Goal: Transaction & Acquisition: Purchase product/service

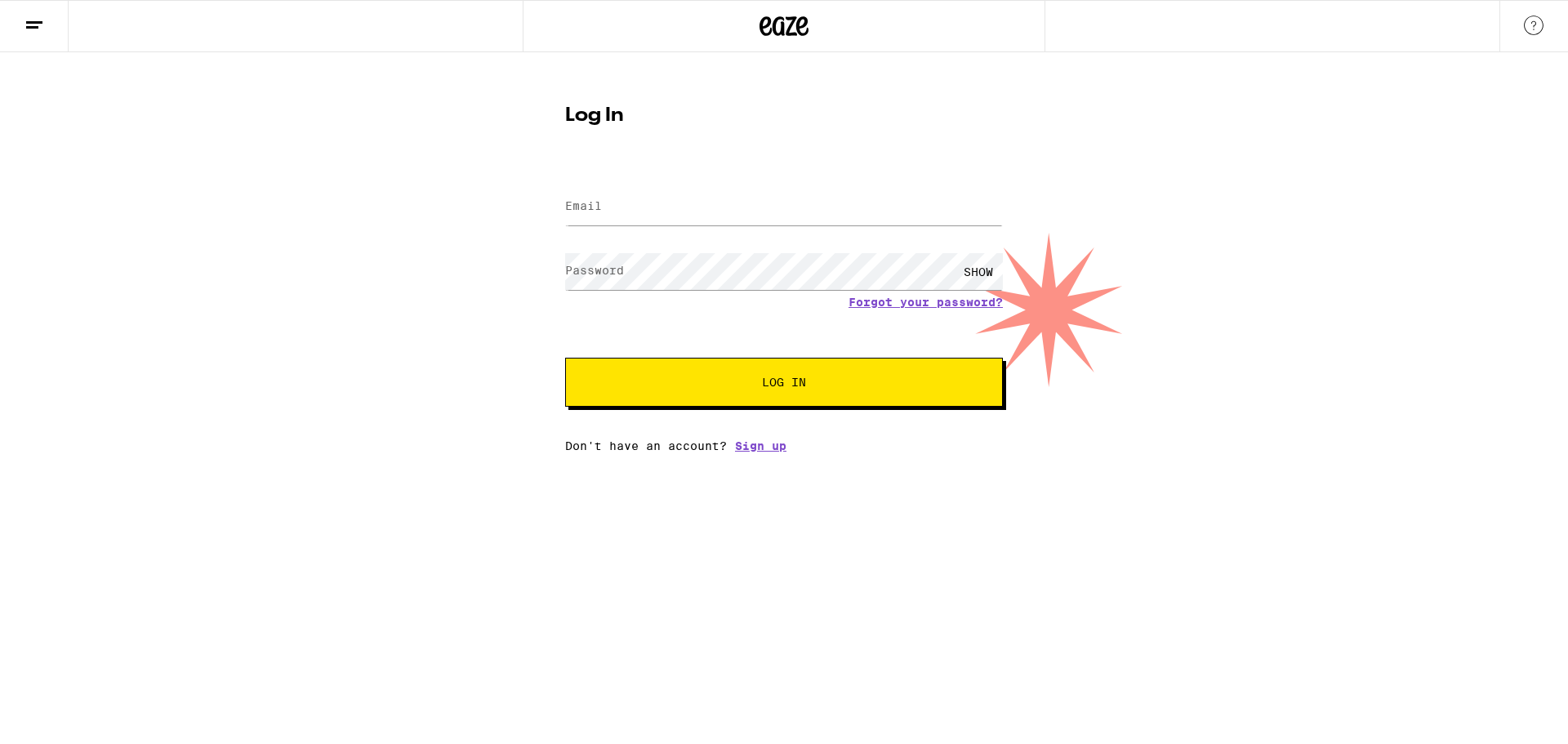
type input "[EMAIL_ADDRESS][DOMAIN_NAME]"
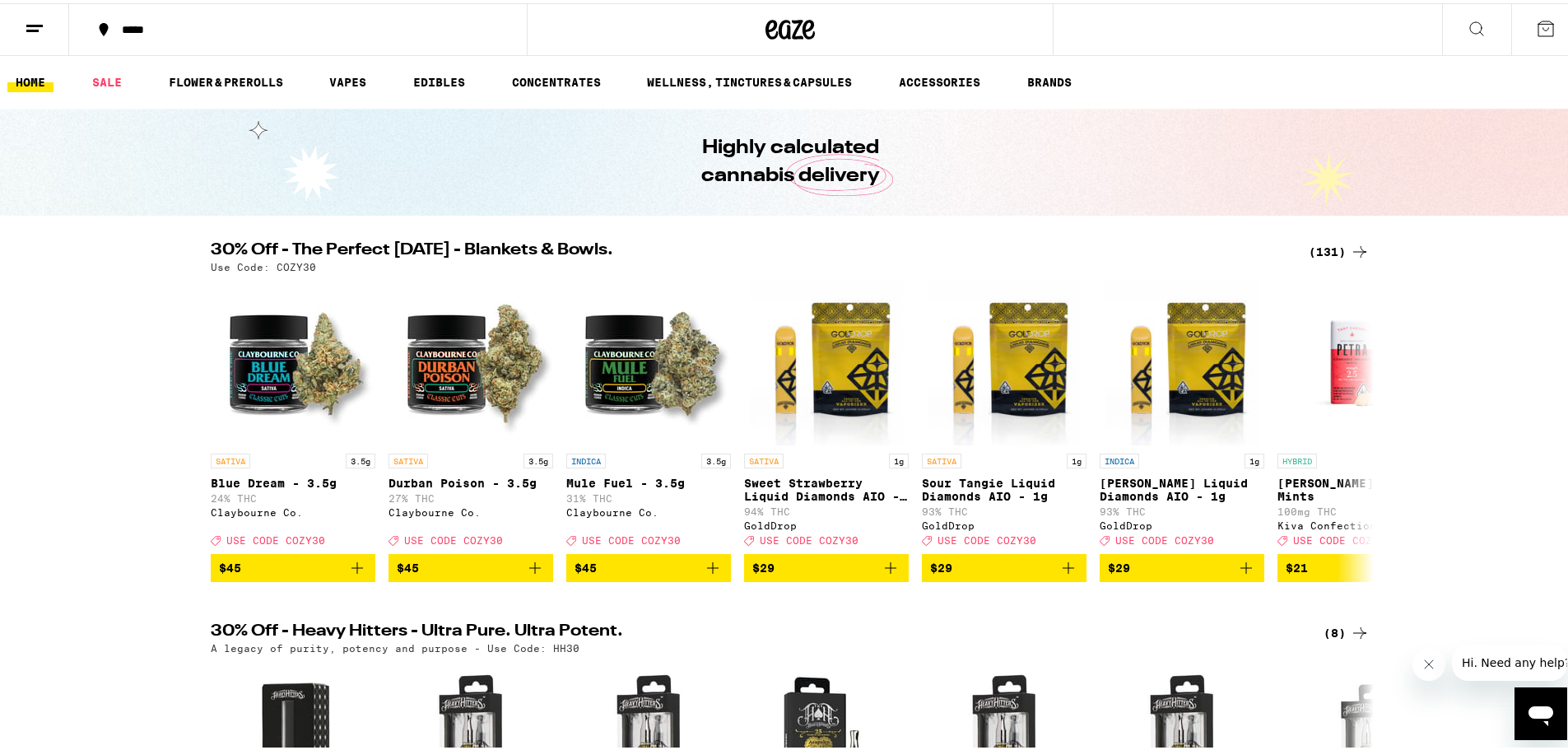
click at [1353, 250] on icon at bounding box center [1359, 248] width 20 height 20
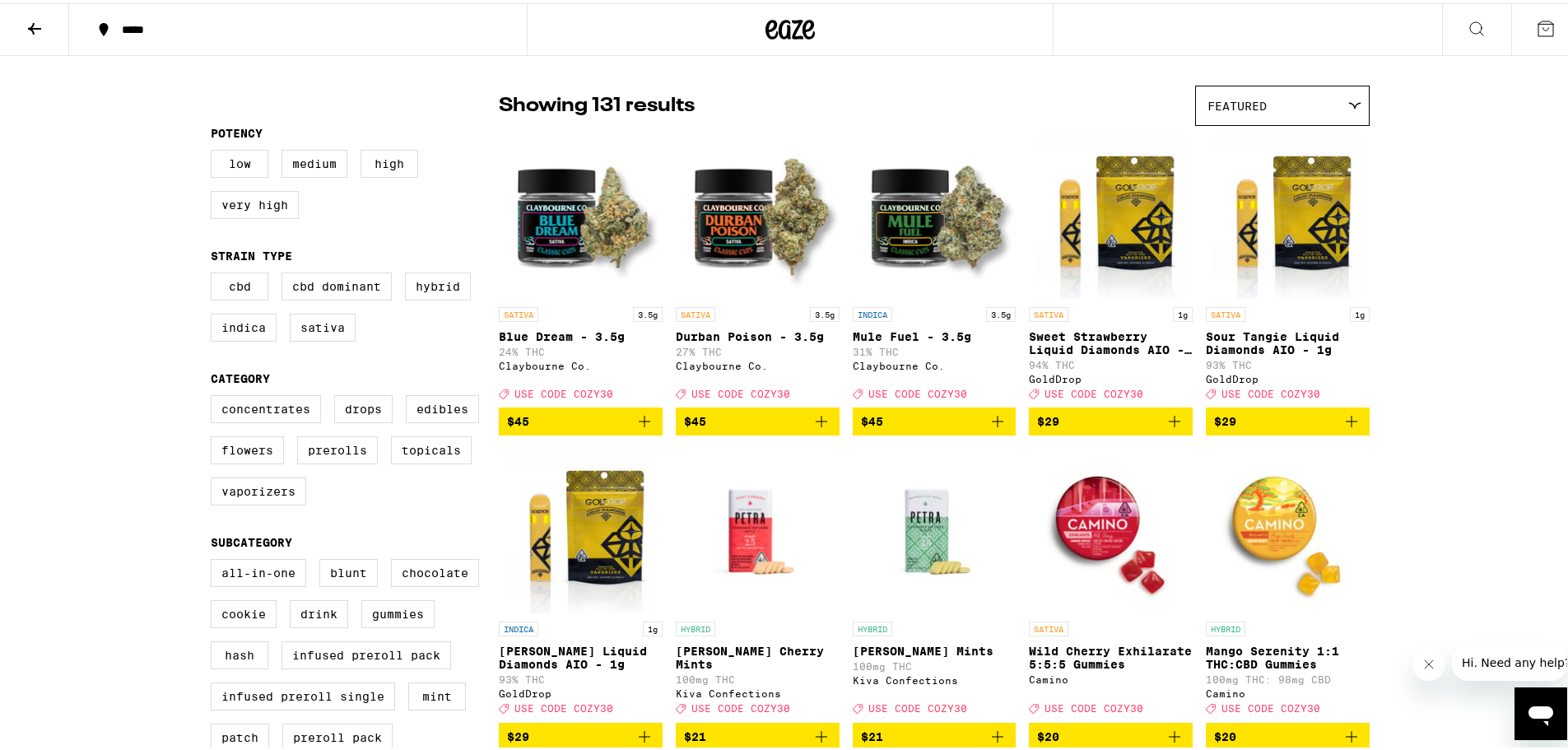
scroll to position [165, 0]
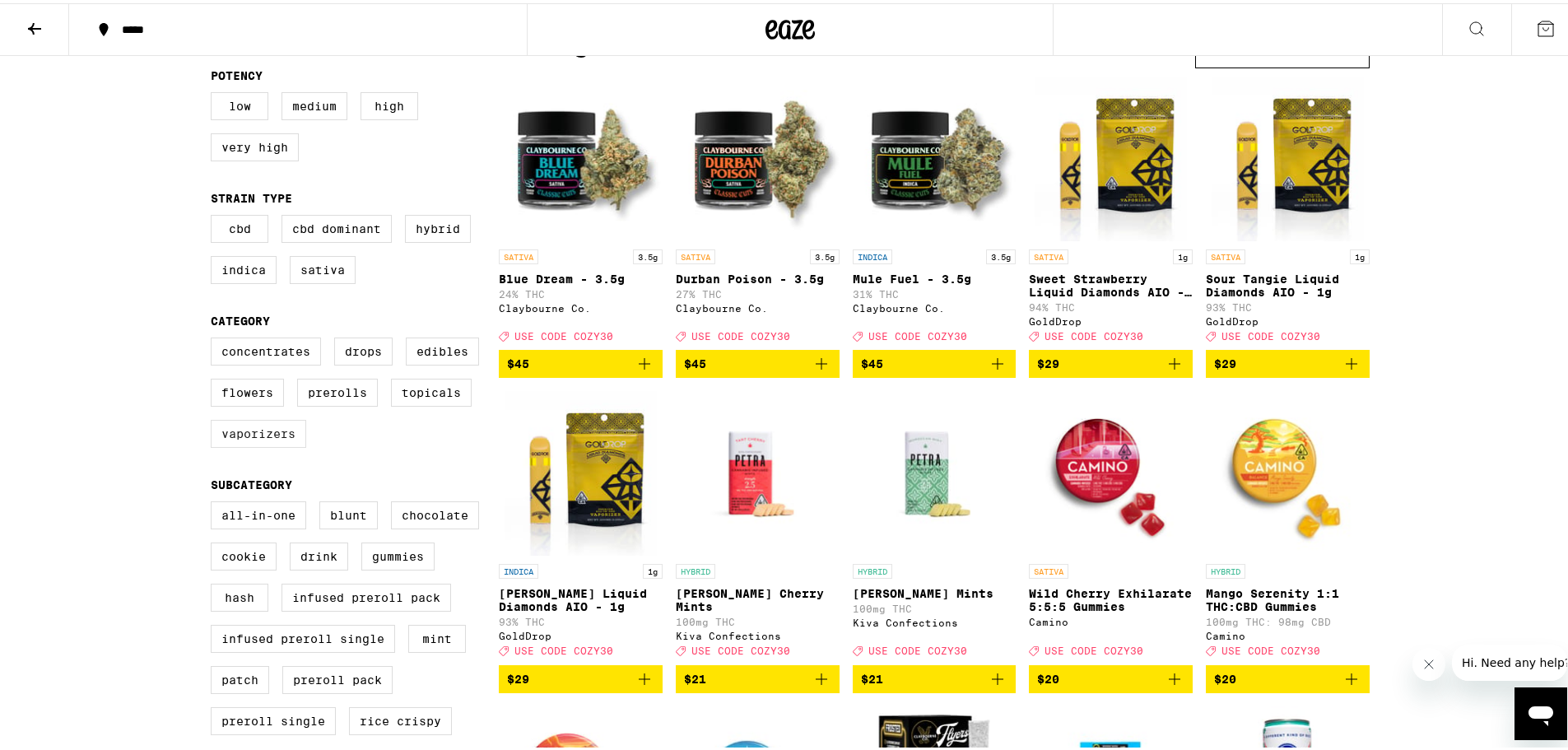
click at [249, 445] on label "Vaporizers" at bounding box center [258, 430] width 95 height 28
click at [215, 338] on input "Vaporizers" at bounding box center [214, 337] width 1 height 1
checkbox input "true"
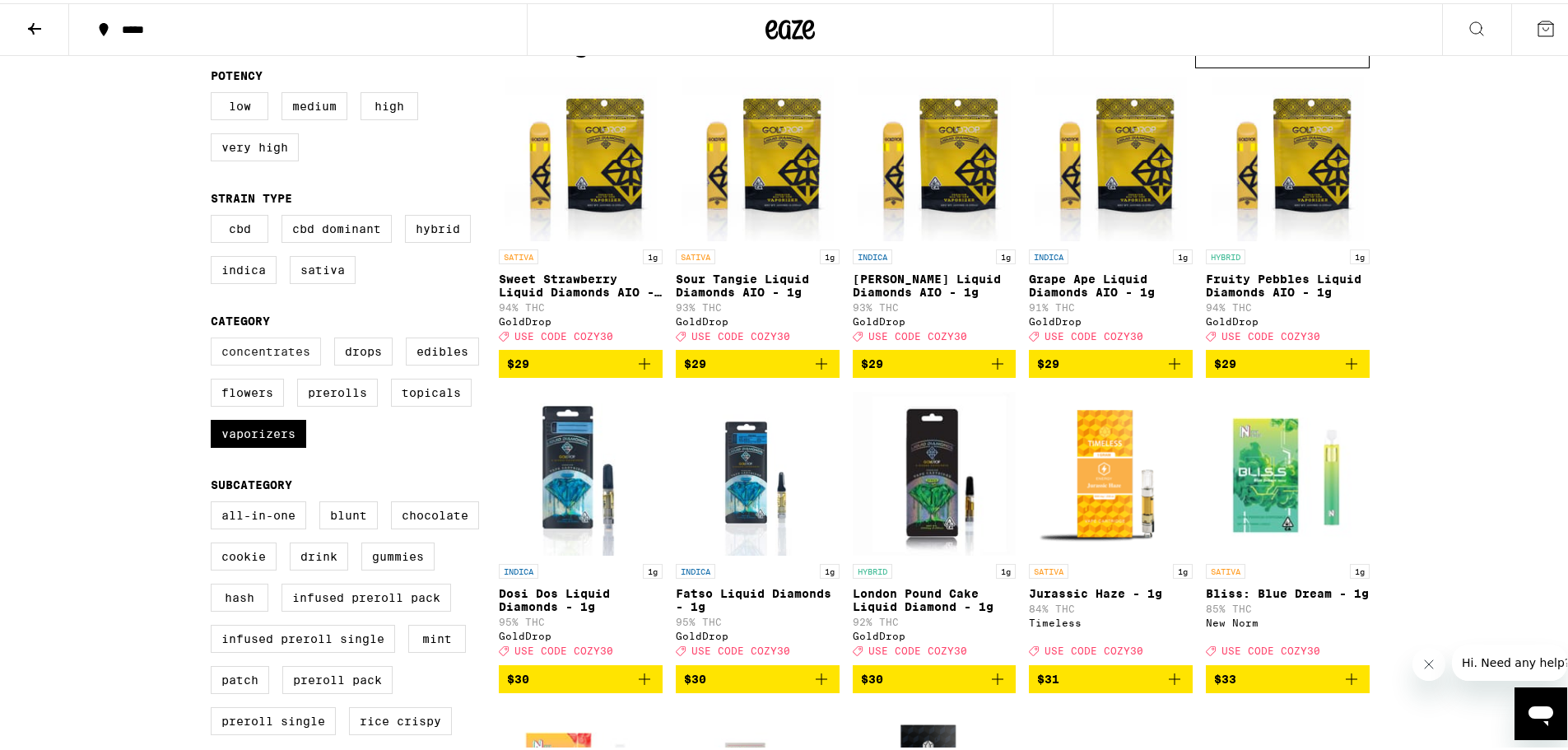
click at [261, 363] on label "Concentrates" at bounding box center [266, 347] width 111 height 28
click at [215, 338] on input "Concentrates" at bounding box center [214, 337] width 1 height 1
checkbox input "true"
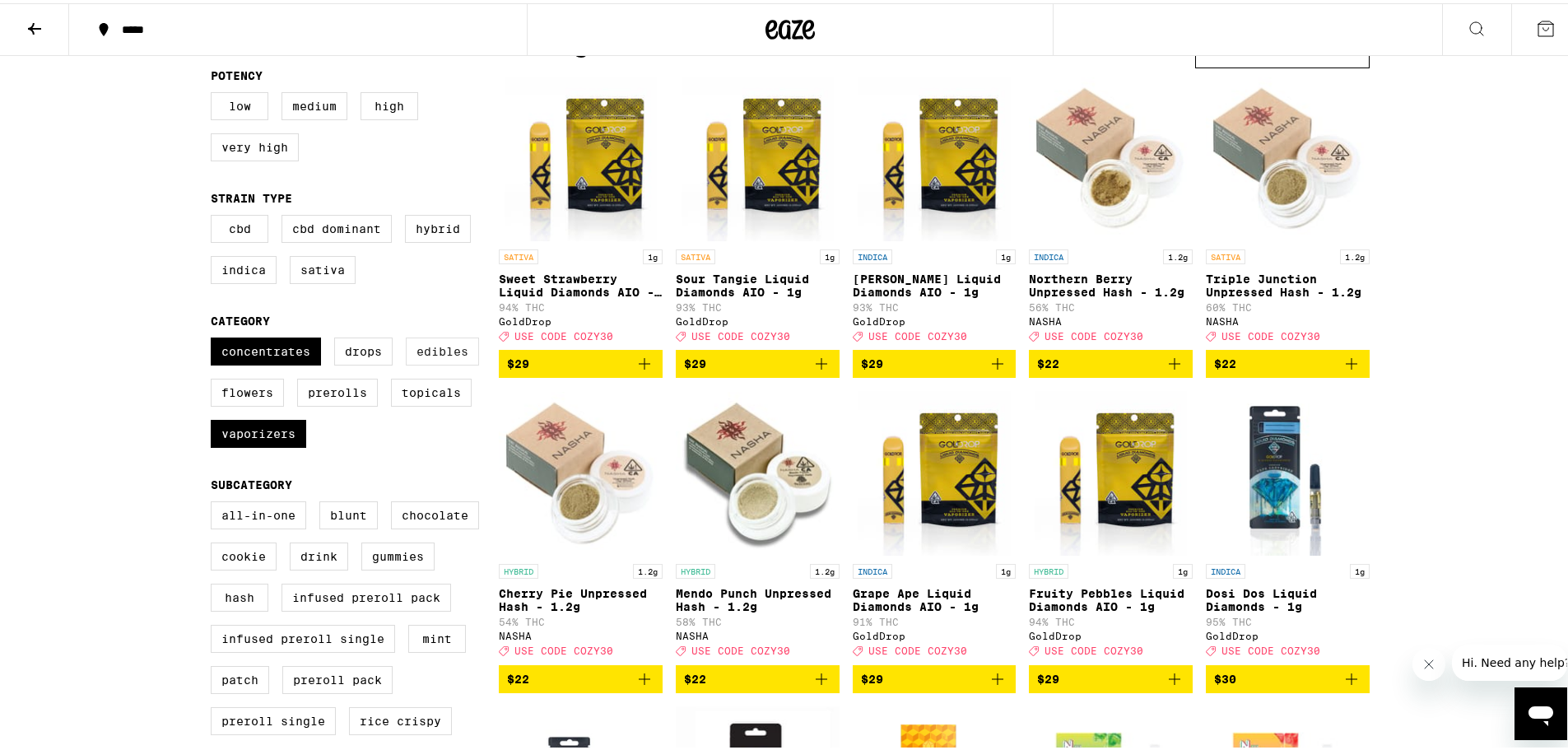
click at [437, 358] on label "Edibles" at bounding box center [442, 347] width 73 height 28
click at [215, 338] on input "Edibles" at bounding box center [214, 337] width 1 height 1
checkbox input "true"
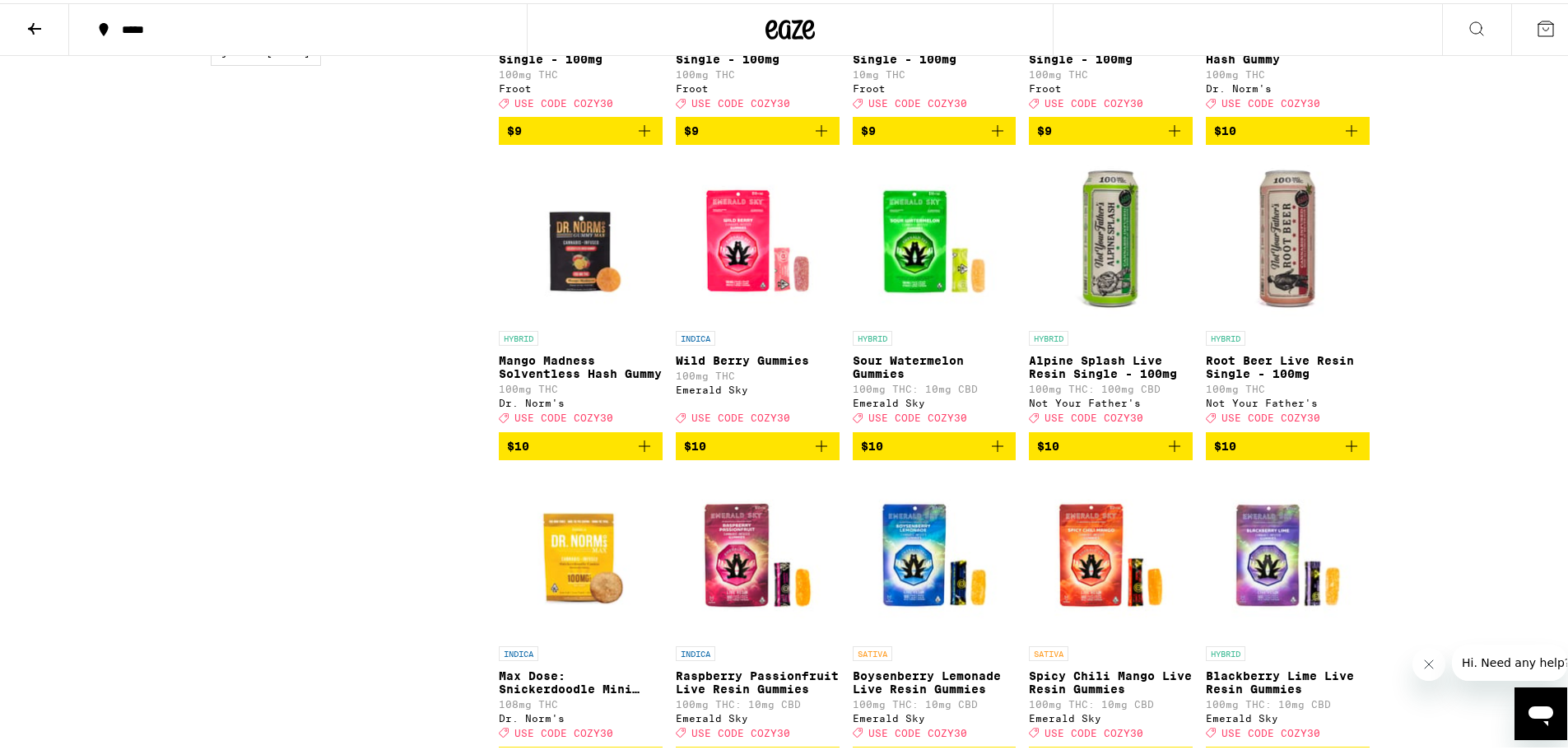
scroll to position [1647, 0]
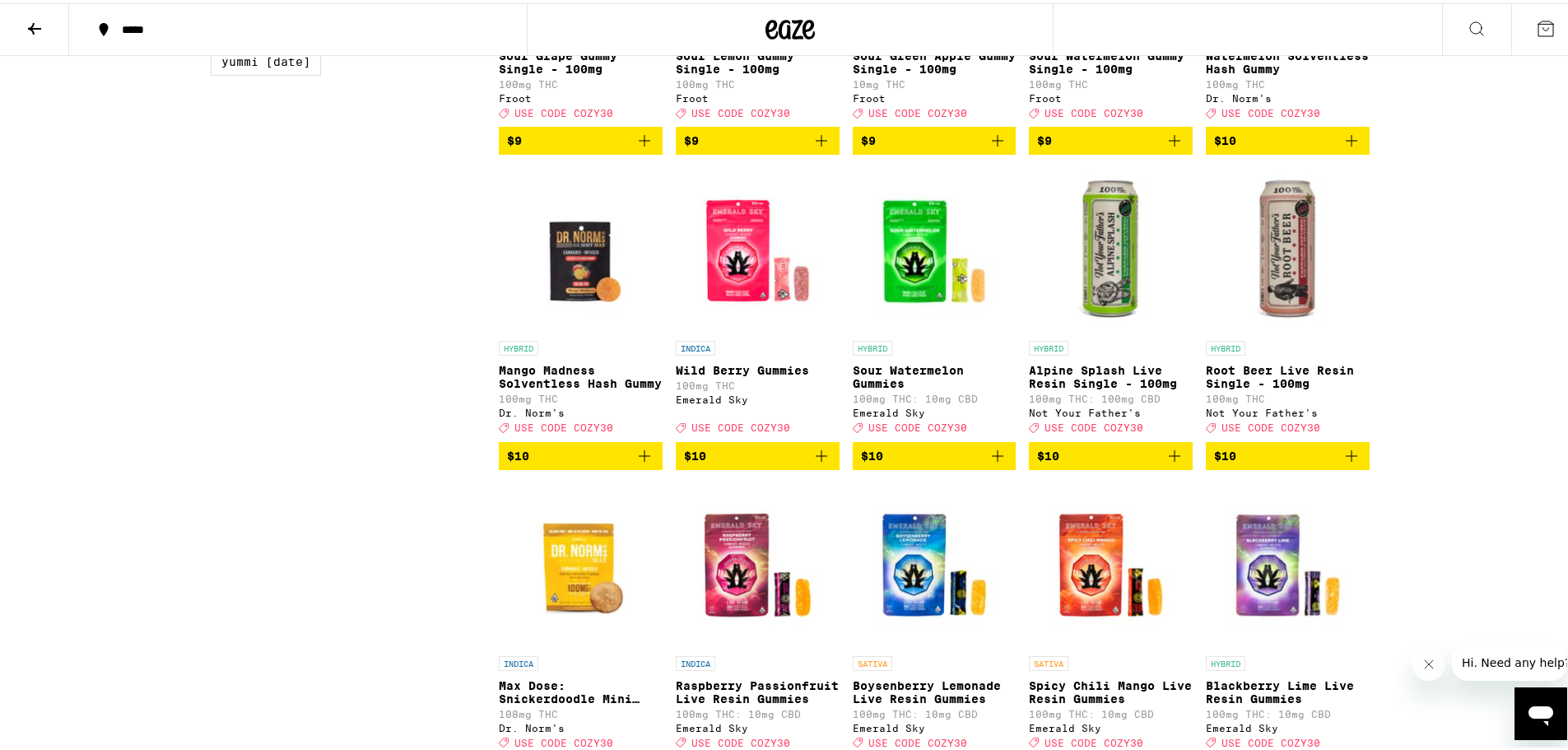
click at [990, 463] on icon "Add to bag" at bounding box center [998, 452] width 20 height 20
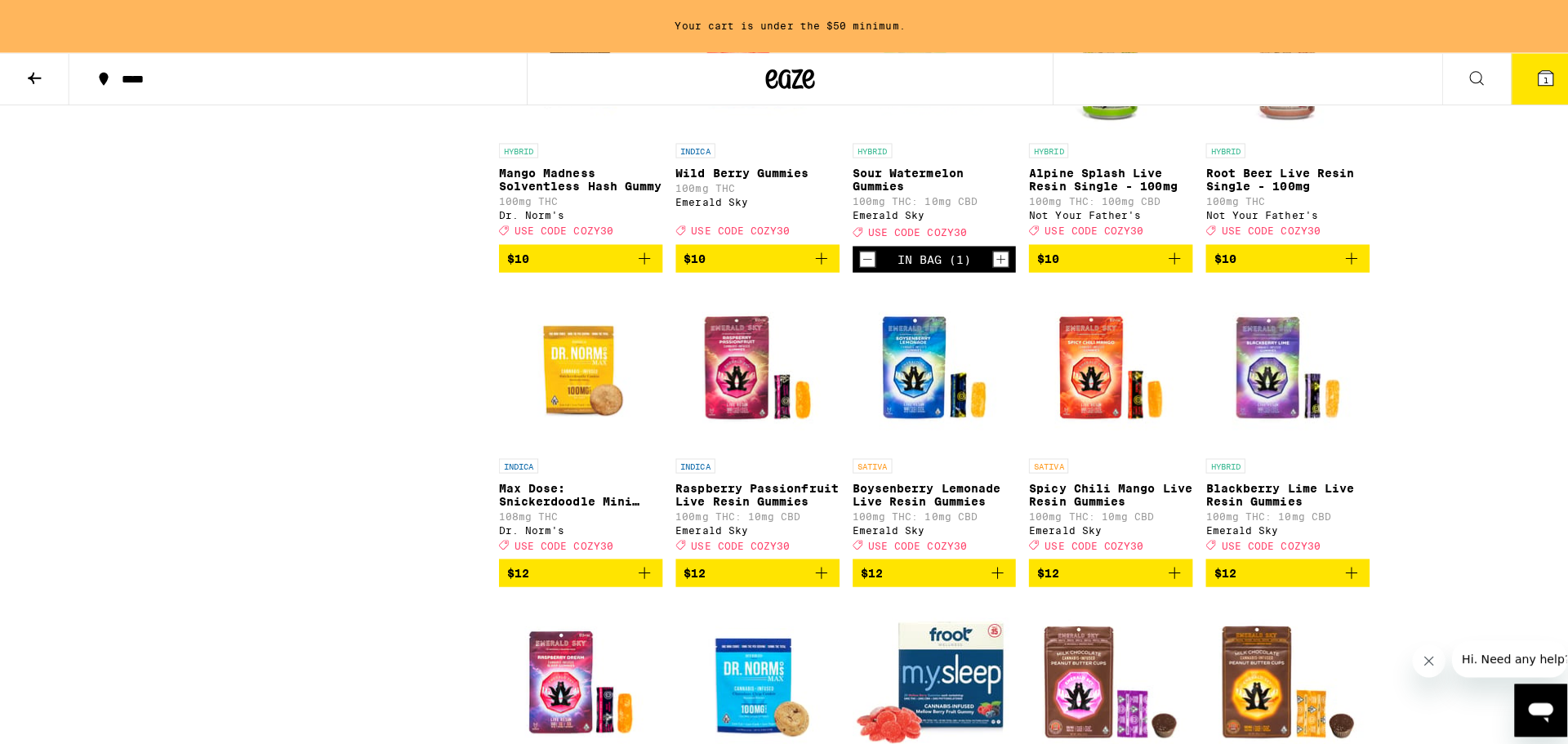
scroll to position [1931, 0]
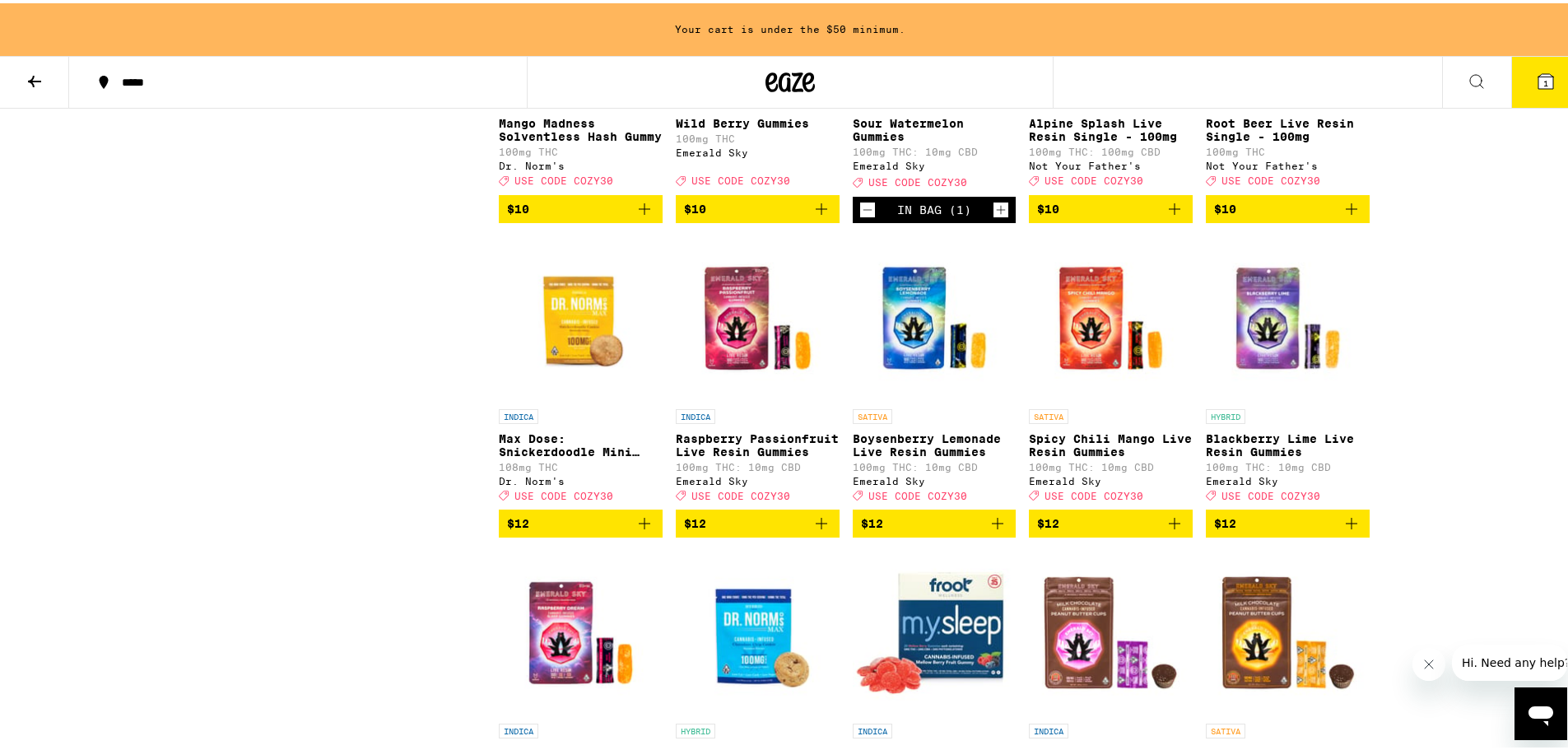
click at [867, 184] on div "HYBRID Sour Watermelon Gummies 100mg THC: 10mg CBD Emerald Sky Deal Created wit…" at bounding box center [935, 137] width 164 height 94
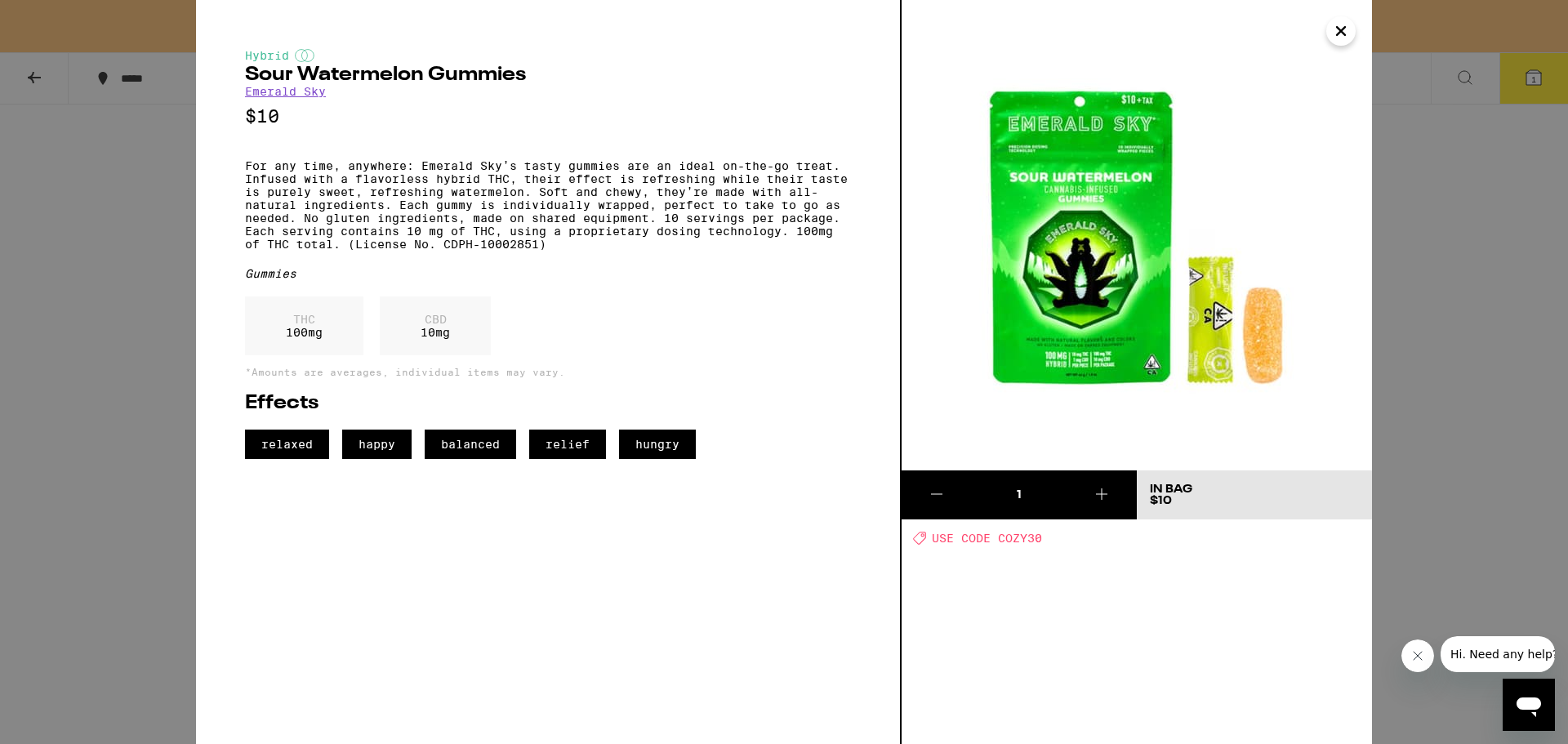
click at [1344, 32] on icon "Close" at bounding box center [1341, 31] width 20 height 25
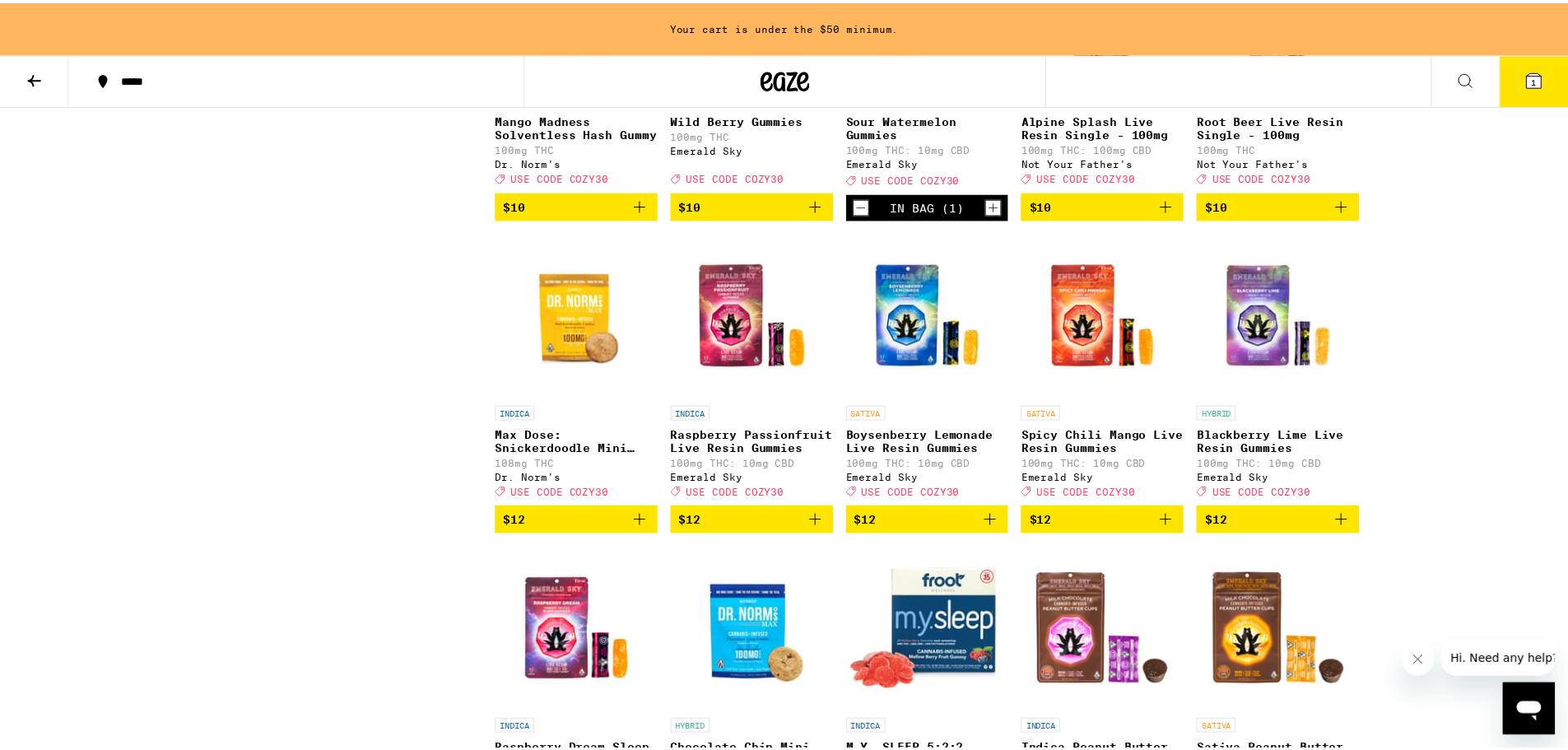
scroll to position [1916, 0]
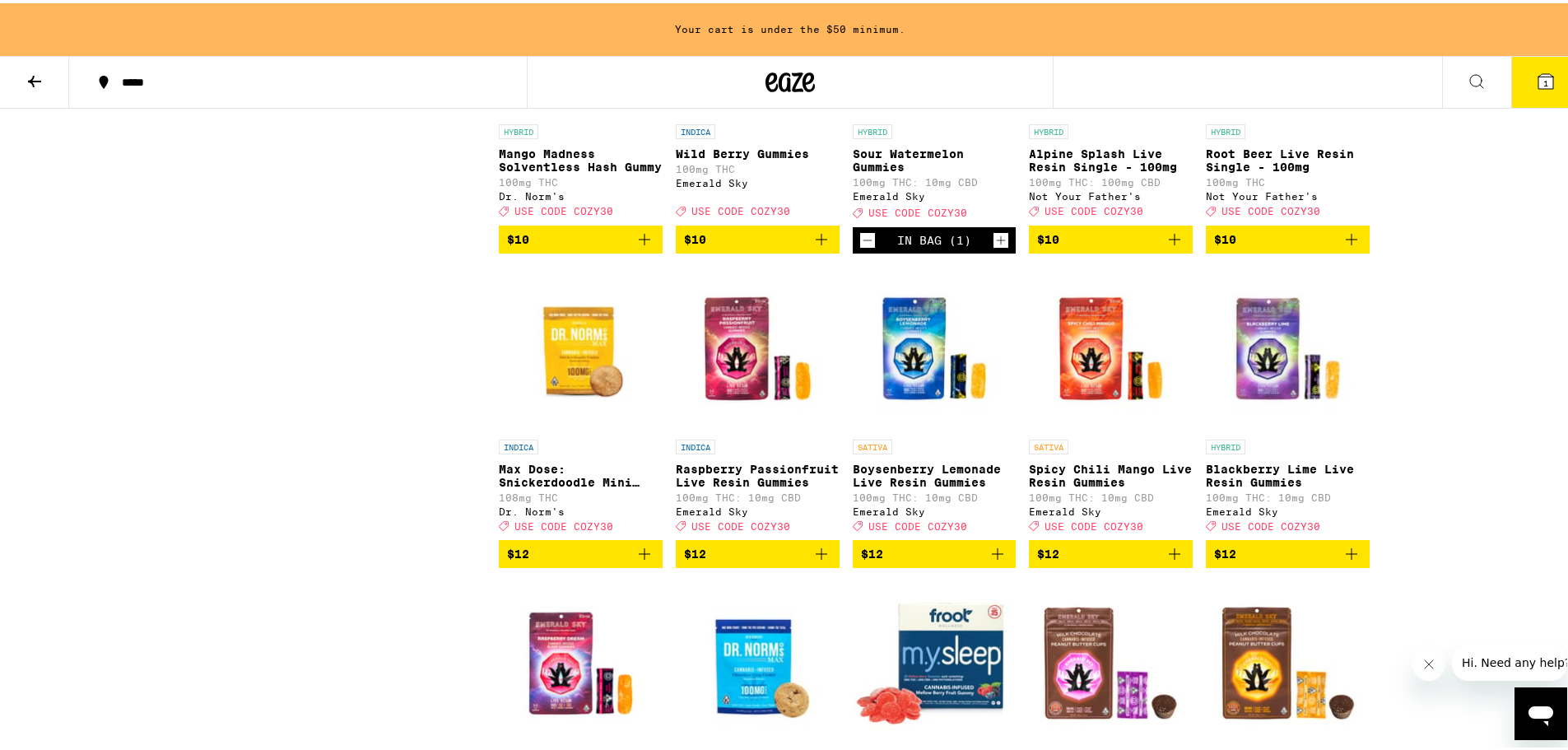
click at [917, 428] on img "Open page for Boysenberry Lemonade Live Resin Gummies from Emerald Sky" at bounding box center [935, 345] width 164 height 165
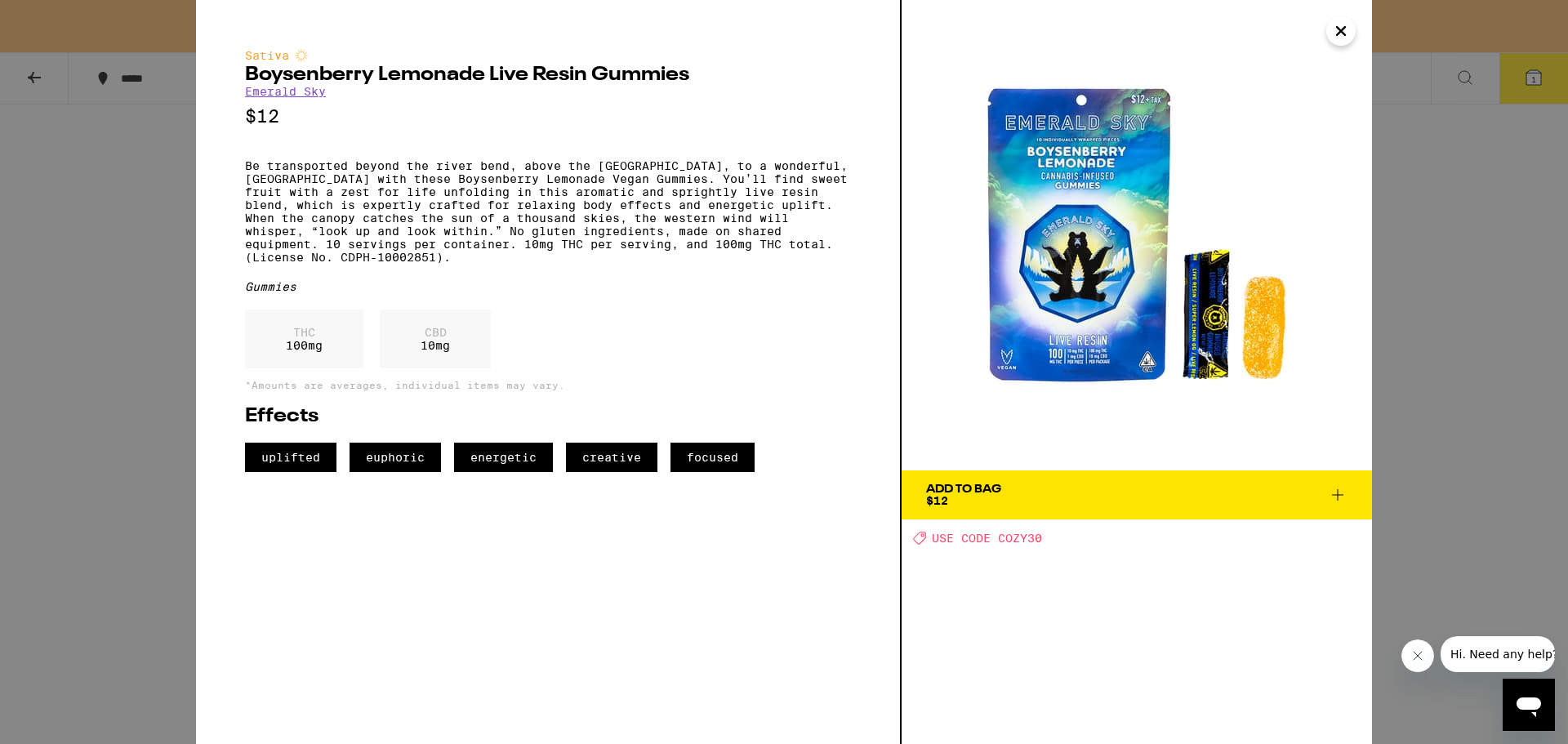
click at [1041, 501] on span "Add To Bag $12" at bounding box center [1136, 495] width 421 height 23
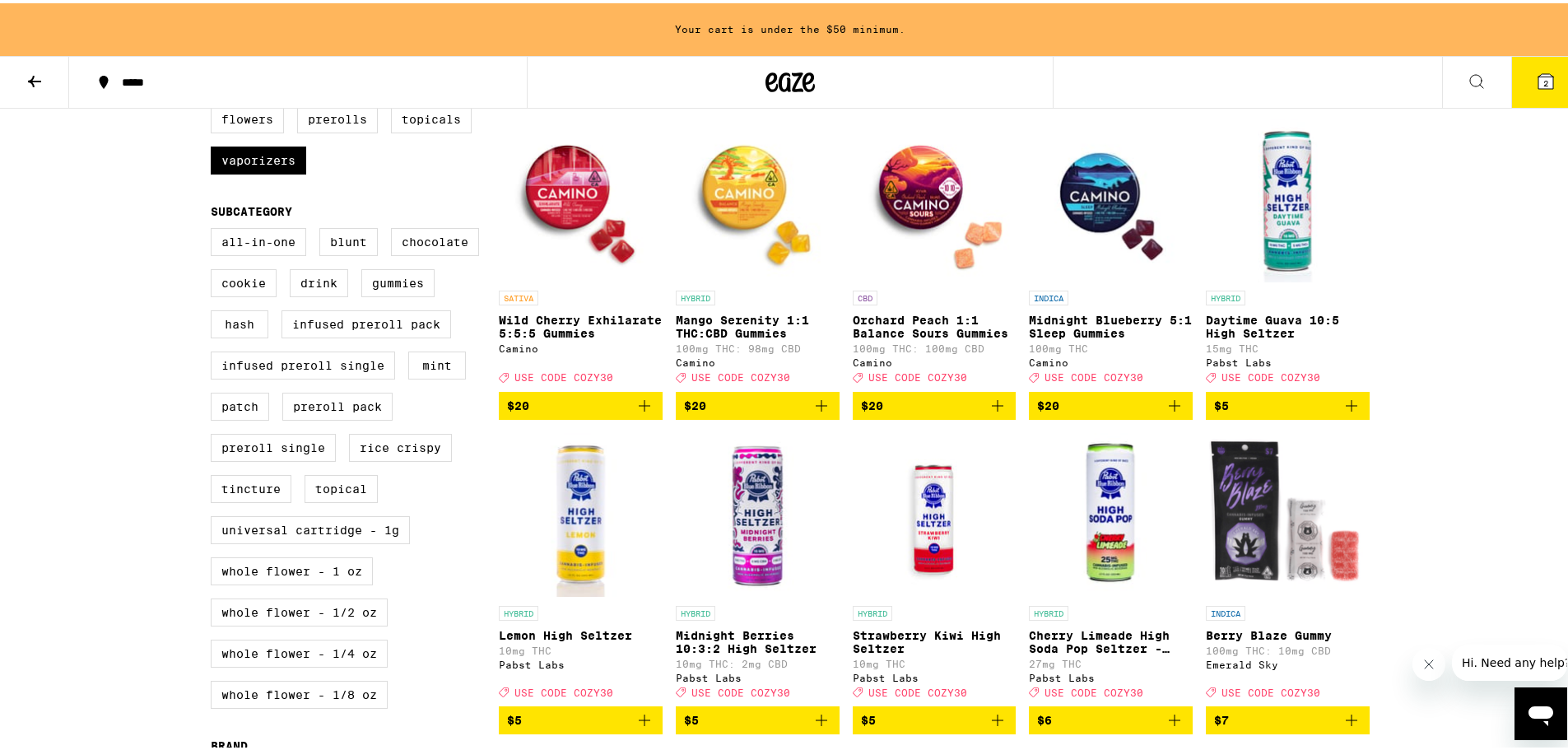
scroll to position [434, 0]
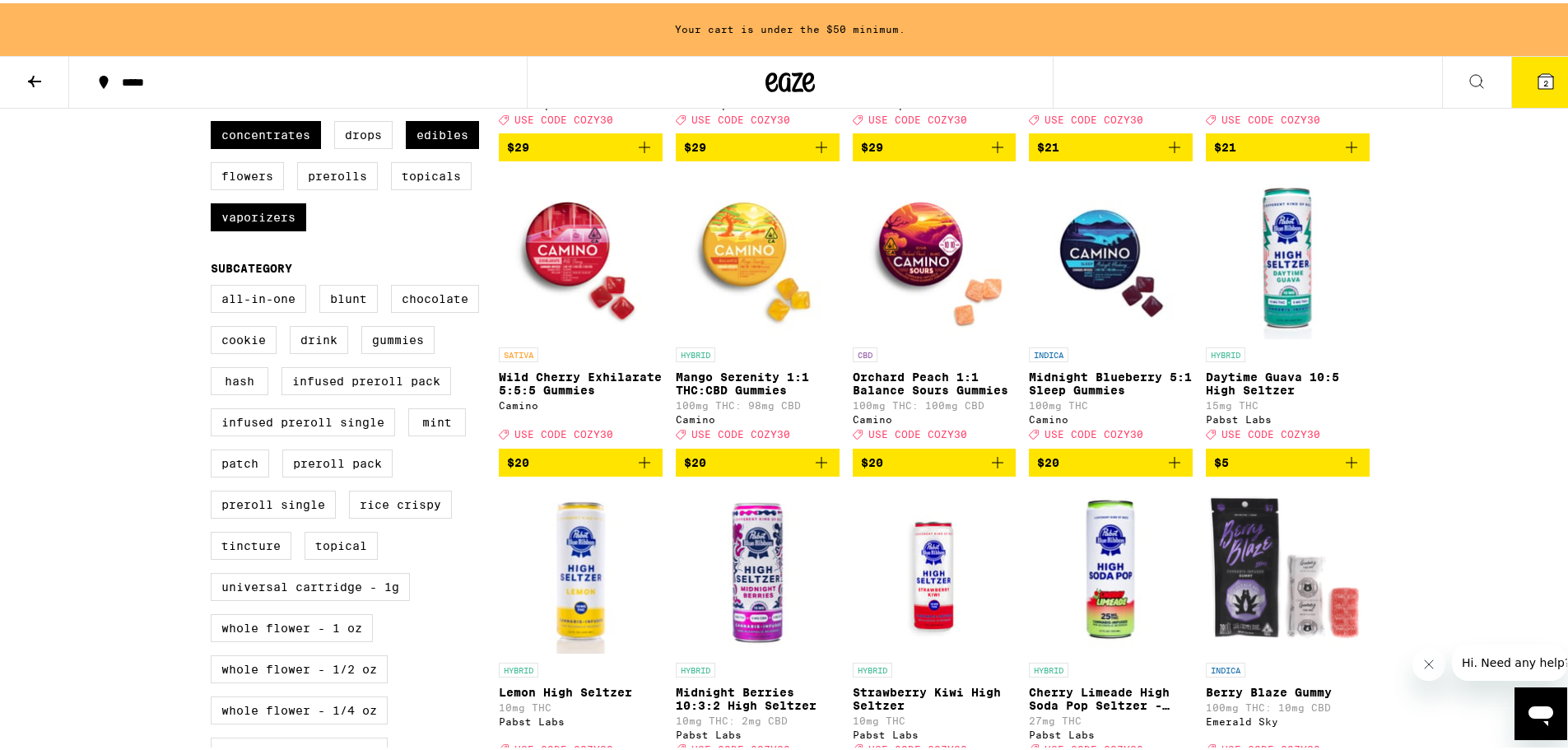
click at [1342, 469] on icon "Add to bag" at bounding box center [1351, 459] width 20 height 20
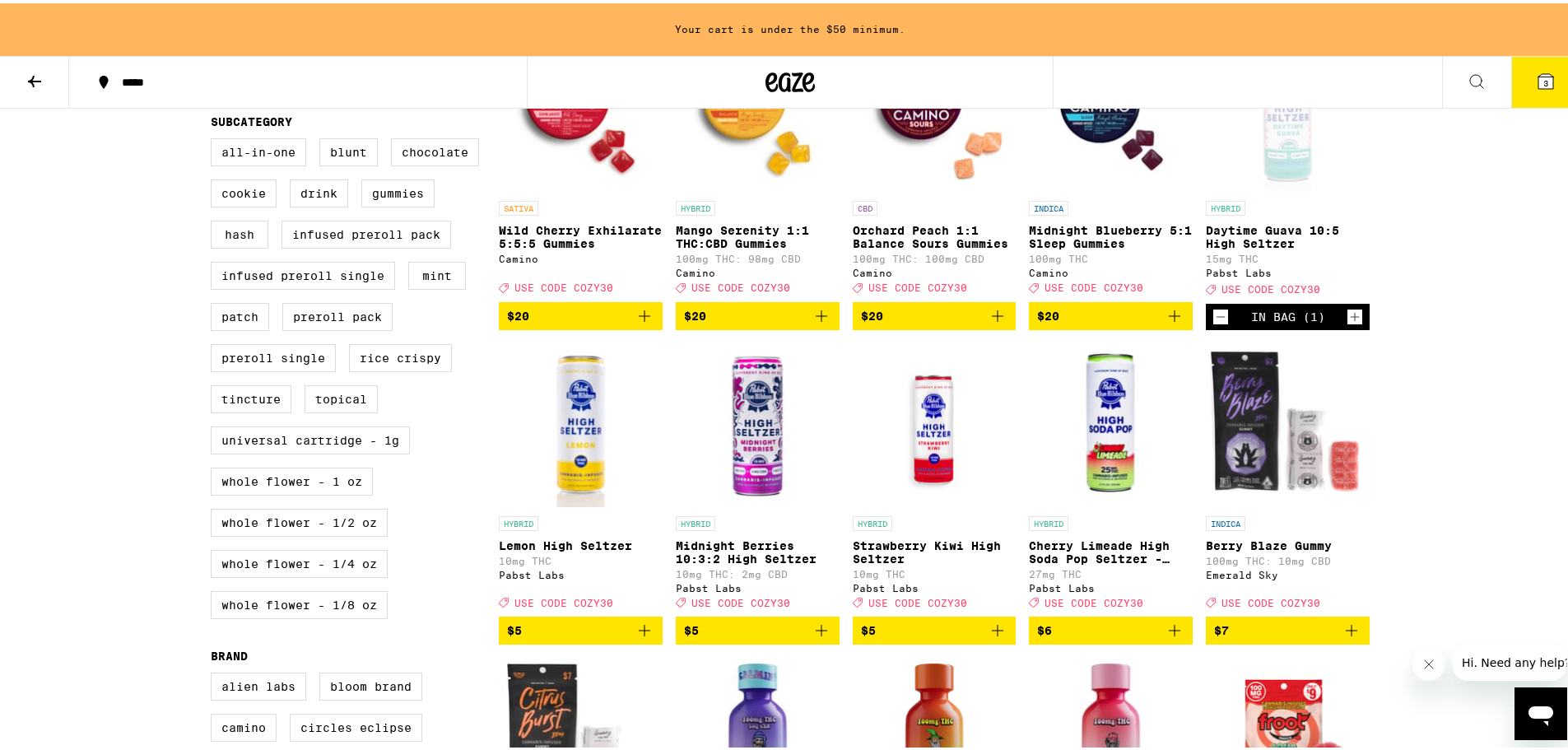
scroll to position [598, 0]
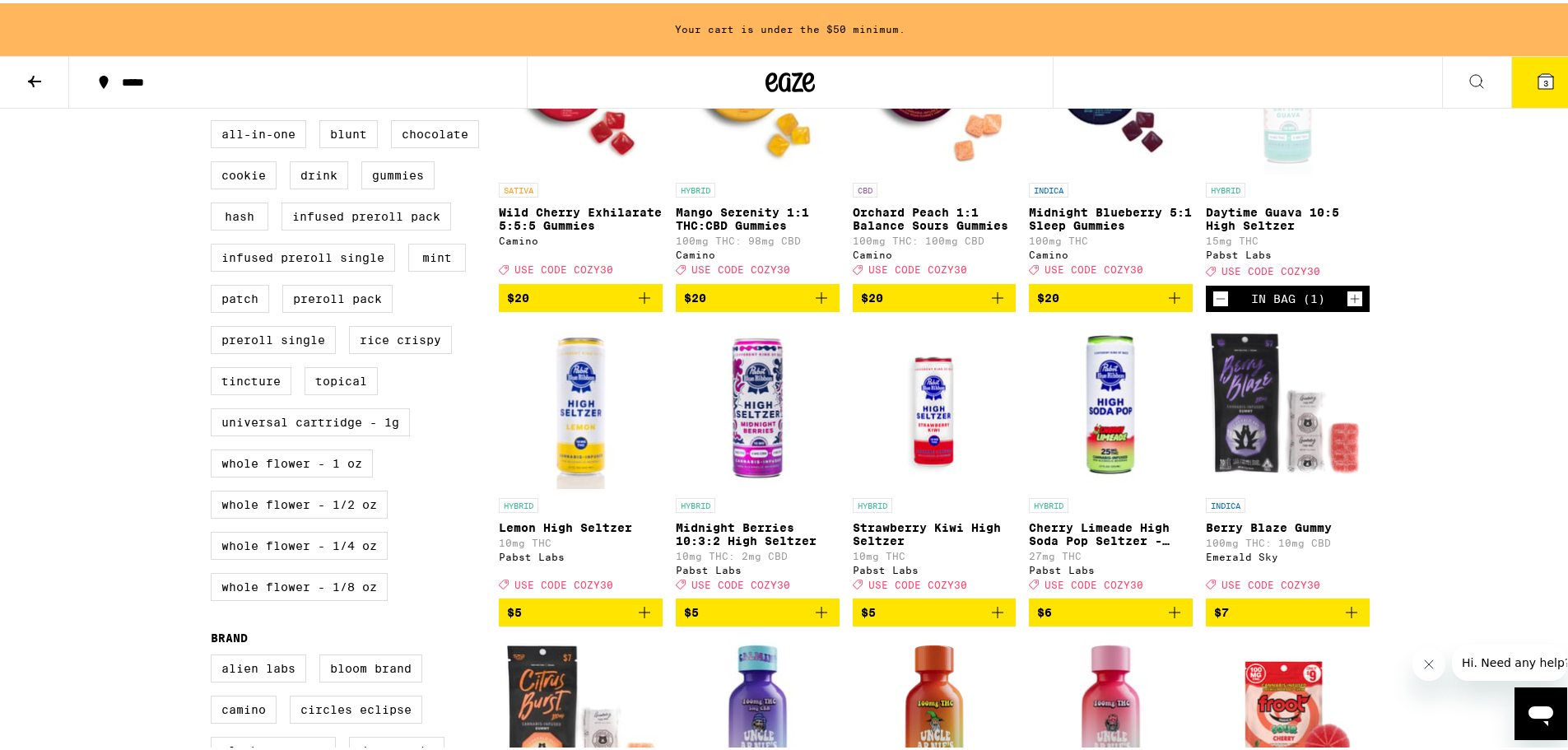
click at [1142, 619] on span "$6" at bounding box center [1110, 609] width 147 height 20
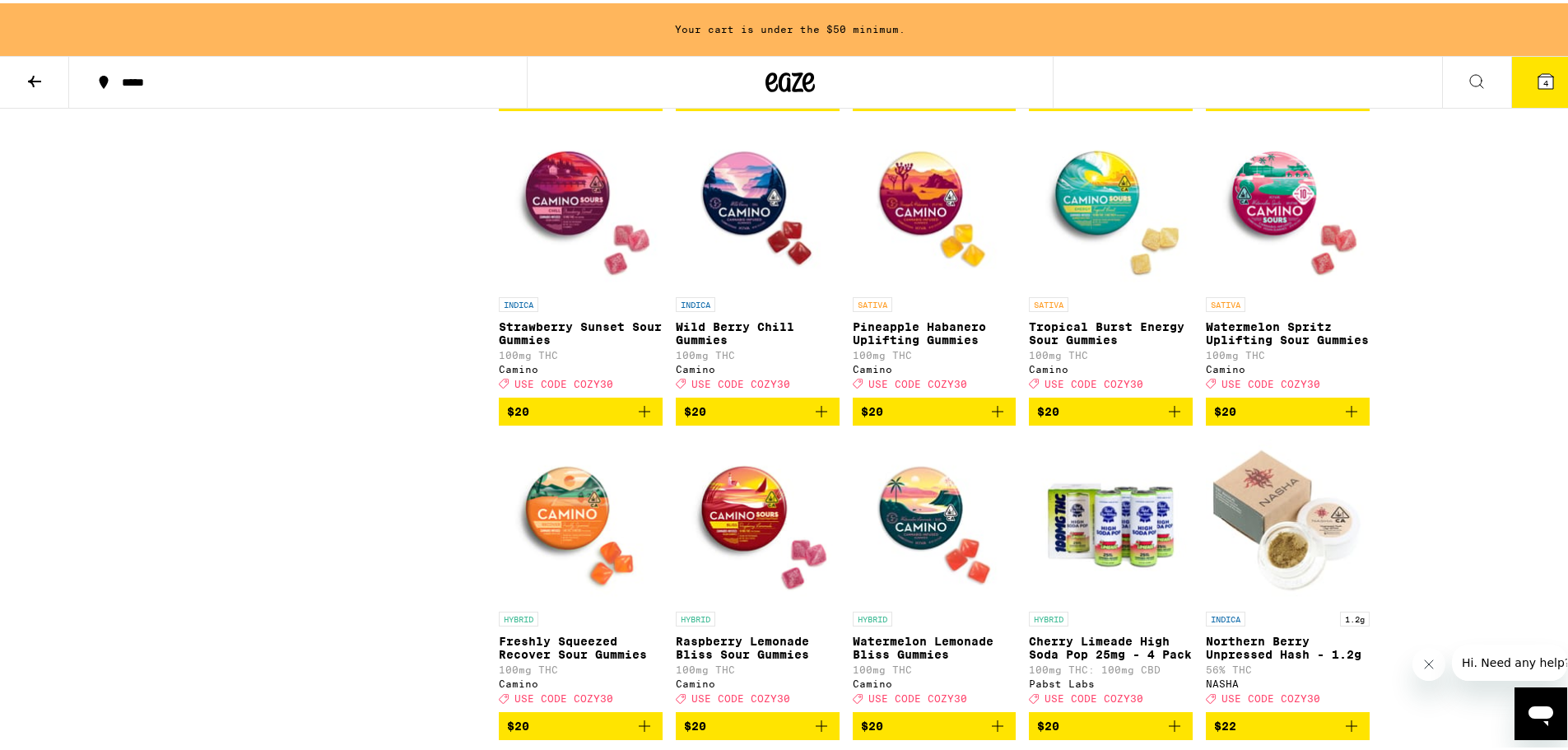
scroll to position [3317, 0]
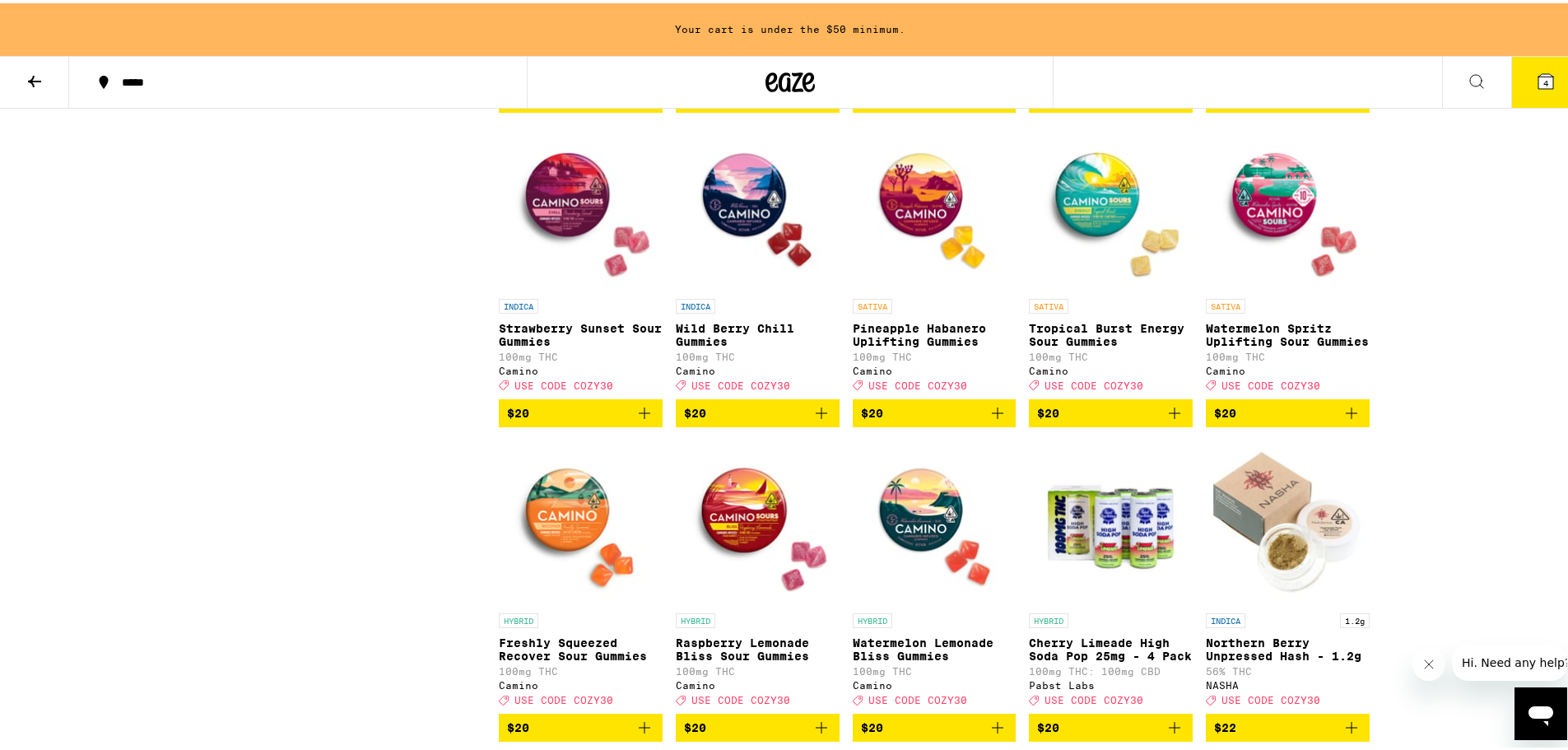
click at [1116, 345] on p "Tropical Burst Energy Sour Gummies" at bounding box center [1111, 332] width 164 height 27
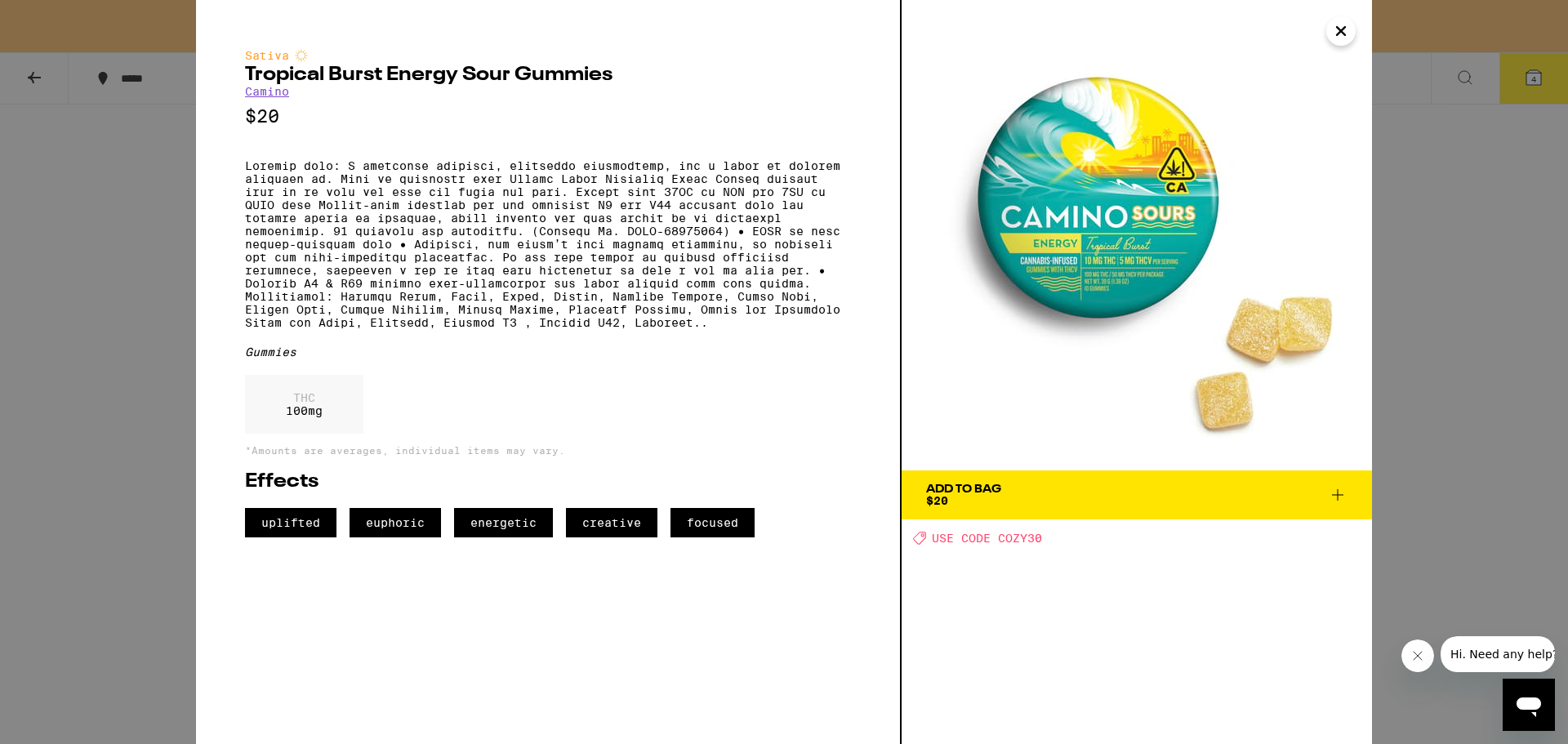
click at [1265, 479] on button "Add To Bag $20" at bounding box center [1136, 495] width 470 height 49
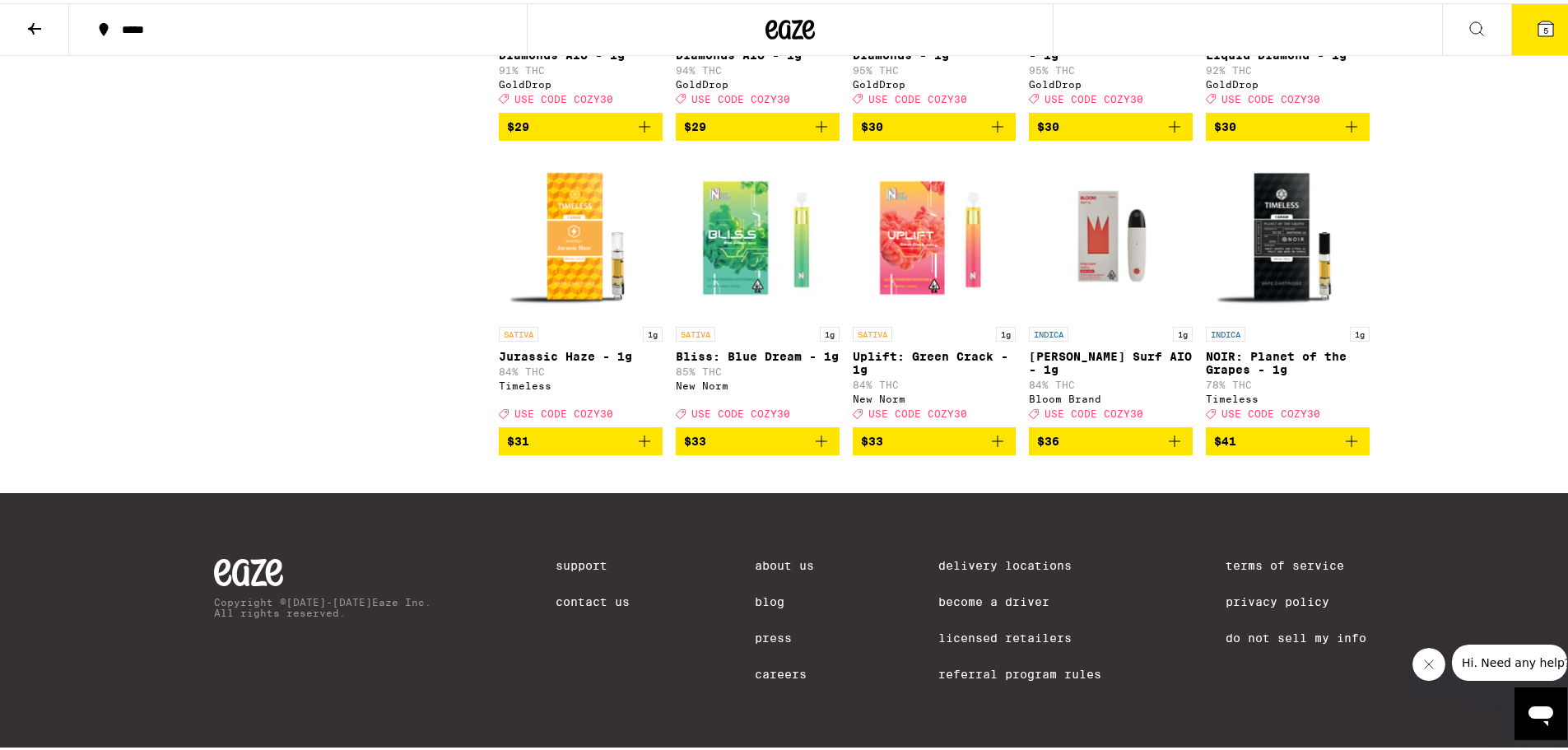
scroll to position [4911, 0]
click at [1149, 448] on span "$36" at bounding box center [1110, 438] width 147 height 20
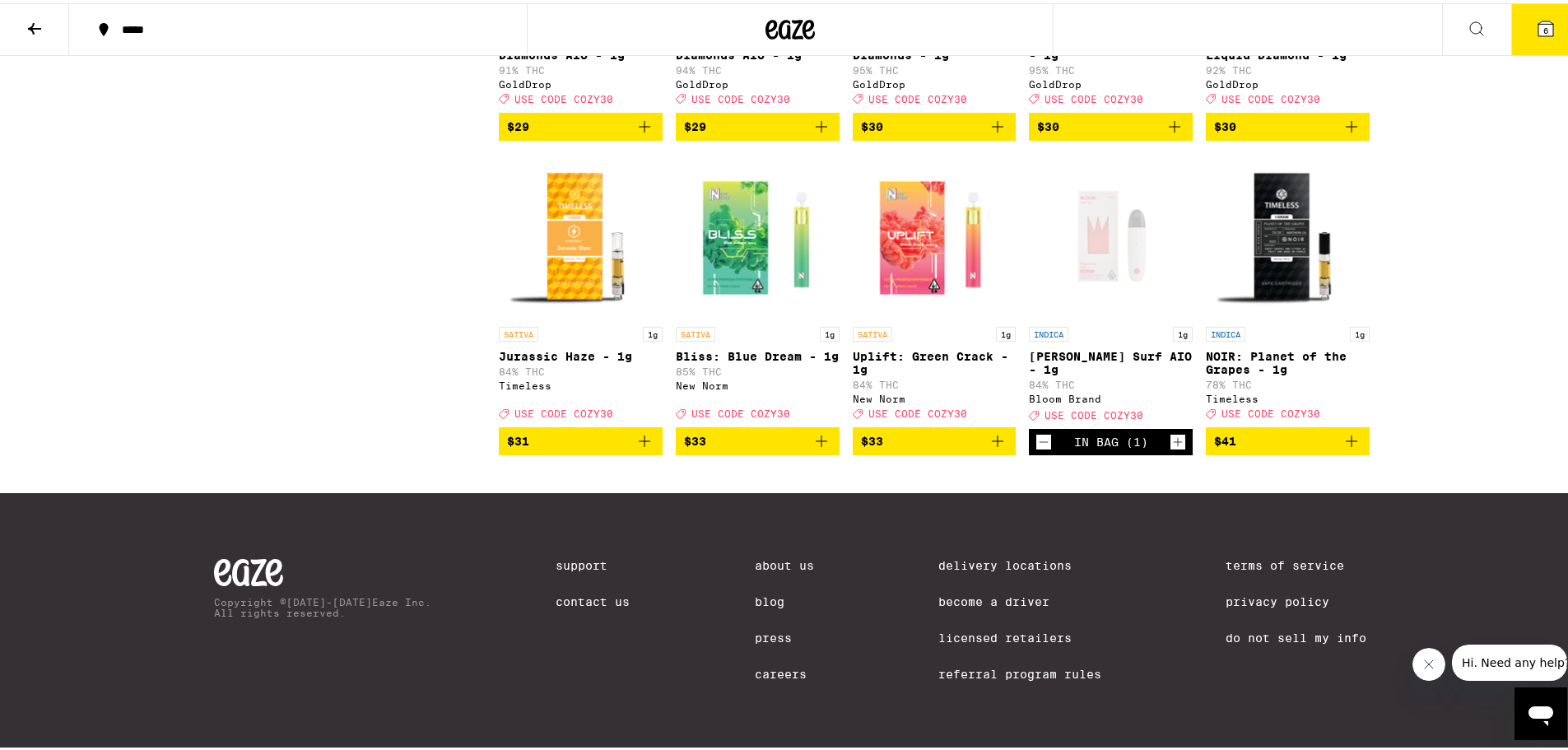
click at [1044, 448] on icon "Decrement" at bounding box center [1044, 439] width 15 height 20
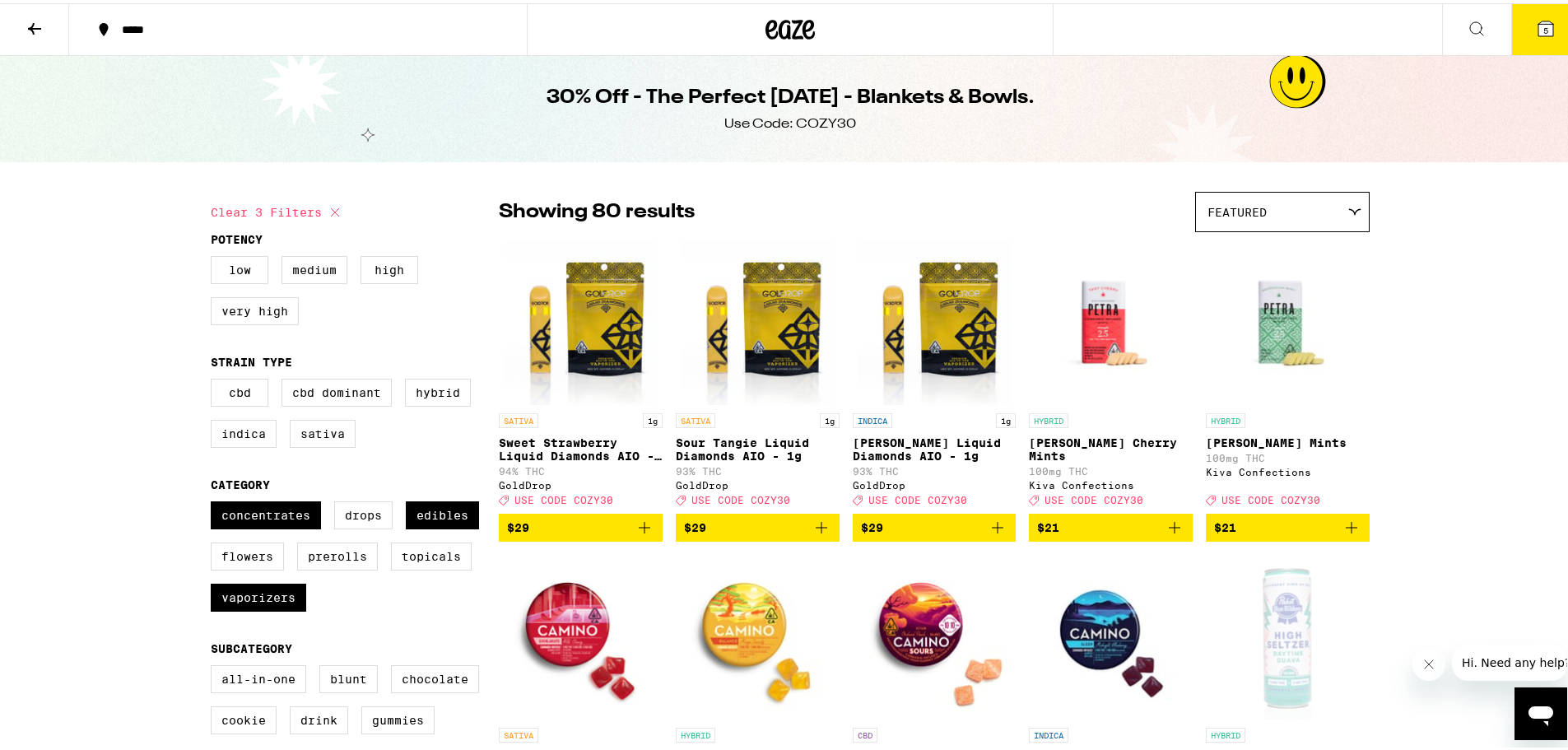
scroll to position [0, 0]
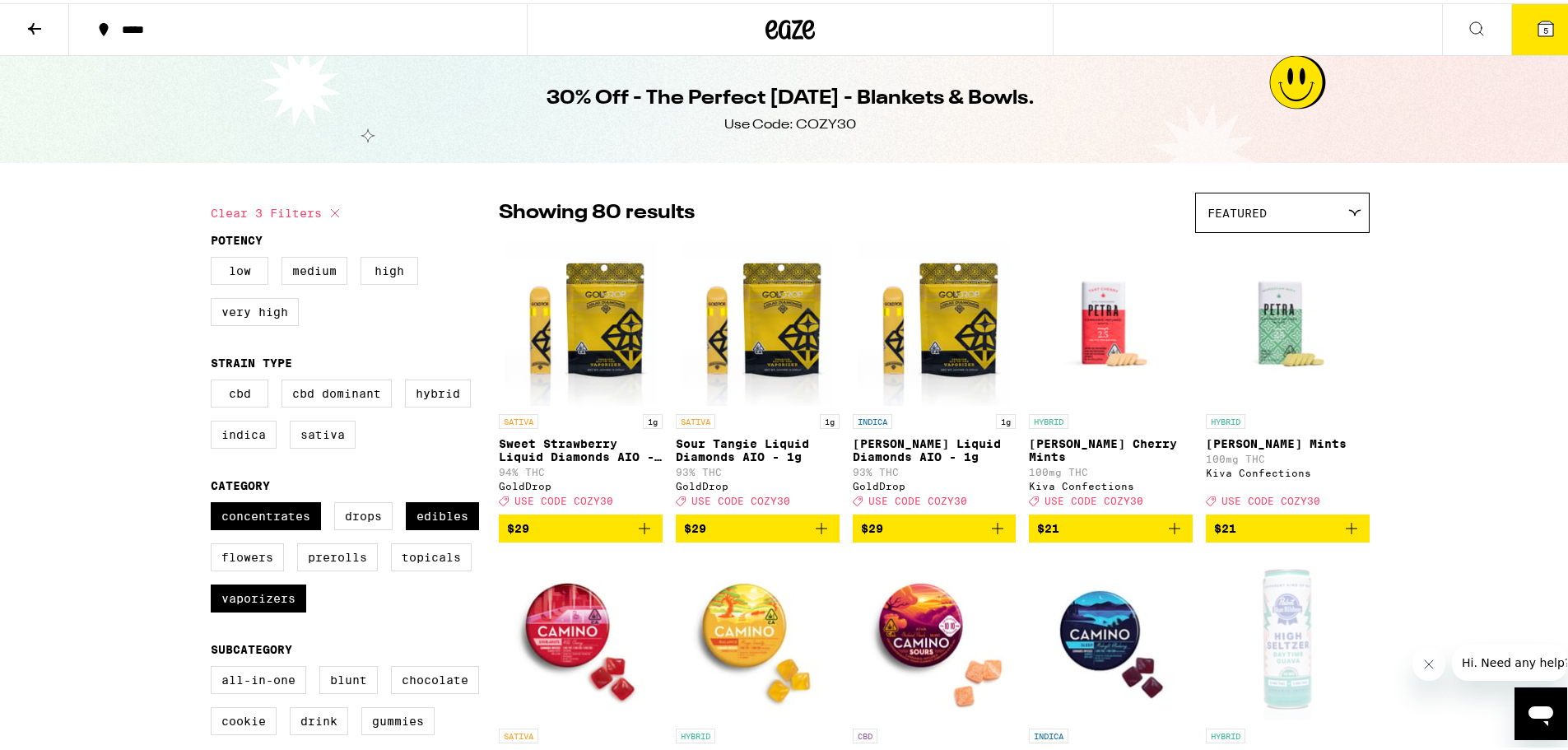
click at [138, 23] on div "*****" at bounding box center [306, 27] width 385 height 11
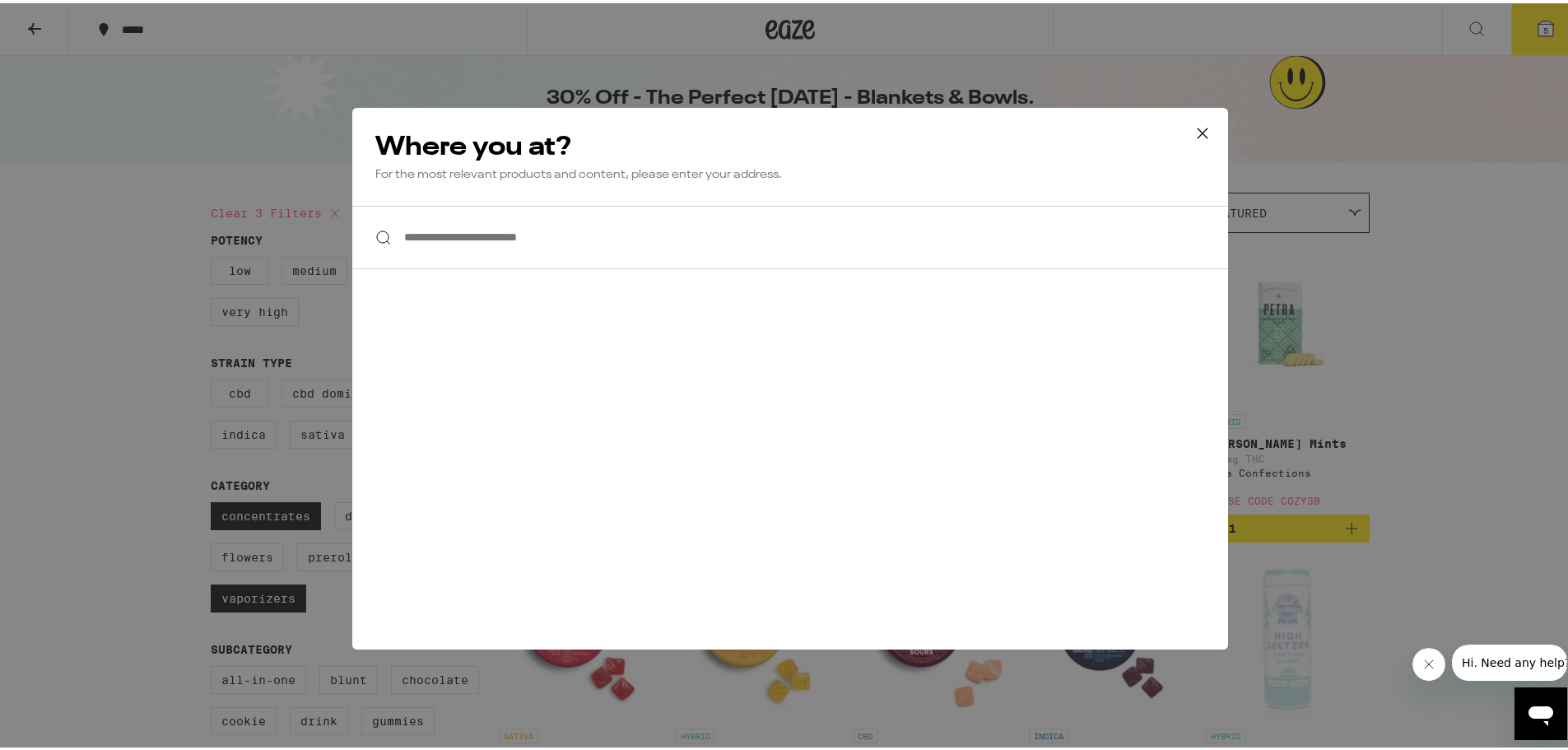
click at [547, 244] on input "**********" at bounding box center [790, 234] width 876 height 63
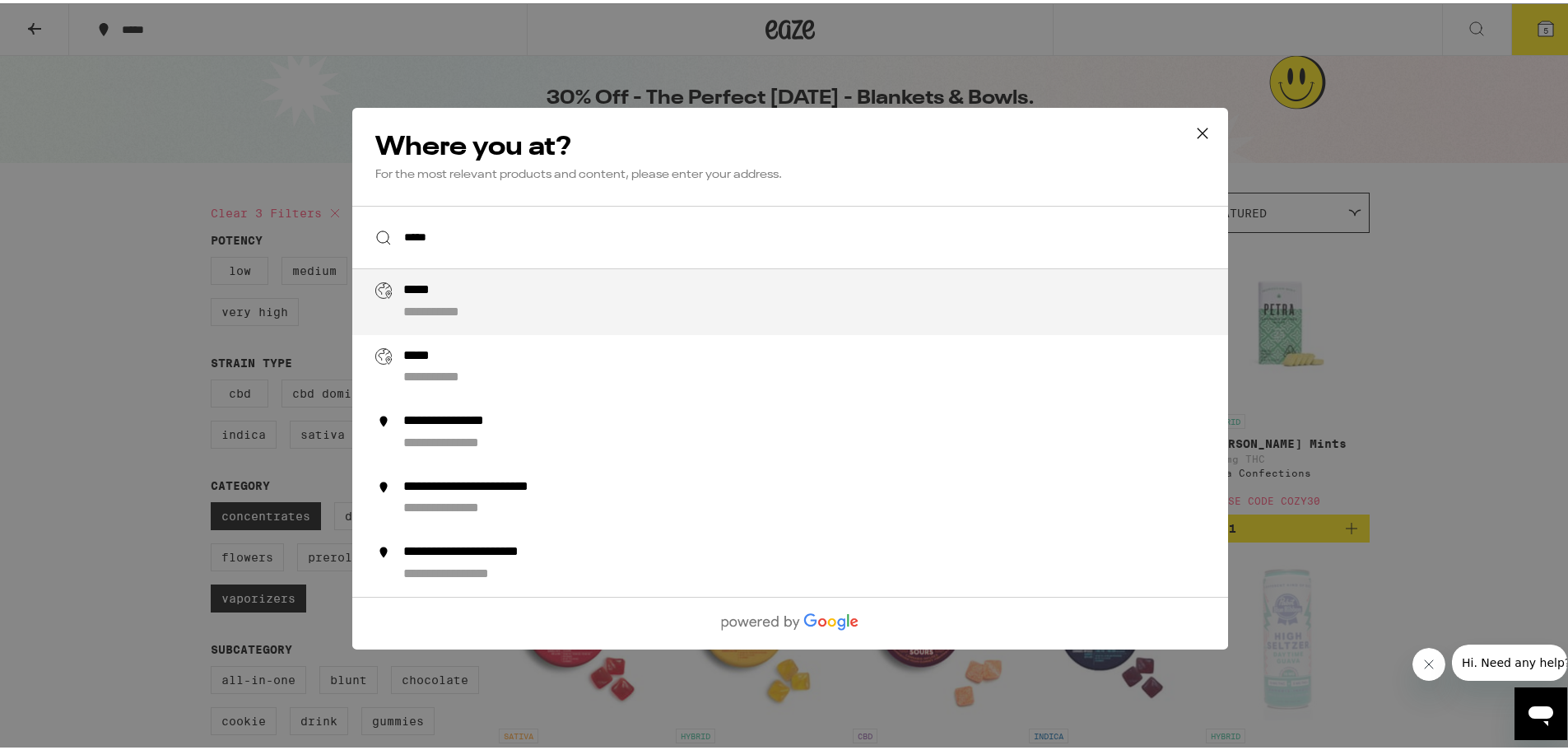
click at [518, 285] on div "**********" at bounding box center [823, 299] width 839 height 39
type input "**********"
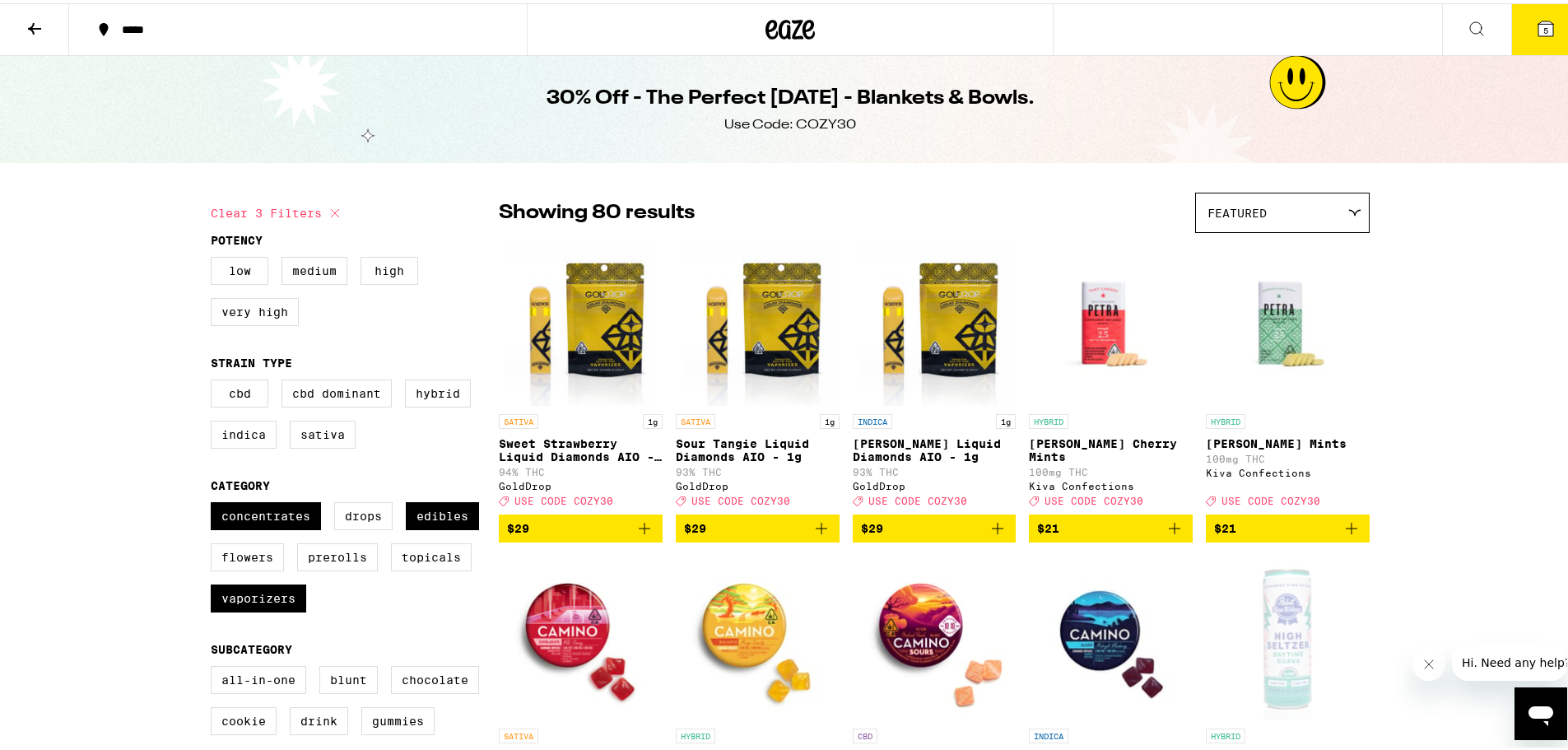
click at [671, 108] on h1 "30% Off - The Perfect [DATE] - Blankets & Bowls." at bounding box center [791, 94] width 488 height 28
click at [766, 36] on icon at bounding box center [791, 26] width 50 height 30
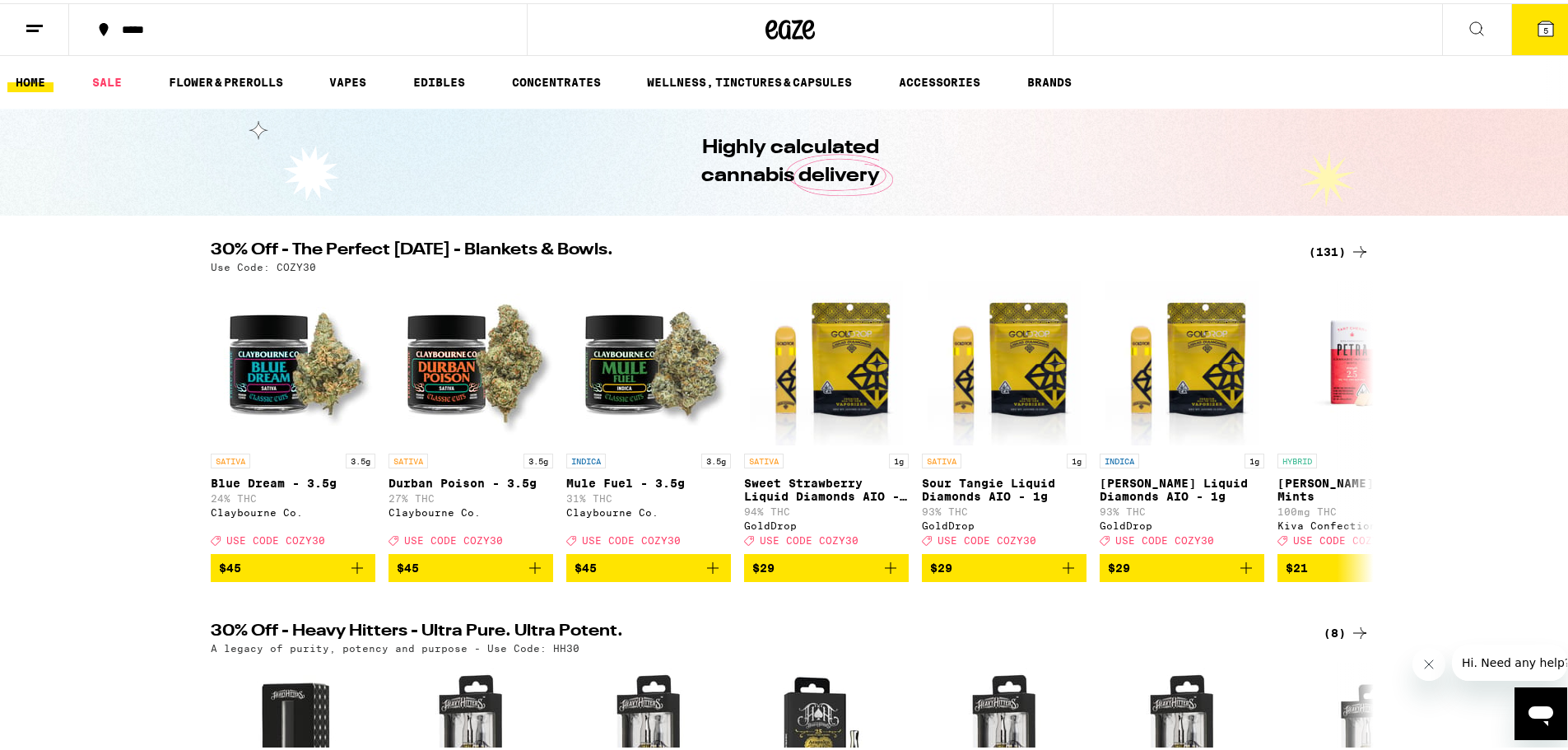
click at [1353, 258] on icon at bounding box center [1359, 248] width 20 height 20
click at [1329, 249] on div "(131)" at bounding box center [1339, 248] width 61 height 20
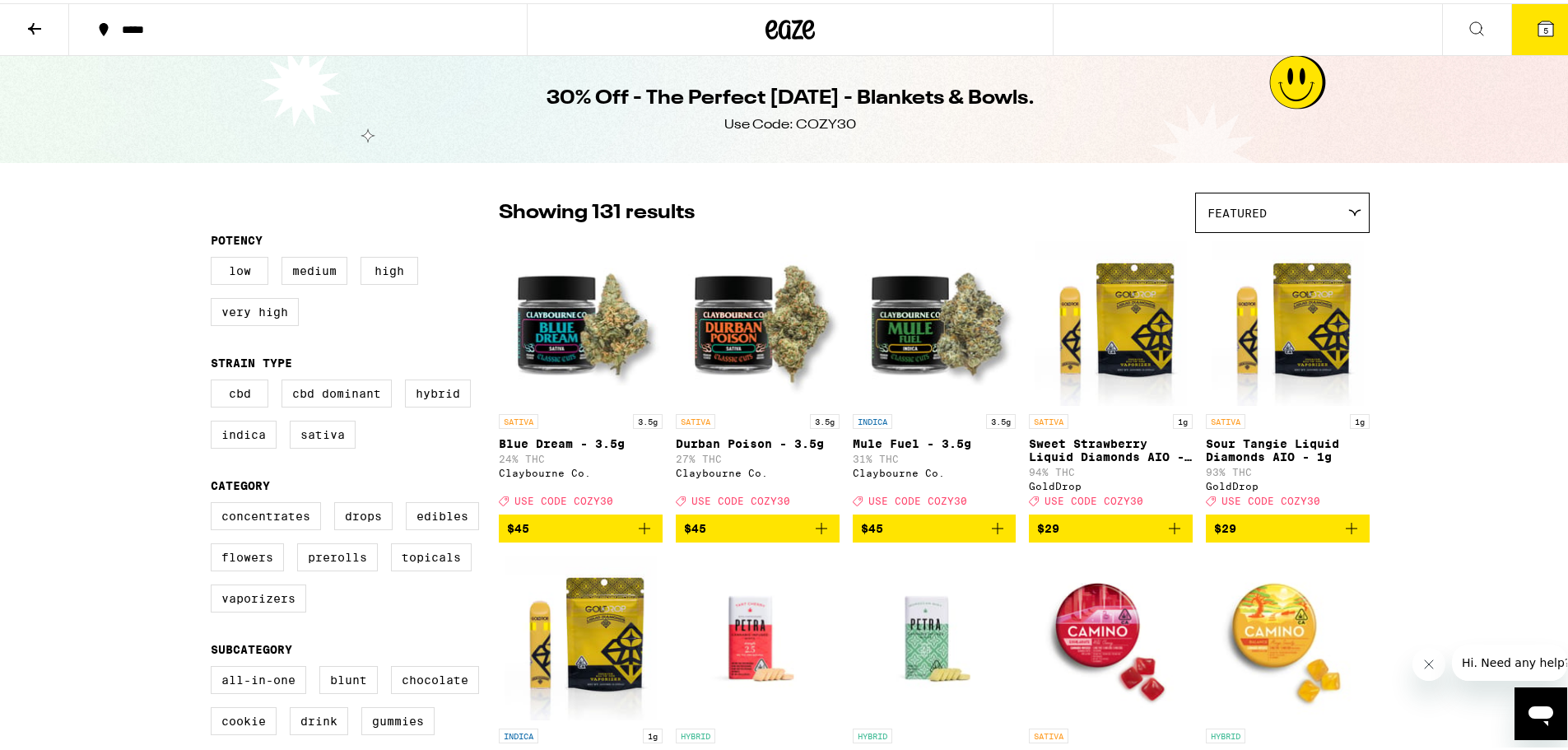
click at [39, 24] on icon at bounding box center [34, 26] width 13 height 11
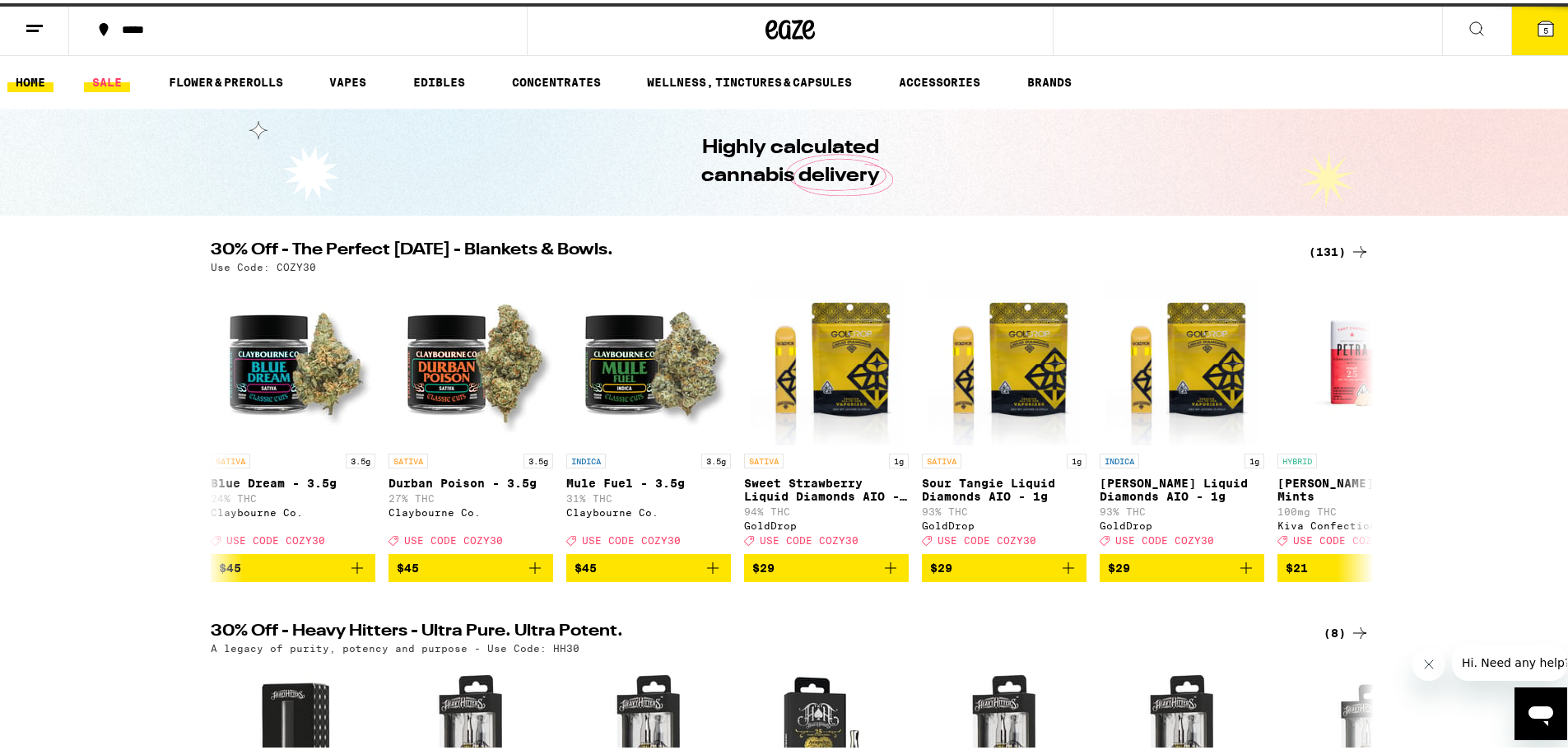
click at [116, 74] on link "SALE" at bounding box center [107, 78] width 46 height 20
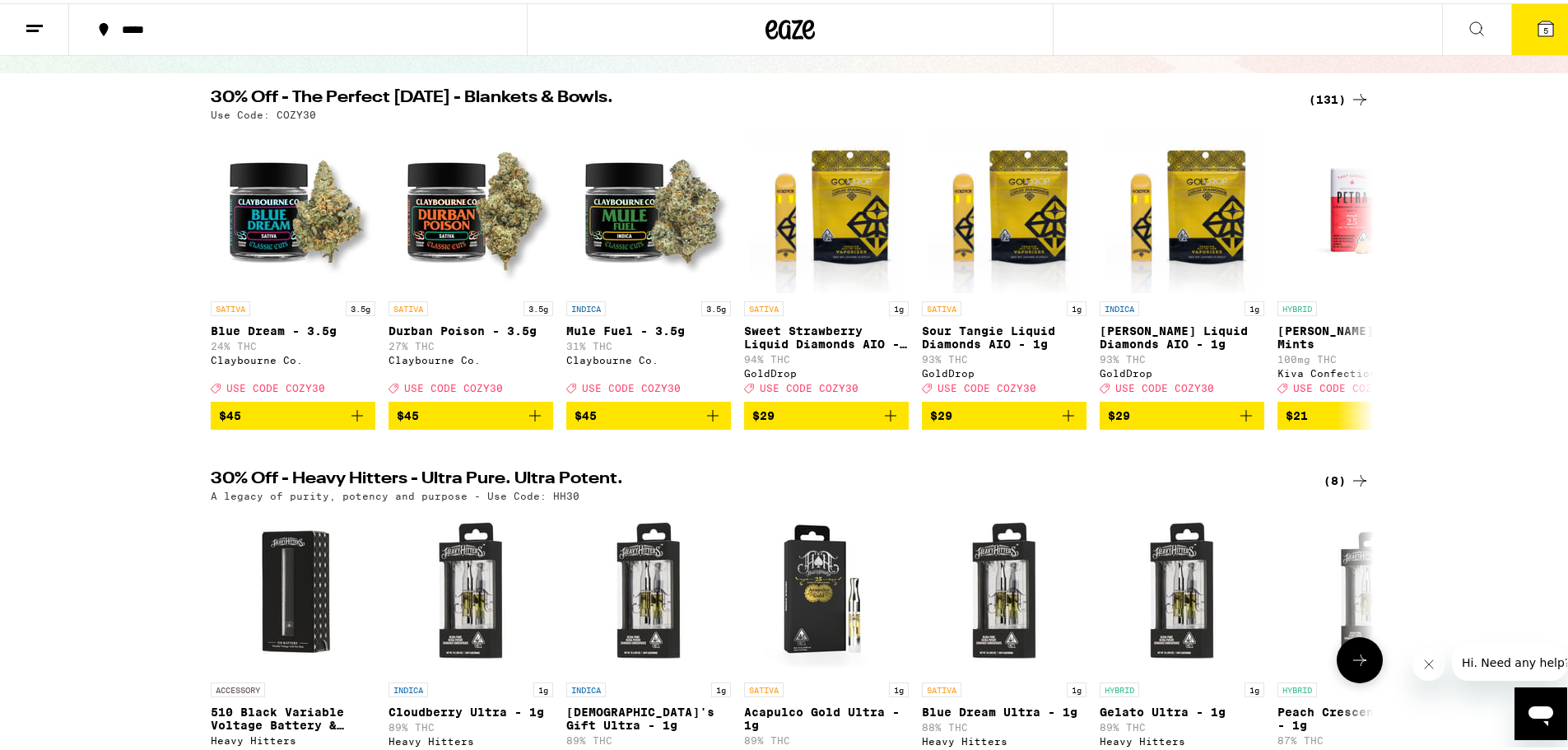
scroll to position [22, 0]
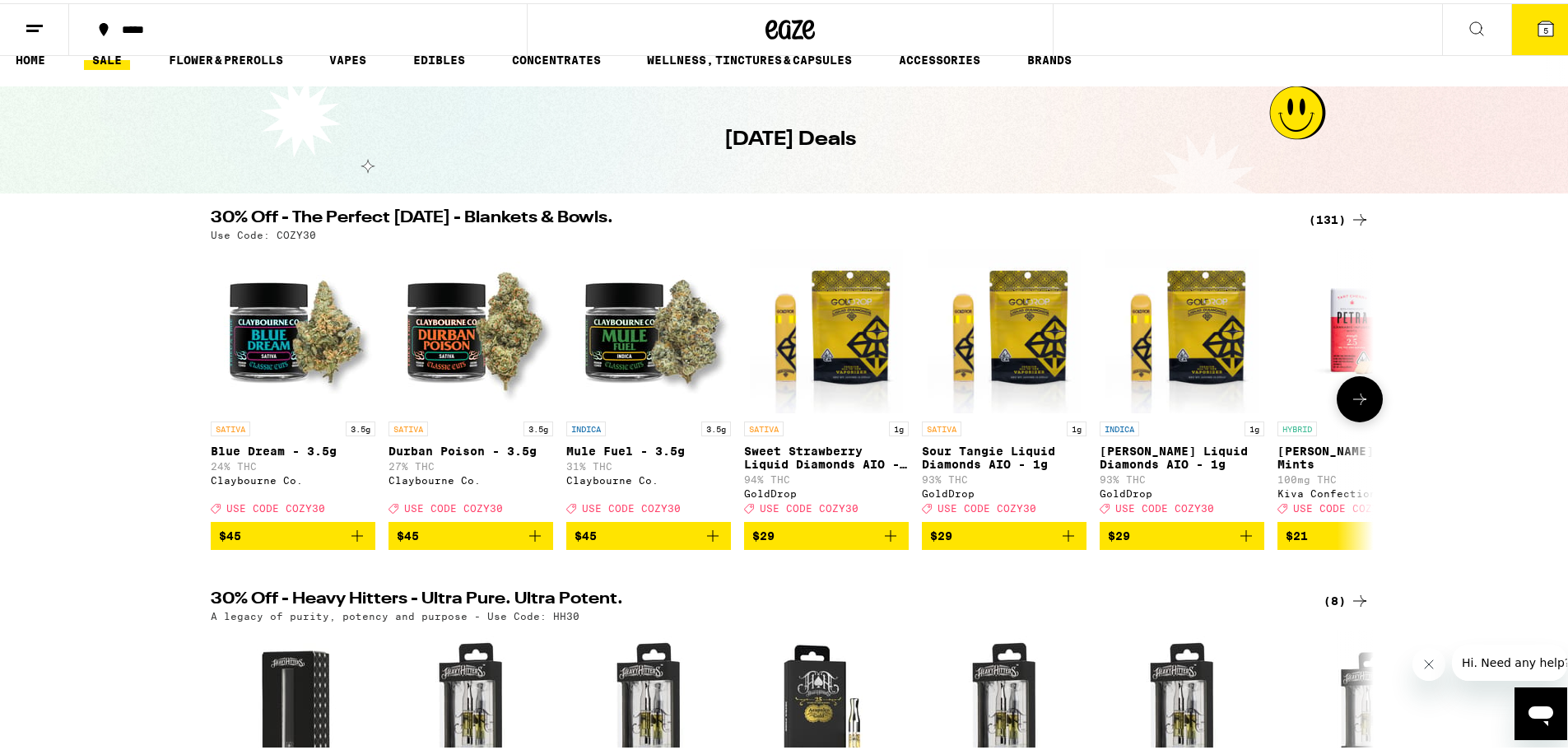
click at [1353, 406] on icon at bounding box center [1359, 396] width 20 height 20
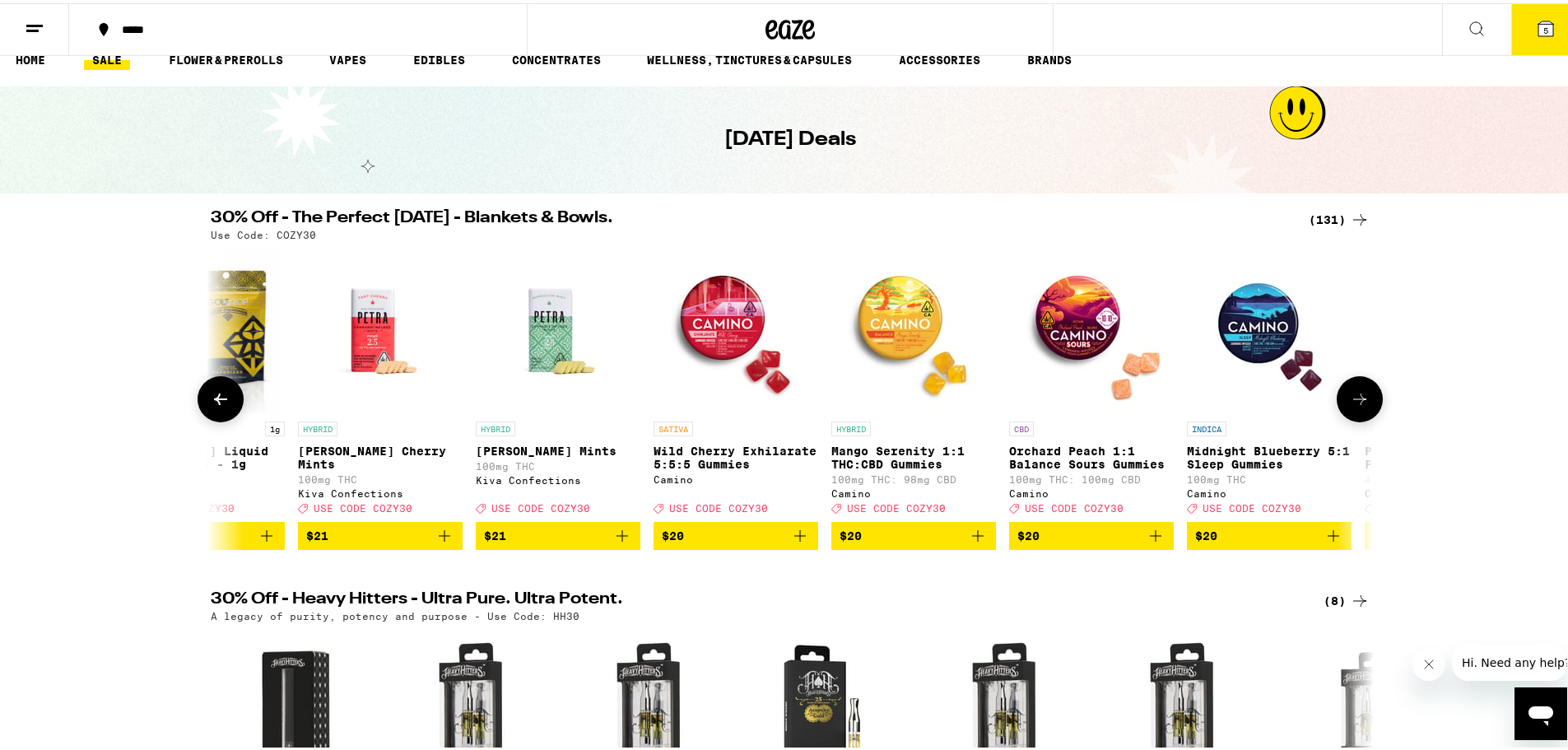
click at [1354, 406] on icon at bounding box center [1359, 396] width 20 height 20
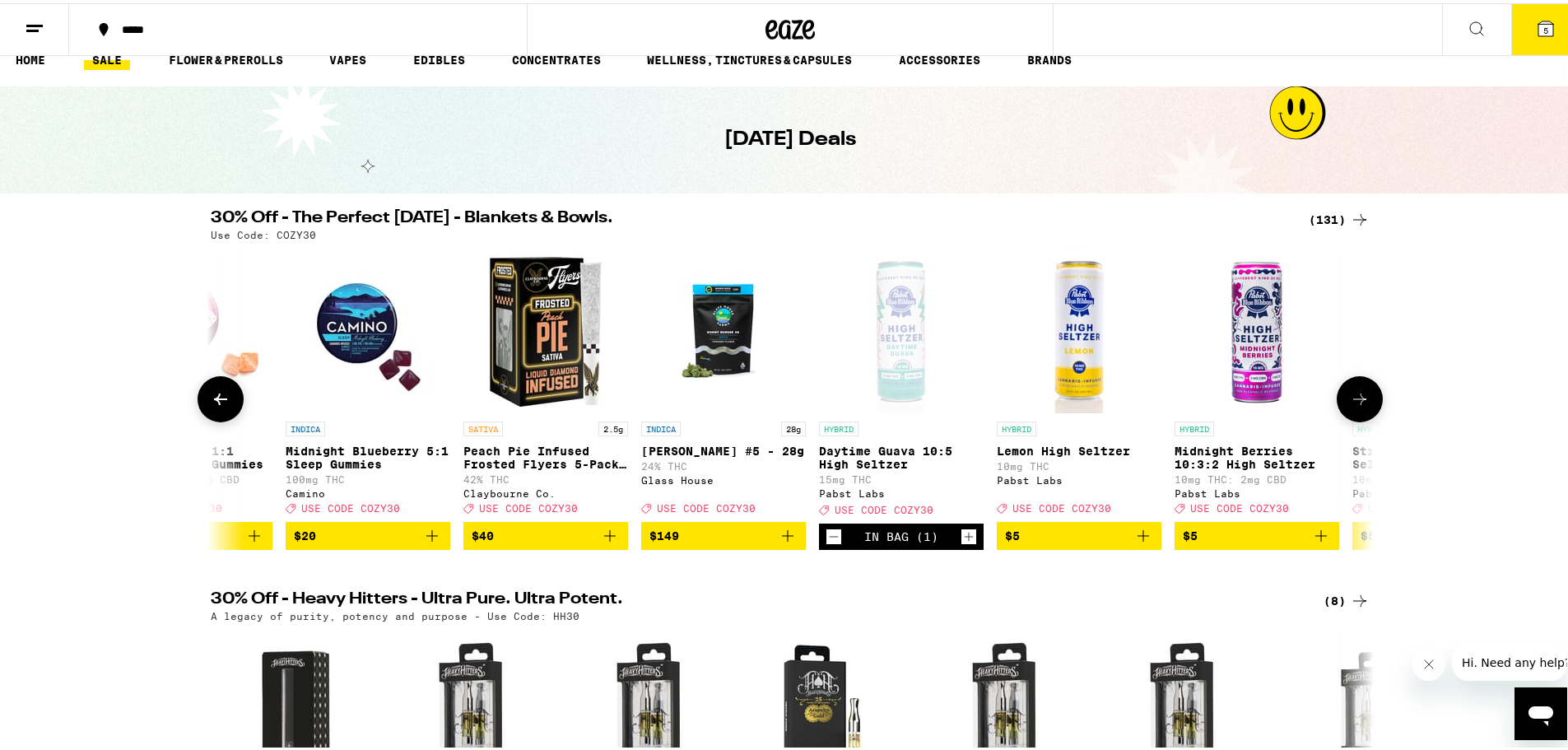
click at [1354, 406] on icon at bounding box center [1359, 396] width 20 height 20
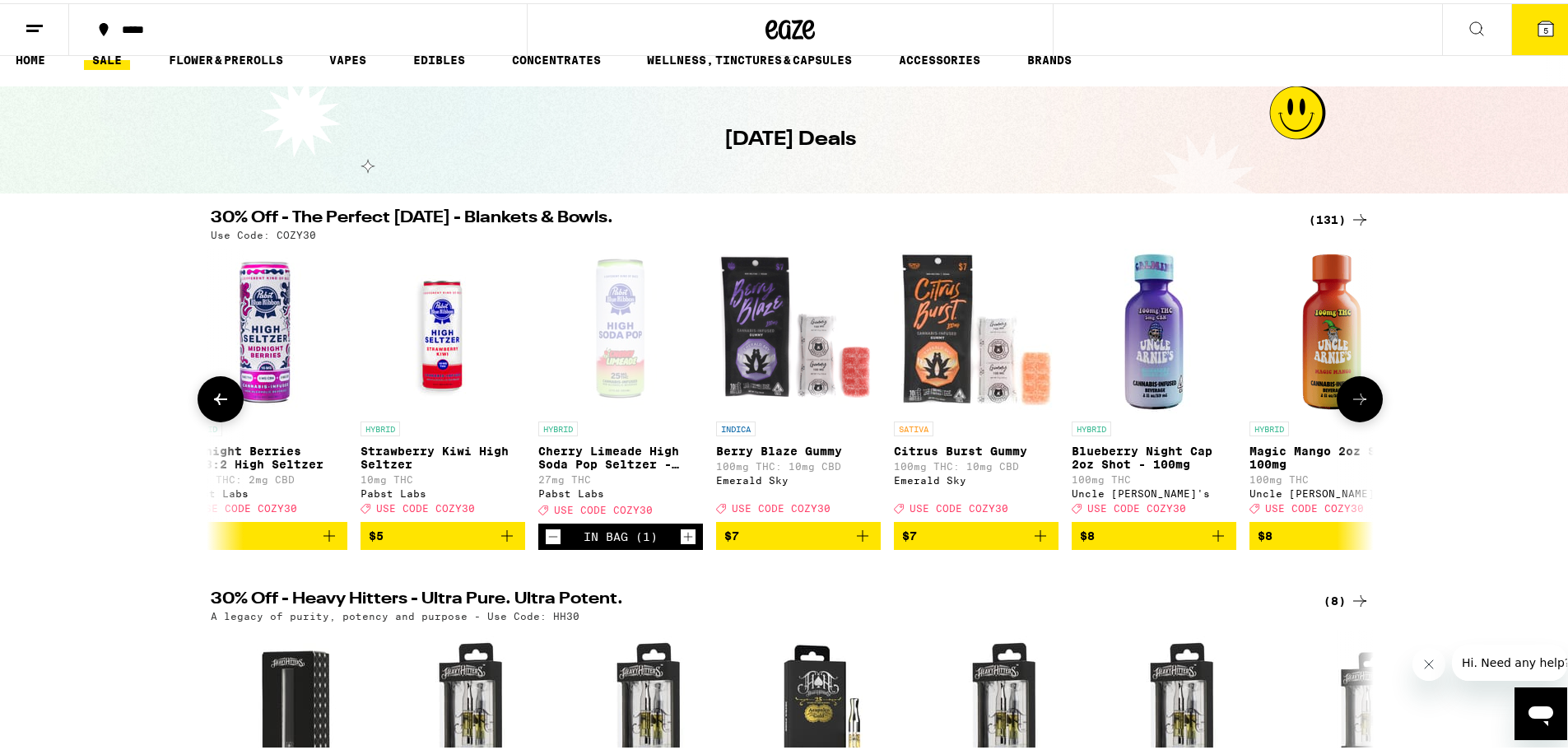
click at [1354, 406] on icon at bounding box center [1359, 396] width 20 height 20
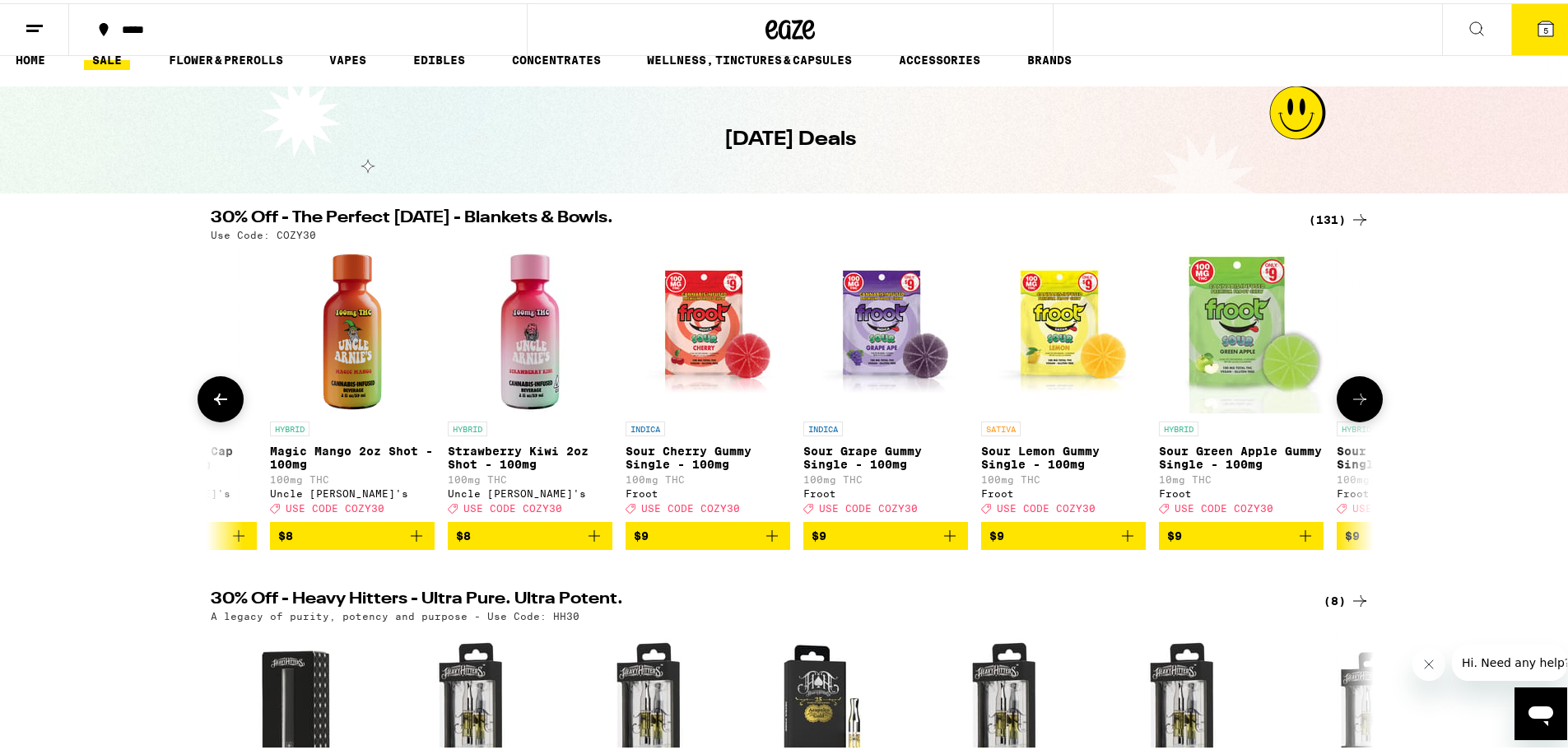
click at [1354, 406] on icon at bounding box center [1359, 396] width 20 height 20
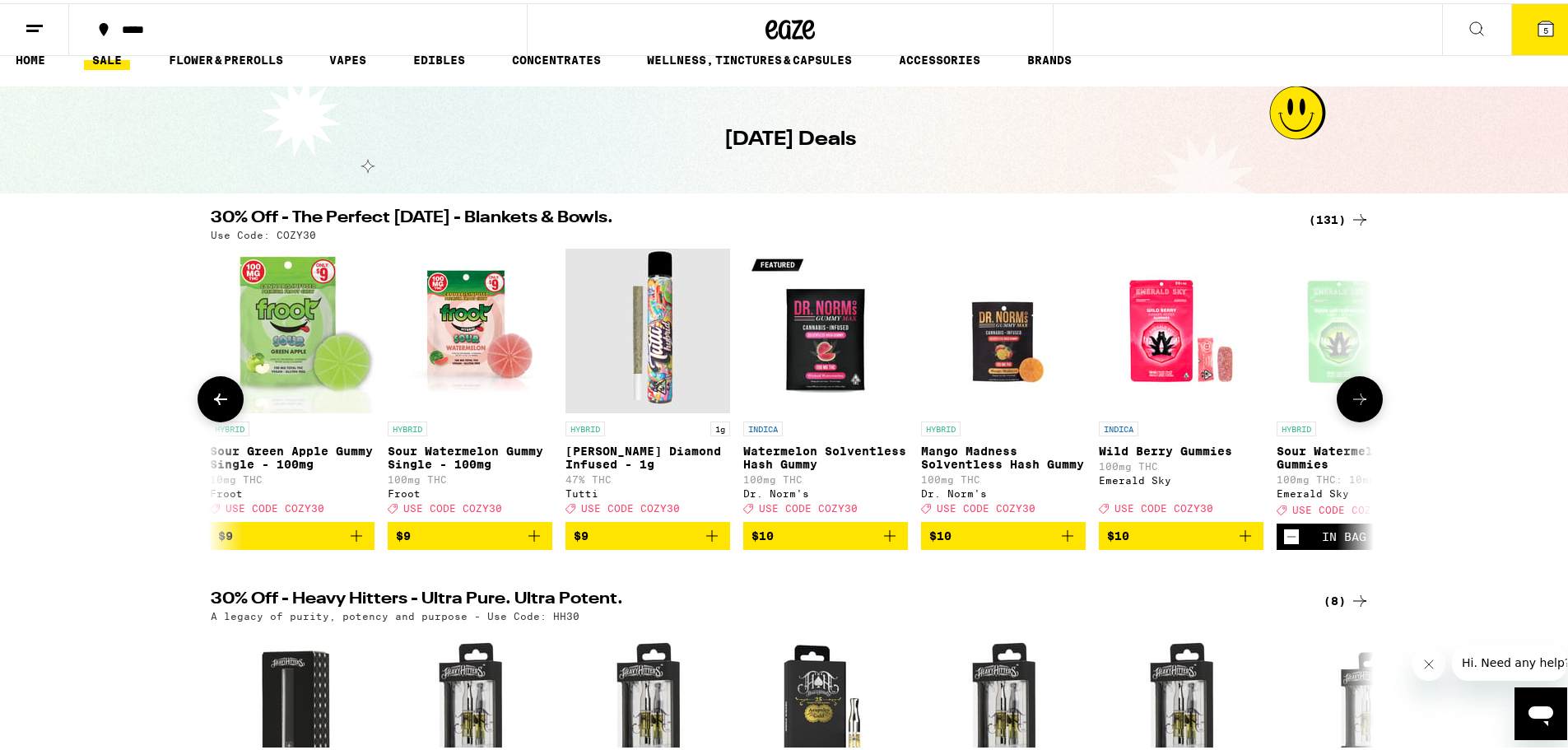
click at [1354, 406] on icon at bounding box center [1359, 396] width 20 height 20
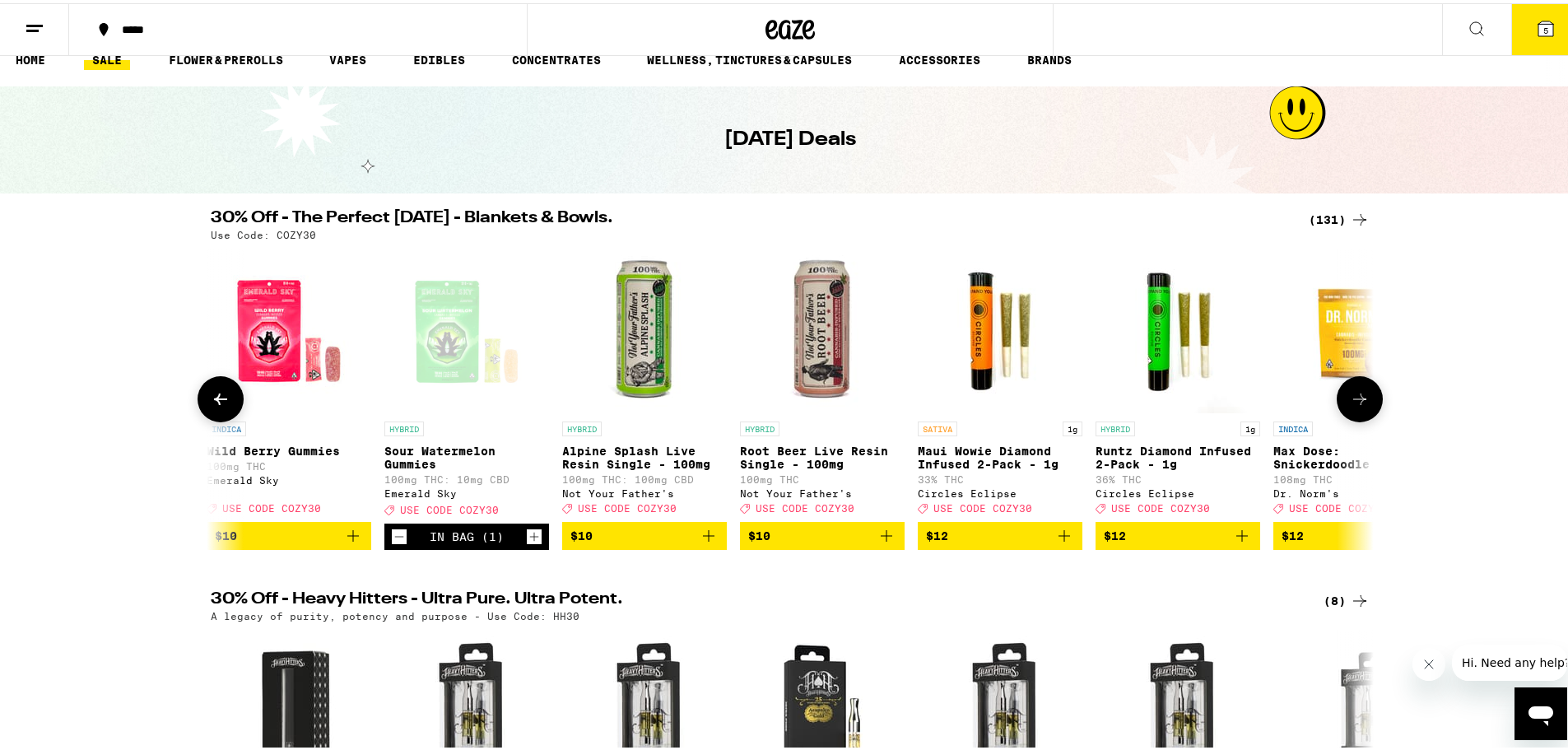
click at [1354, 406] on icon at bounding box center [1359, 396] width 20 height 20
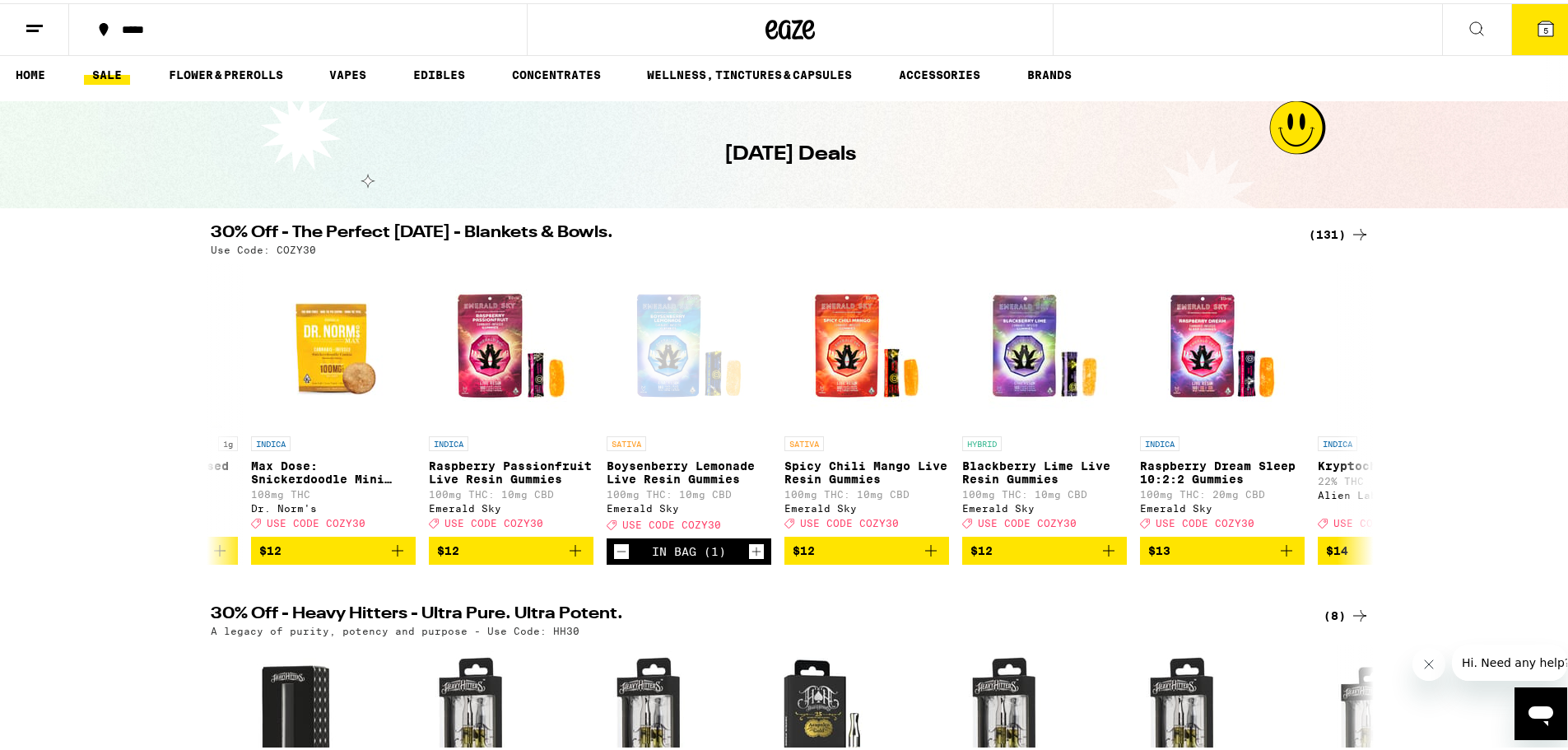
scroll to position [0, 0]
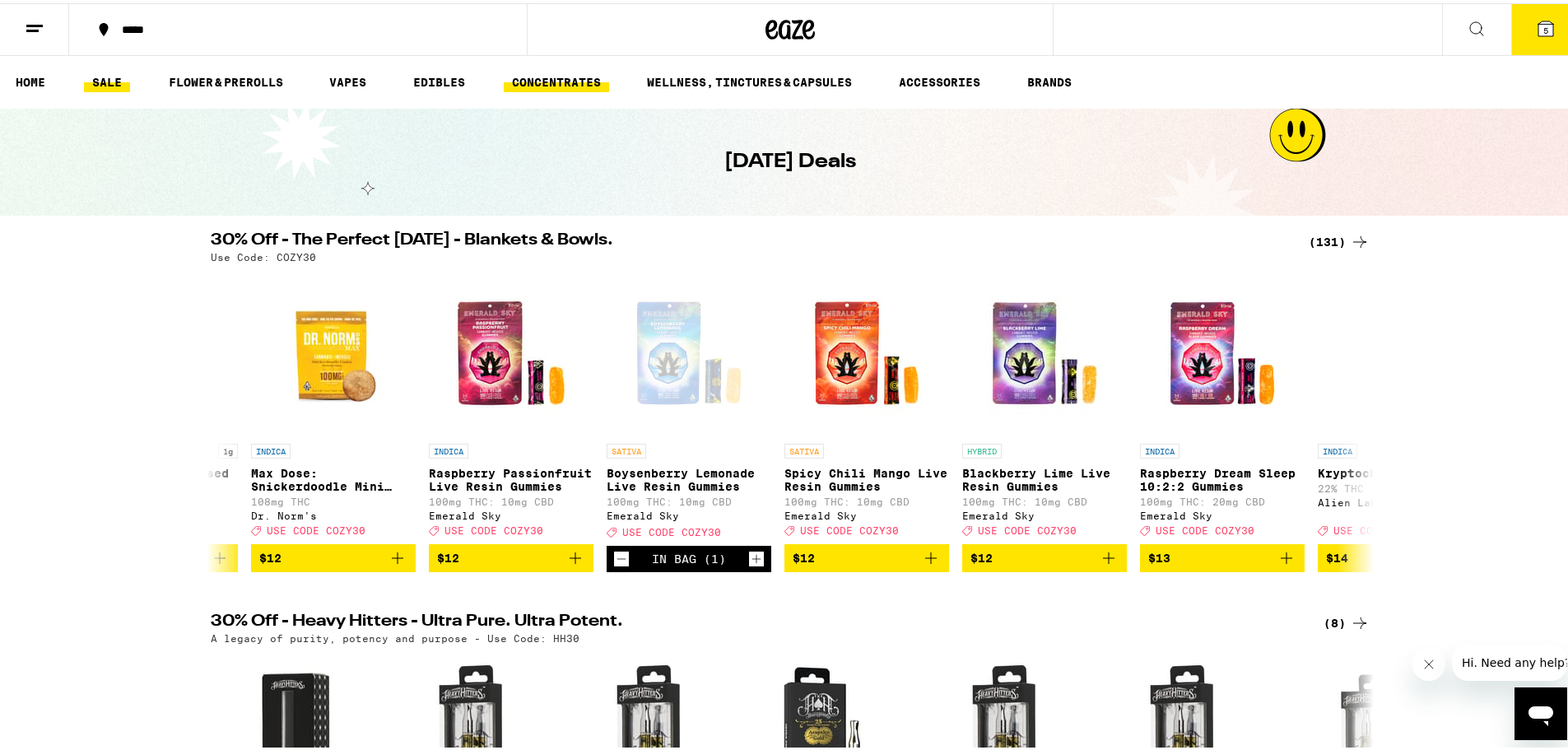
click at [595, 78] on link "CONCENTRATES" at bounding box center [556, 78] width 105 height 20
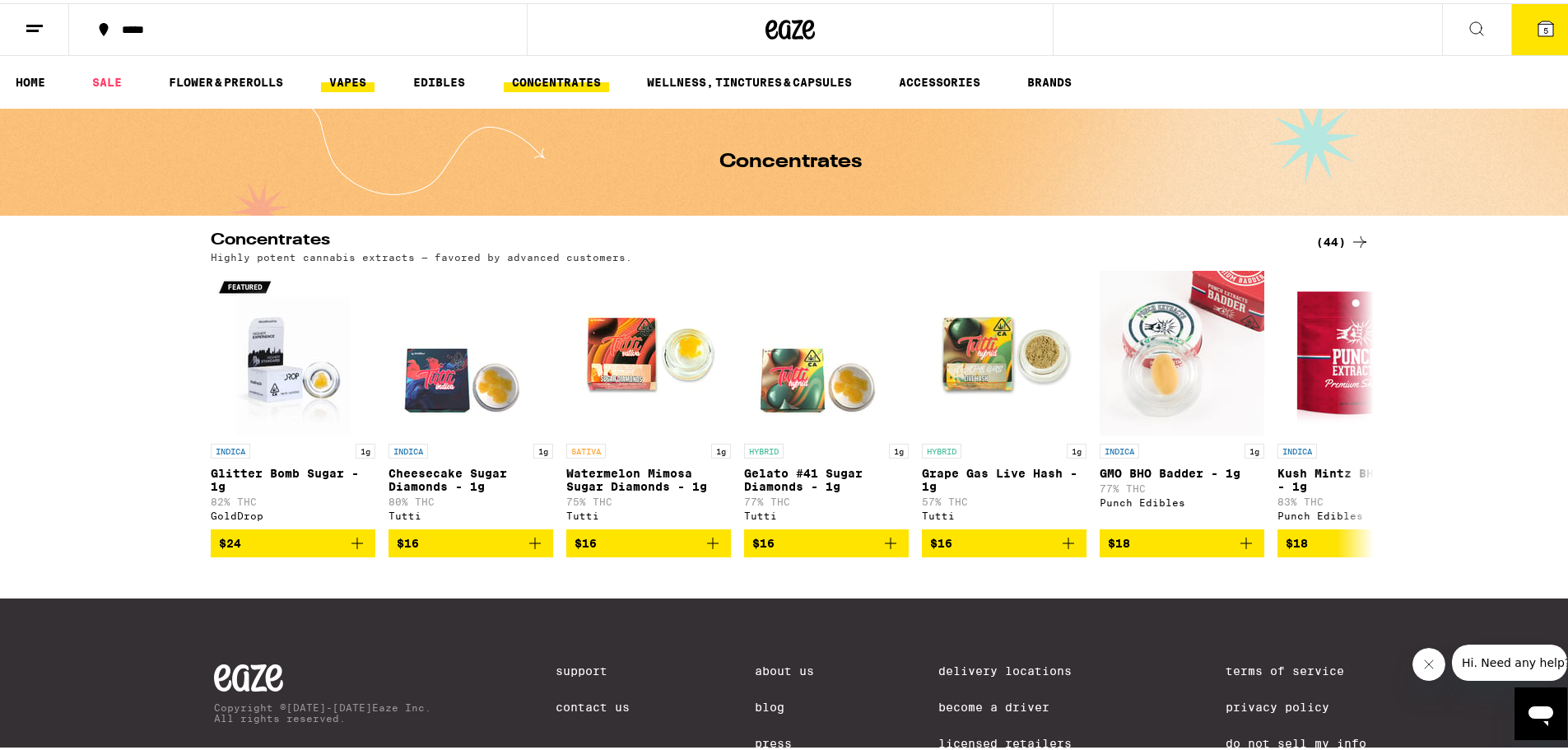
click at [369, 89] on link "VAPES" at bounding box center [348, 78] width 53 height 20
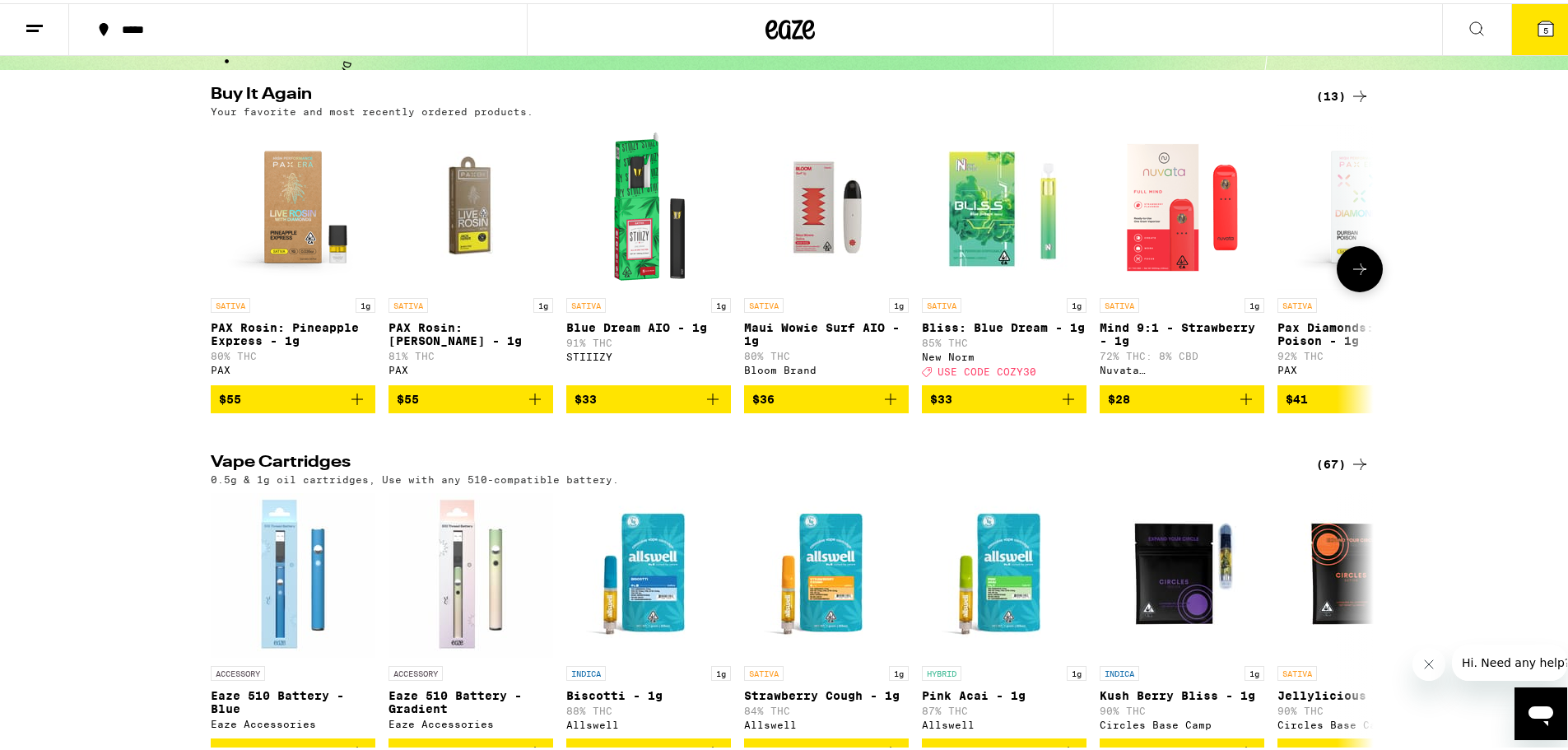
scroll to position [165, 0]
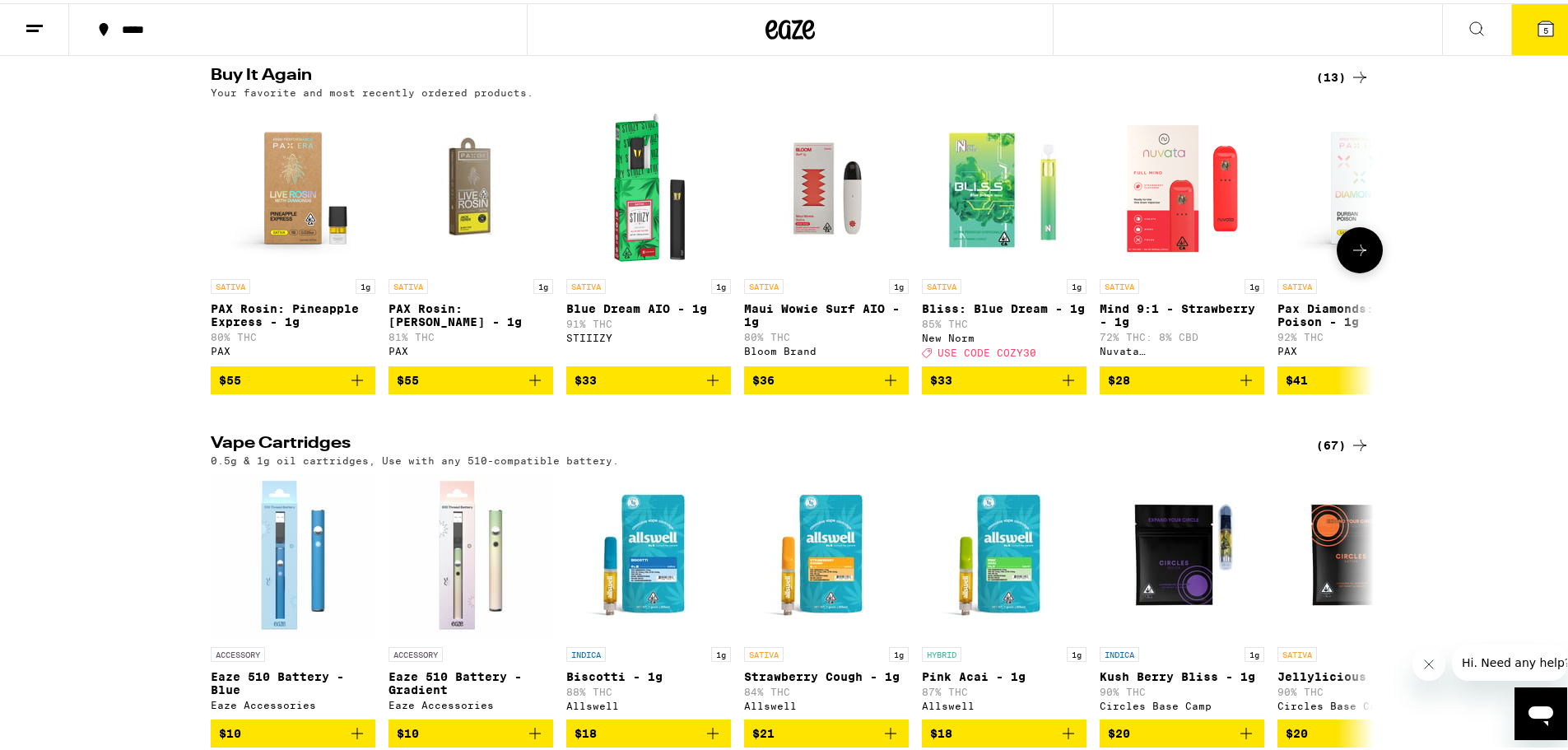
click at [454, 310] on p "PAX Rosin: [PERSON_NAME] - 1g" at bounding box center [470, 312] width 165 height 27
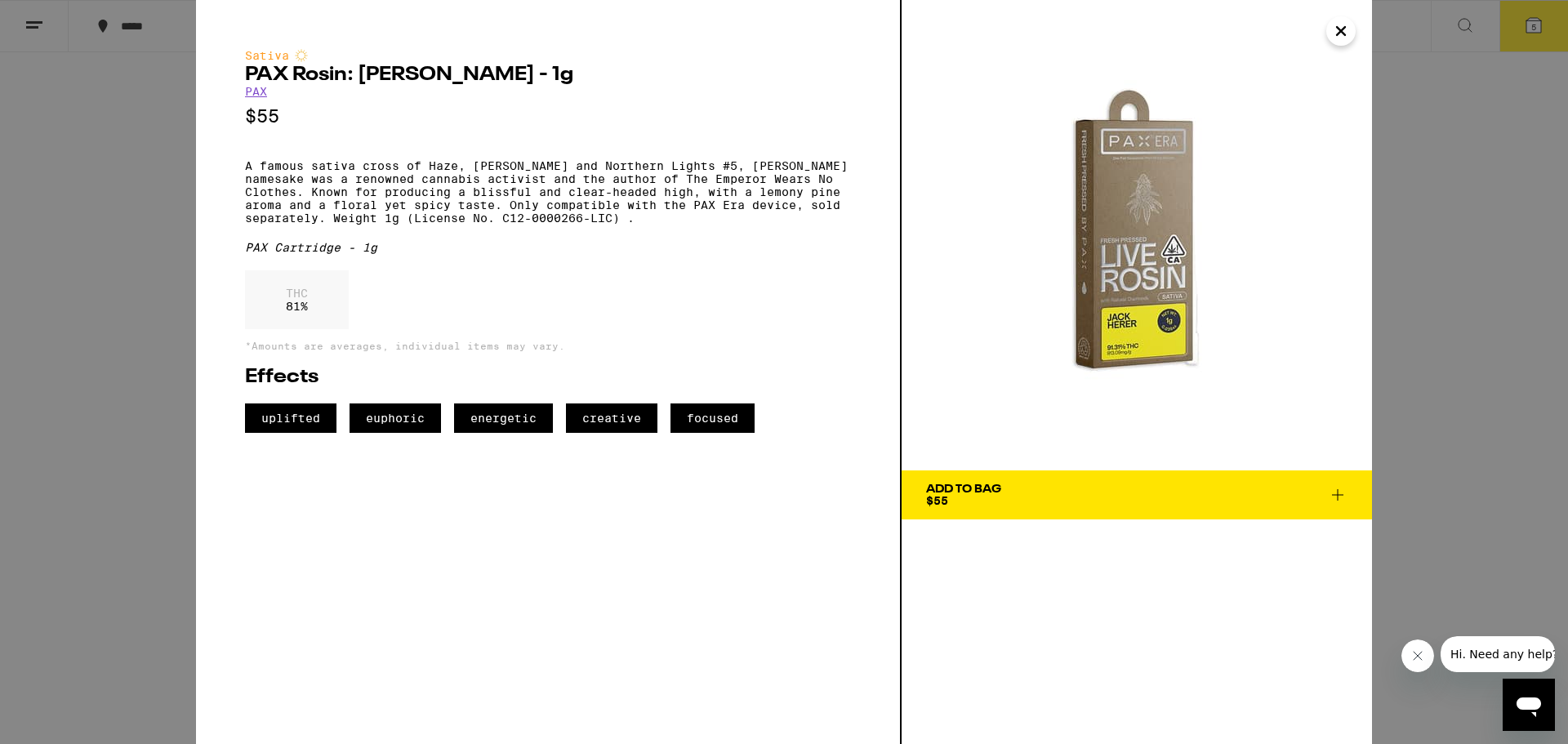
click at [1344, 28] on icon "Close" at bounding box center [1341, 30] width 9 height 9
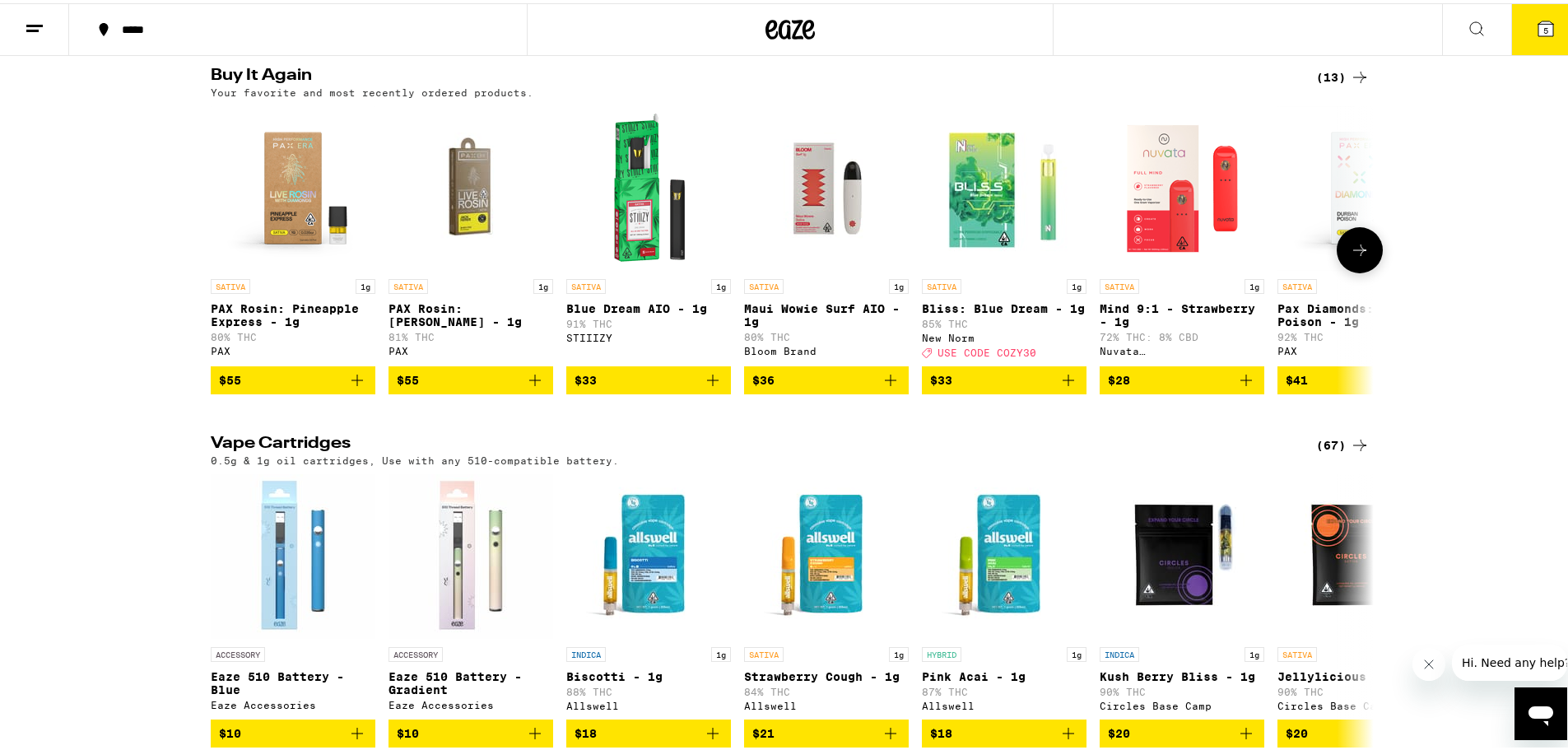
click at [265, 185] on img "Open page for PAX Rosin: Pineapple Express - 1g from PAX" at bounding box center [293, 185] width 165 height 165
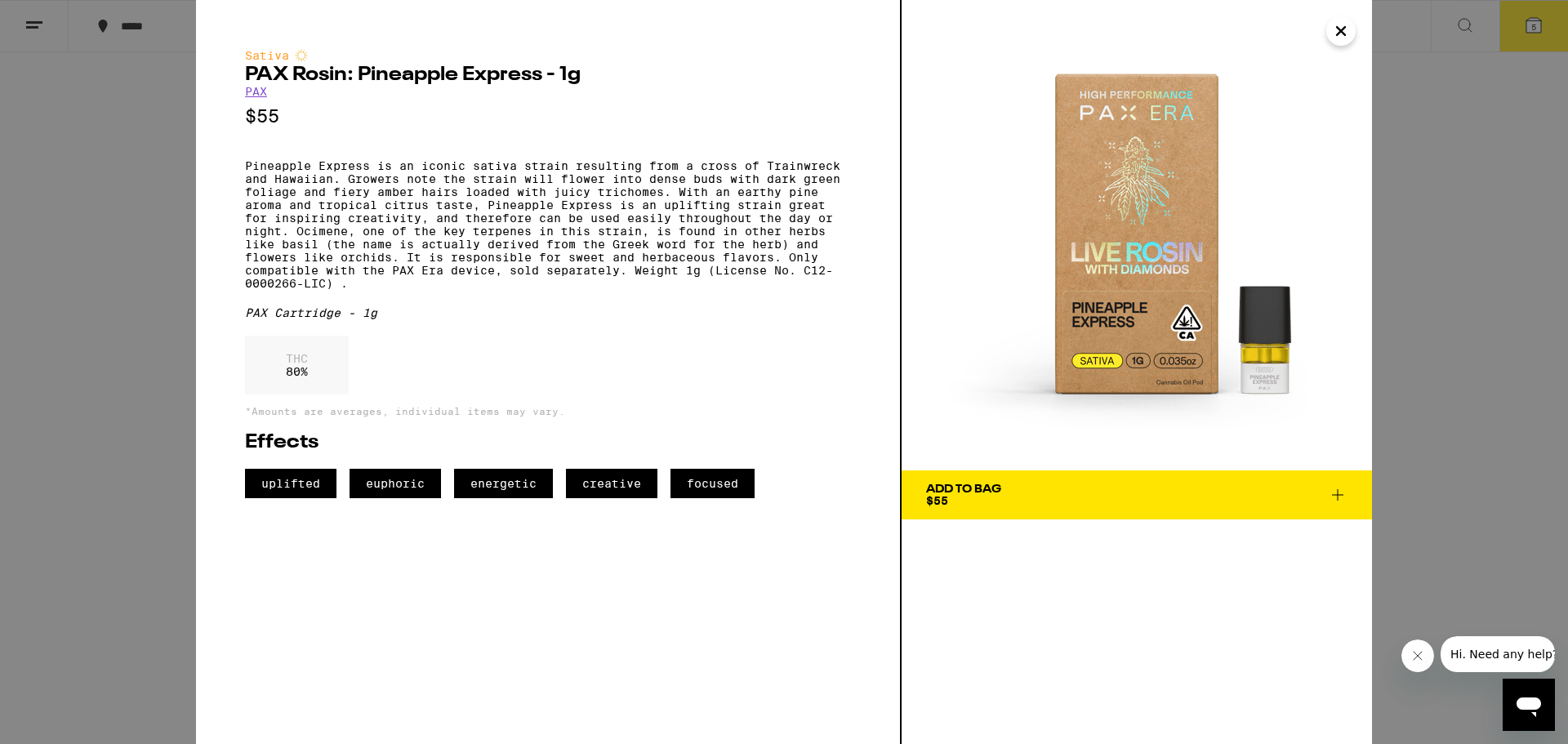
click at [1343, 45] on img at bounding box center [1136, 235] width 470 height 470
click at [1337, 31] on icon "Close" at bounding box center [1341, 31] width 20 height 25
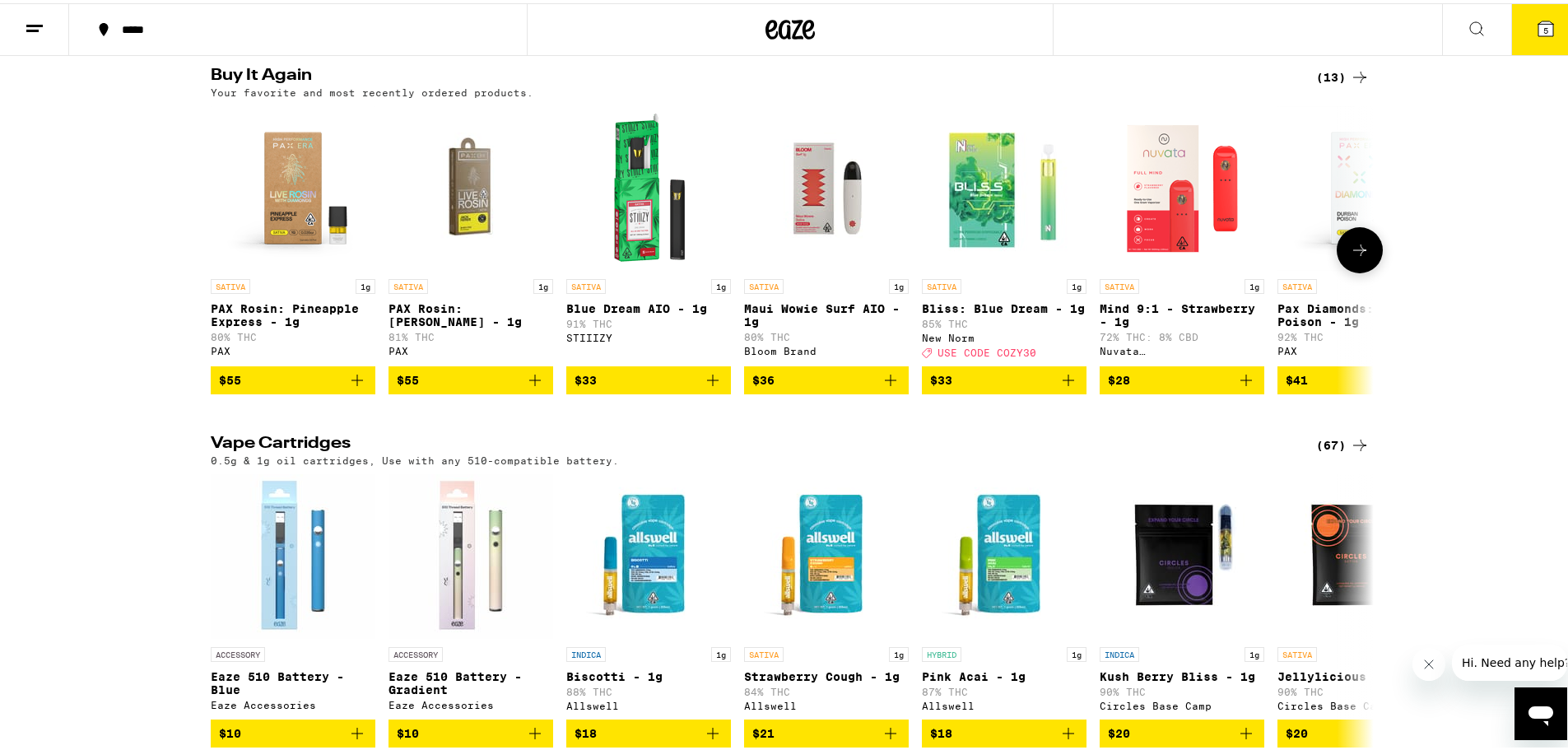
click at [1350, 251] on icon at bounding box center [1359, 247] width 20 height 20
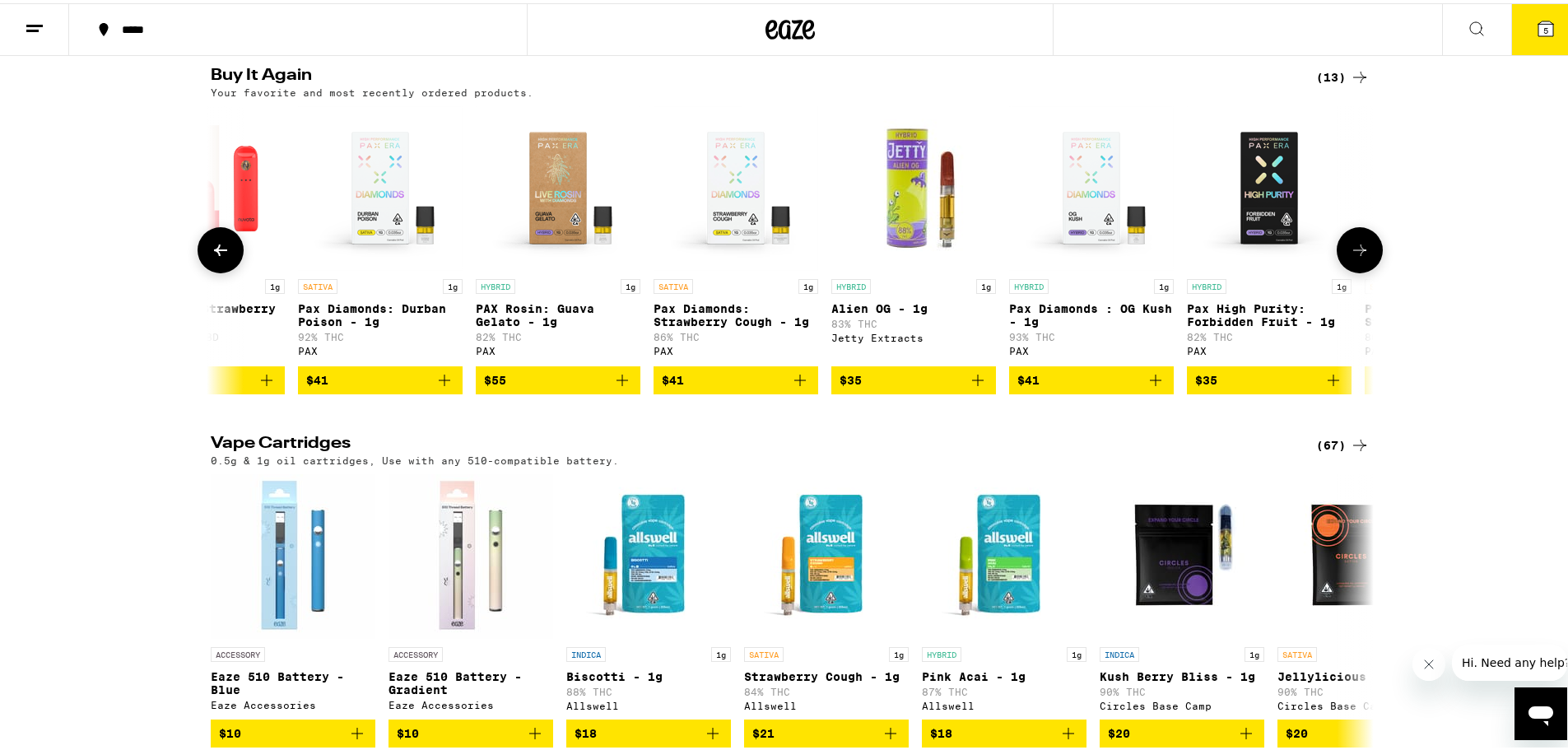
click at [1350, 251] on icon at bounding box center [1359, 247] width 20 height 20
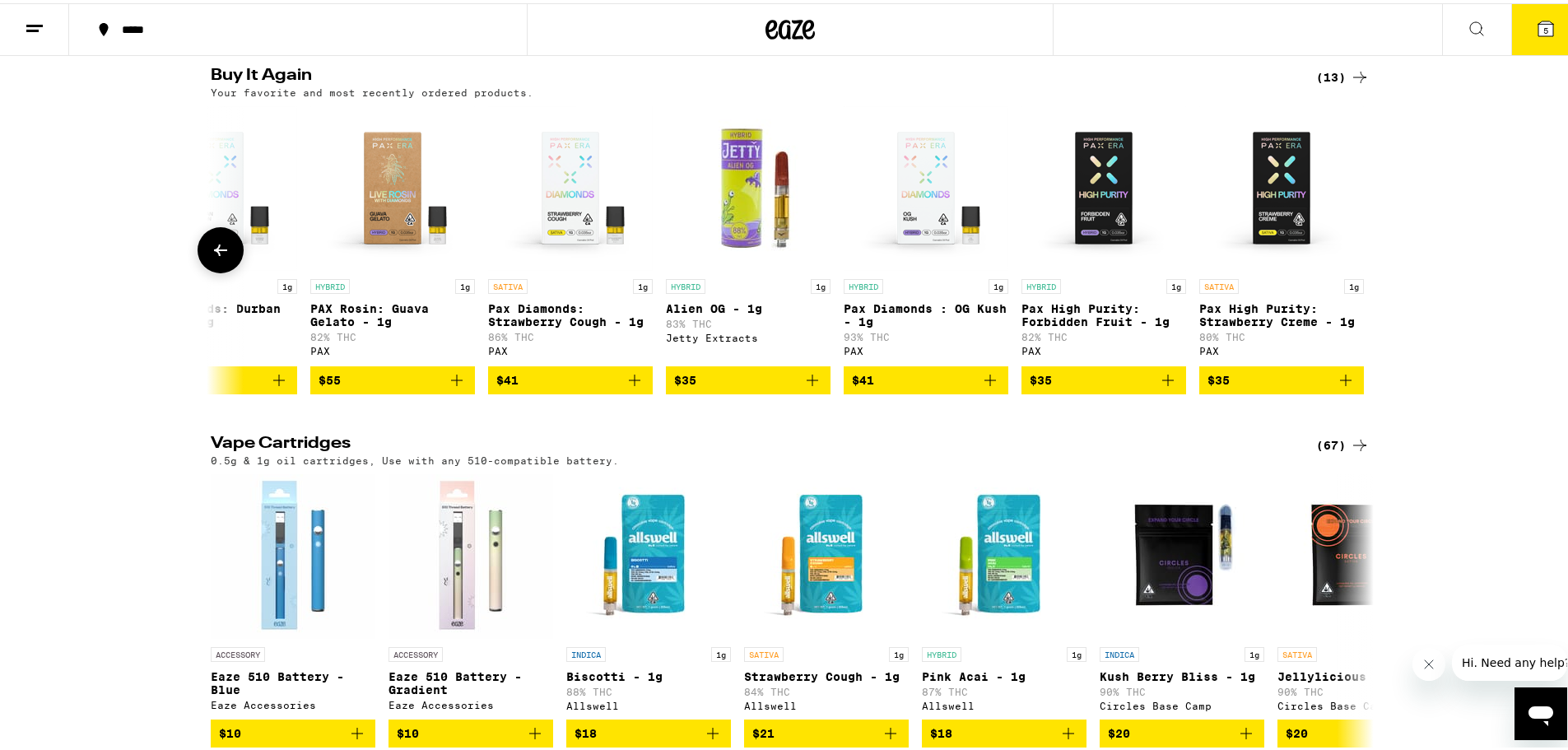
scroll to position [0, 1152]
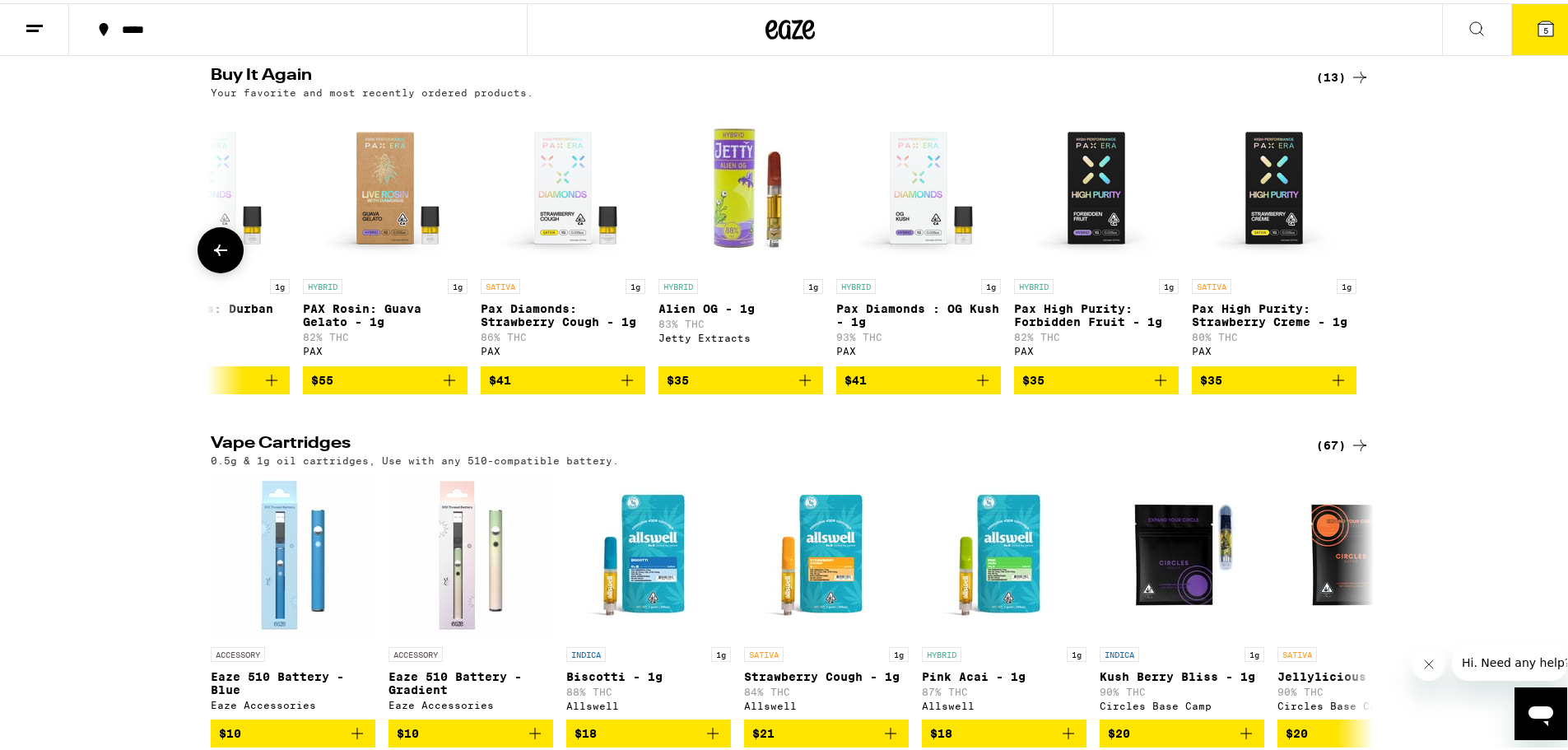
click at [198, 261] on button at bounding box center [220, 247] width 46 height 46
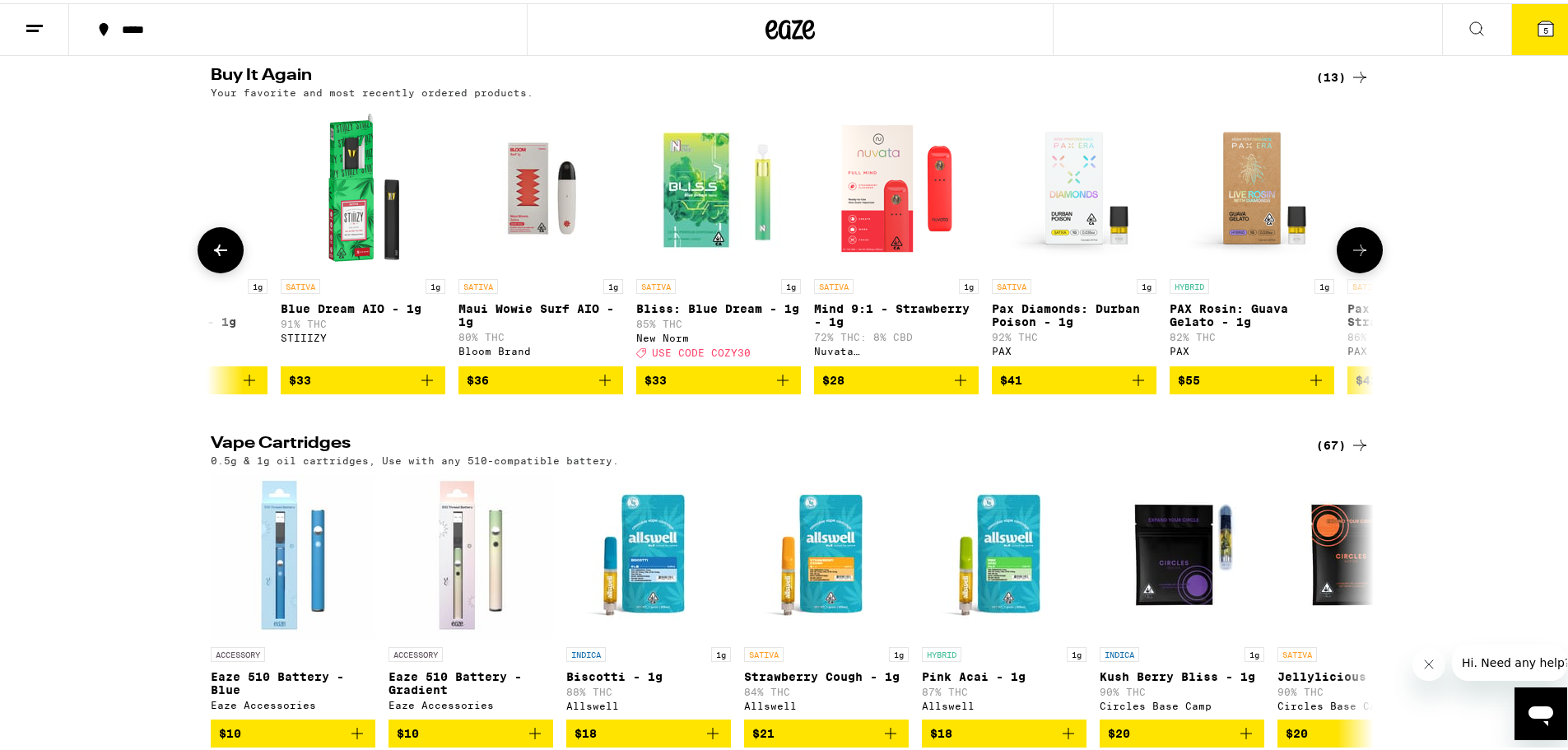
click at [199, 260] on button at bounding box center [220, 247] width 46 height 46
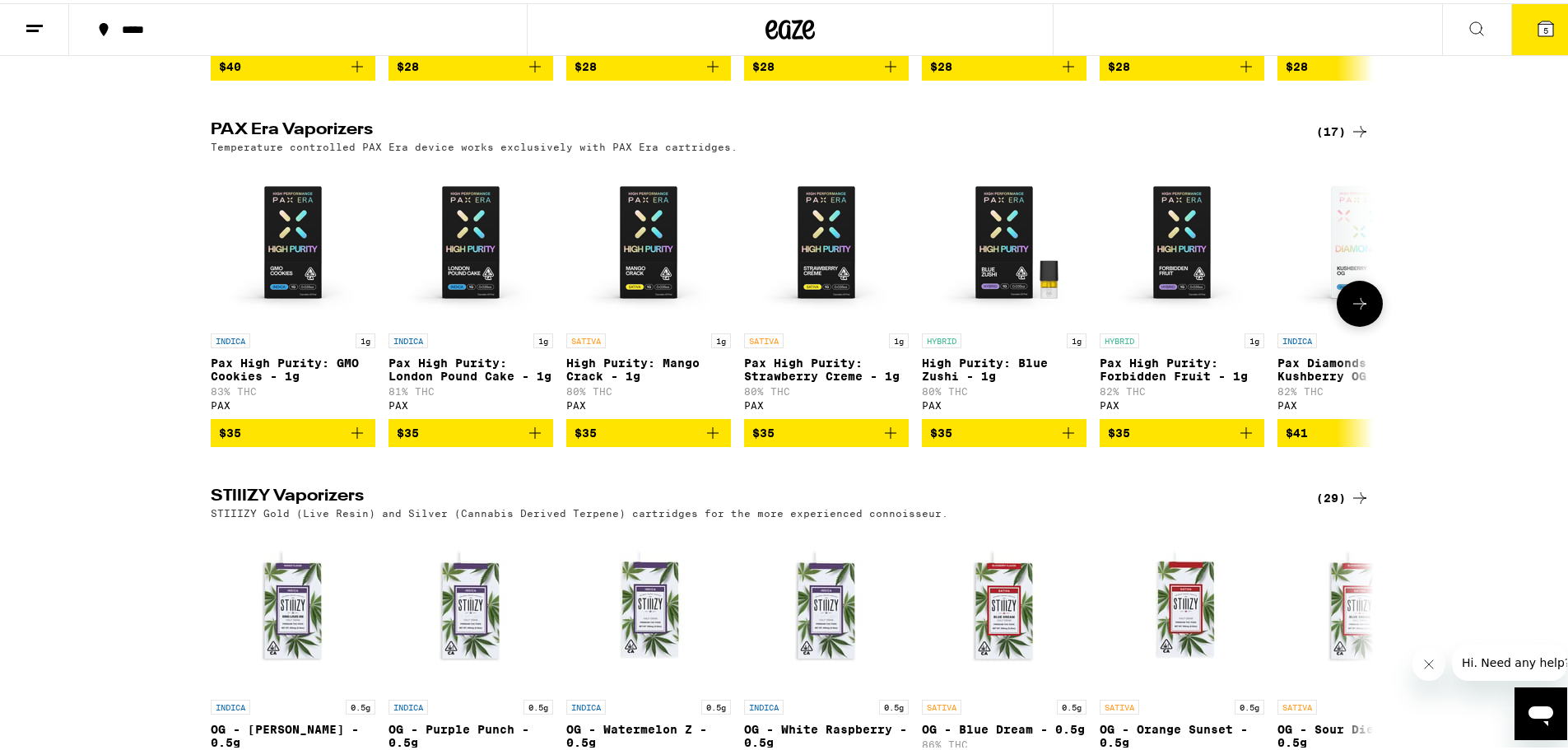
scroll to position [1153, 0]
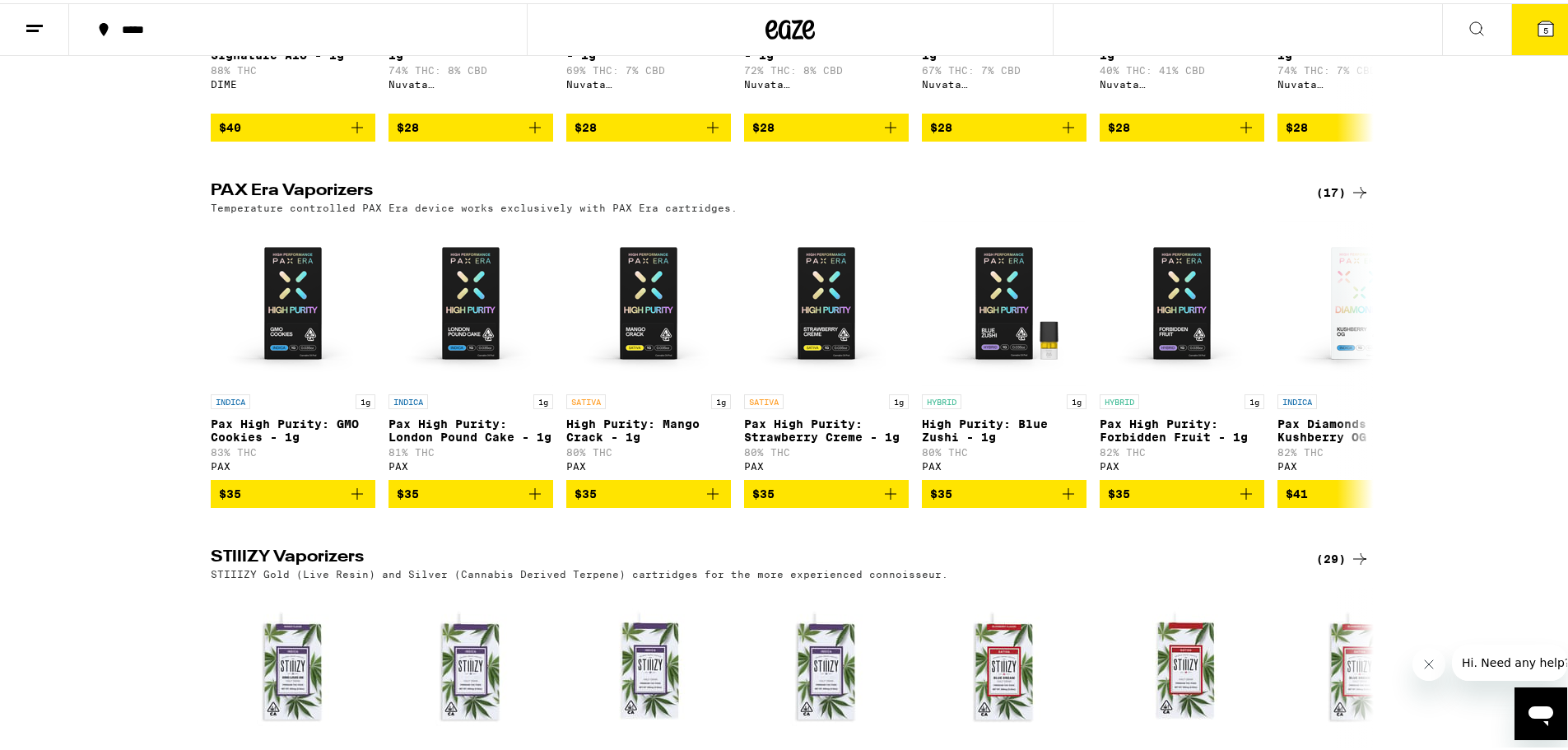
click at [1350, 199] on icon at bounding box center [1359, 189] width 20 height 20
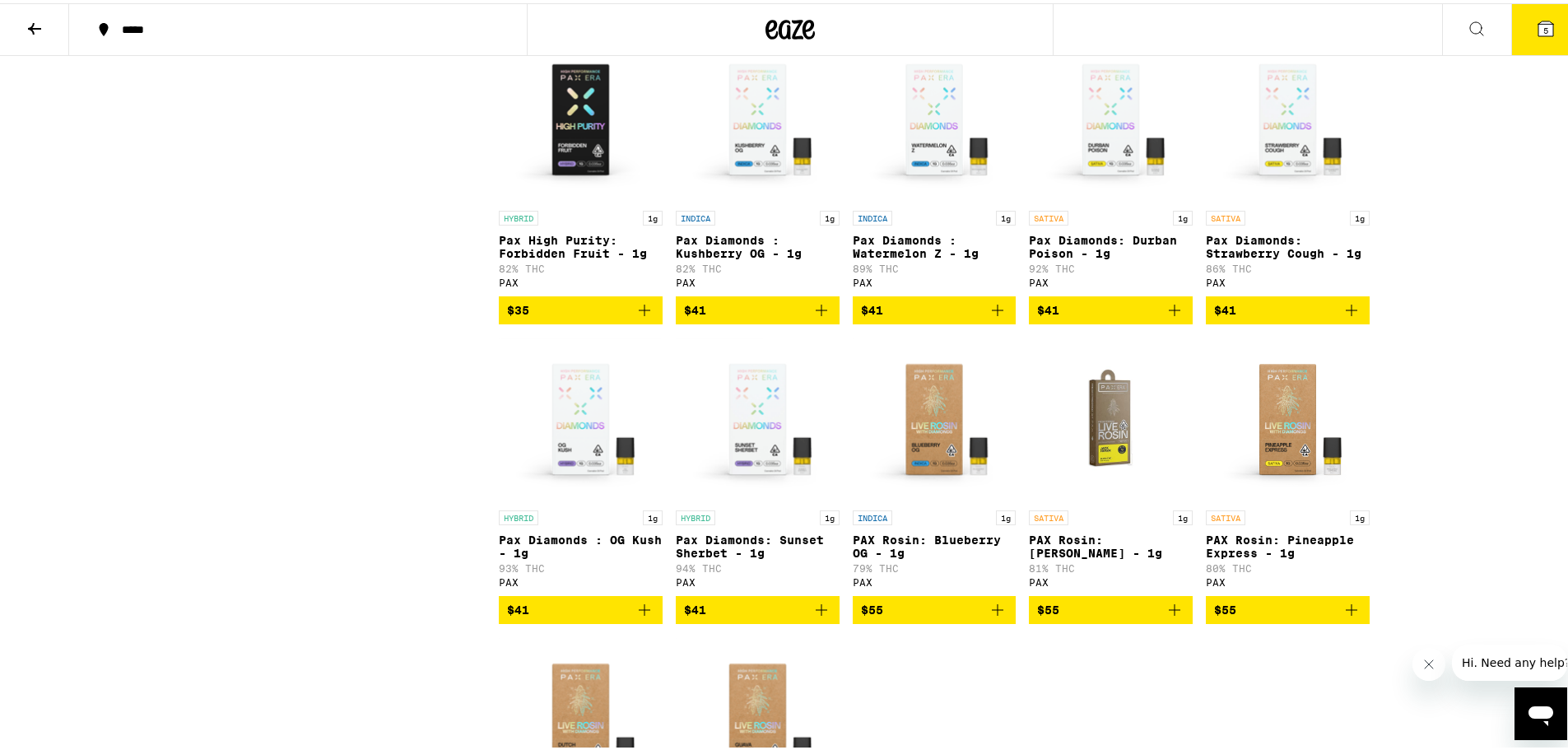
scroll to position [658, 0]
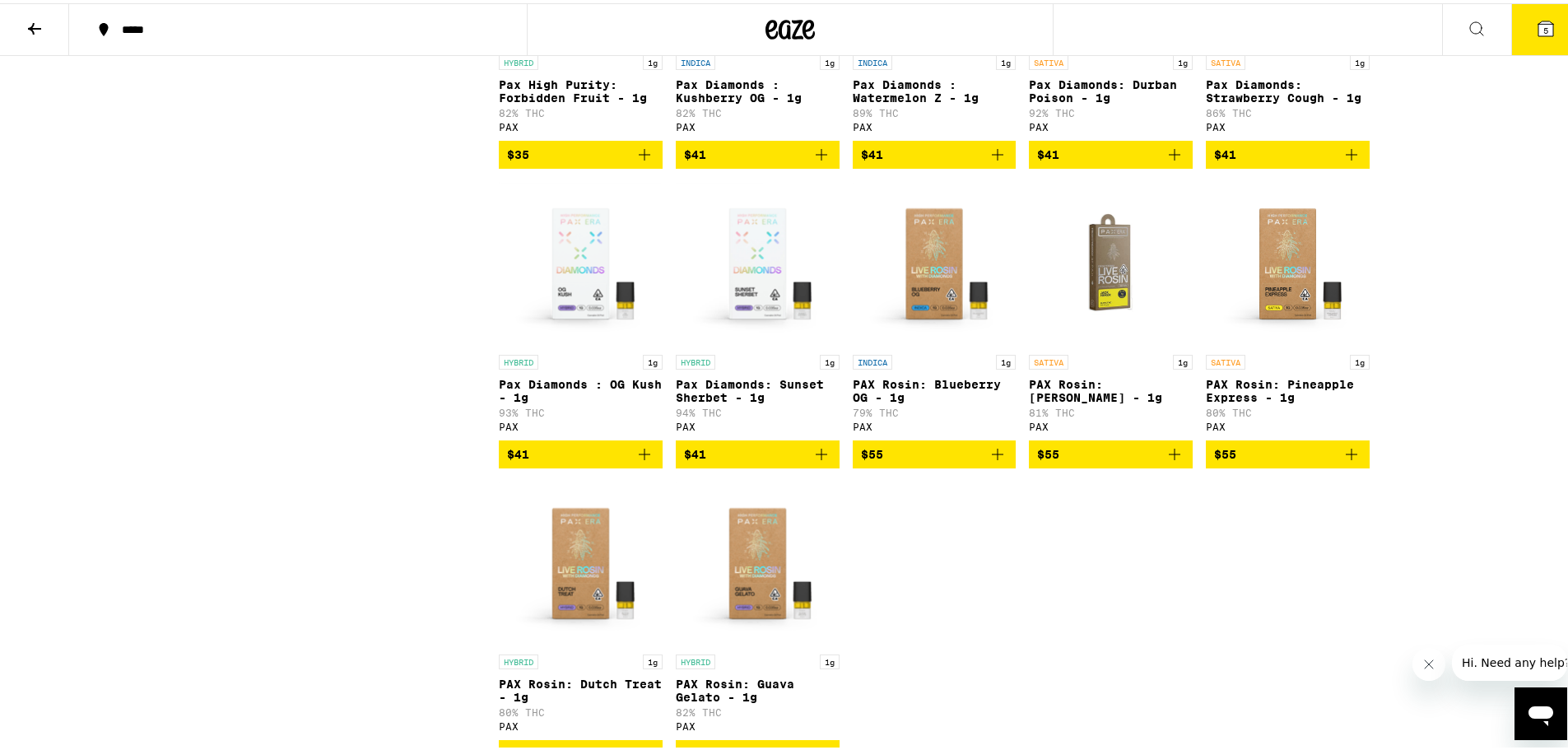
click at [1287, 302] on img "Open page for PAX Rosin: Pineapple Express - 1g from PAX" at bounding box center [1288, 260] width 164 height 165
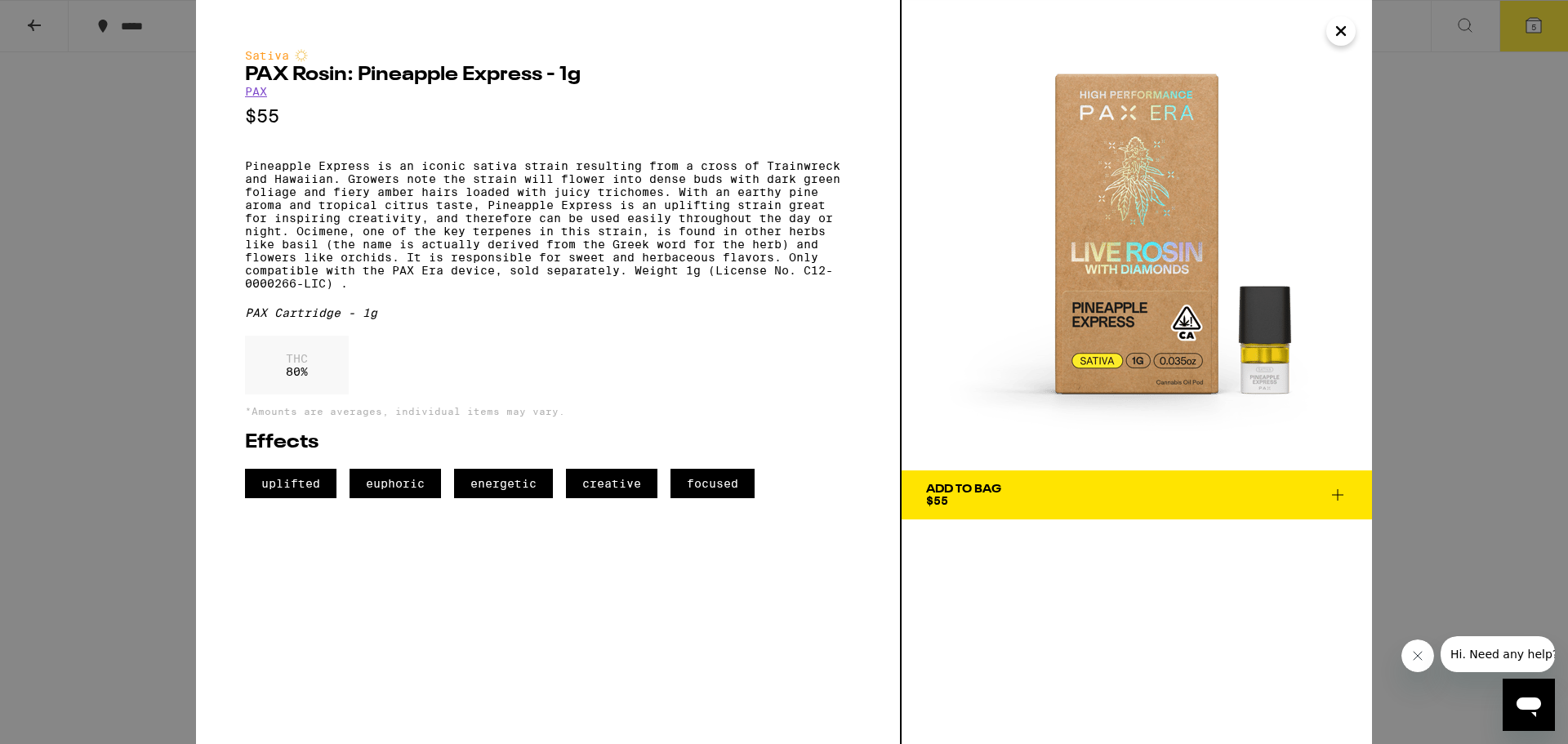
click at [1349, 35] on icon "Close" at bounding box center [1341, 31] width 20 height 25
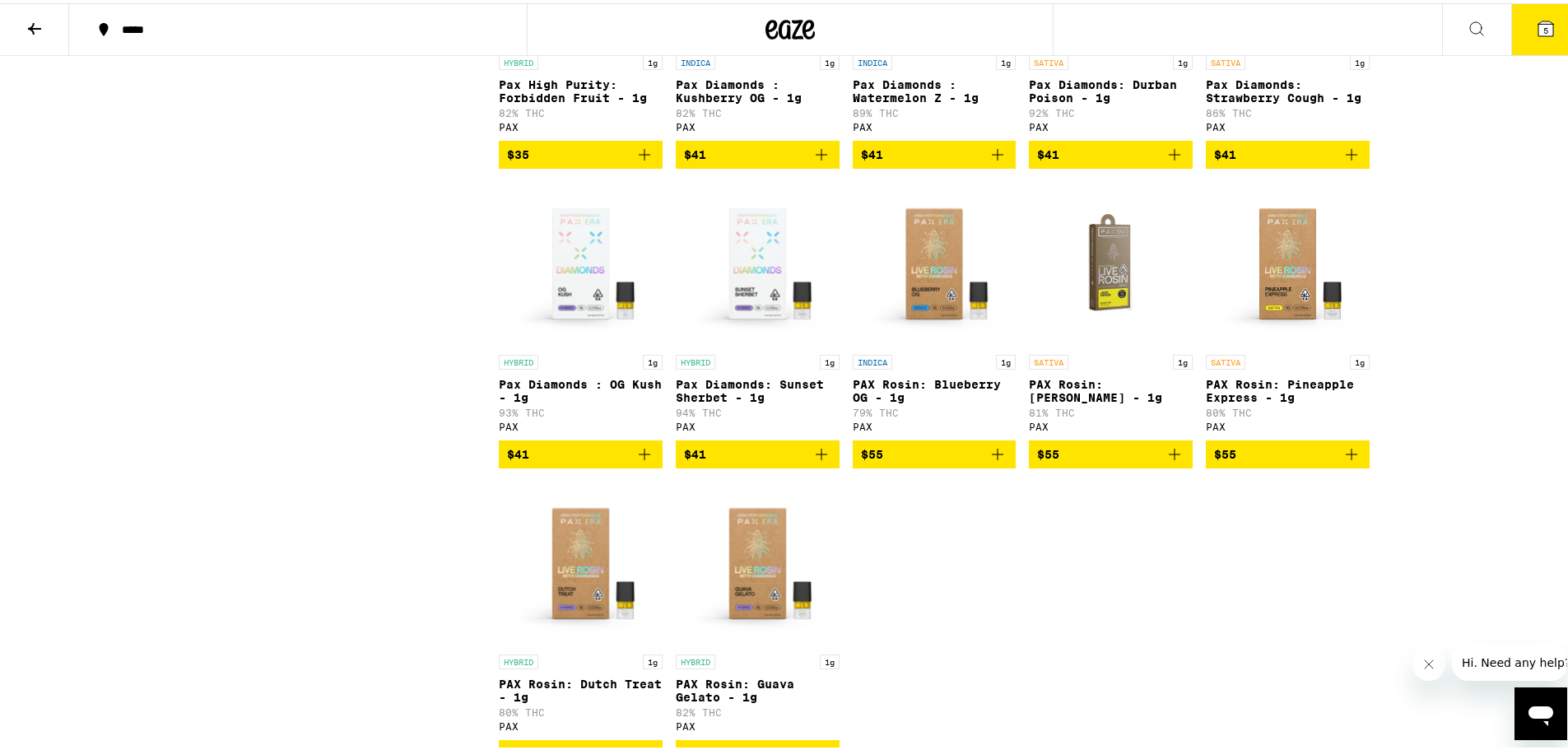
click at [1109, 324] on img "Open page for PAX Rosin: Jack Herer - 1g from PAX" at bounding box center [1111, 260] width 164 height 165
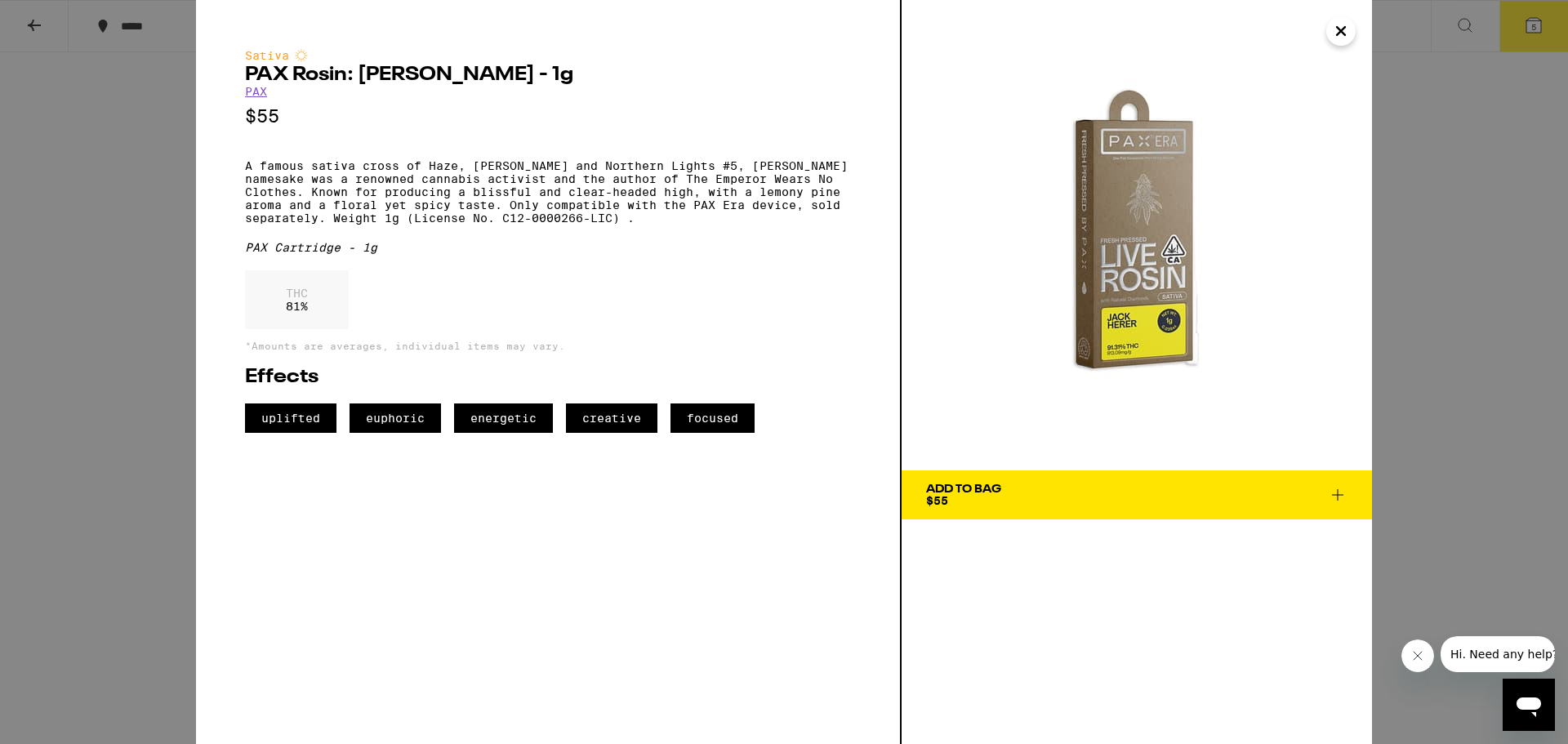
click at [1358, 35] on img at bounding box center [1136, 235] width 470 height 470
click at [1353, 34] on button "Close" at bounding box center [1341, 30] width 29 height 29
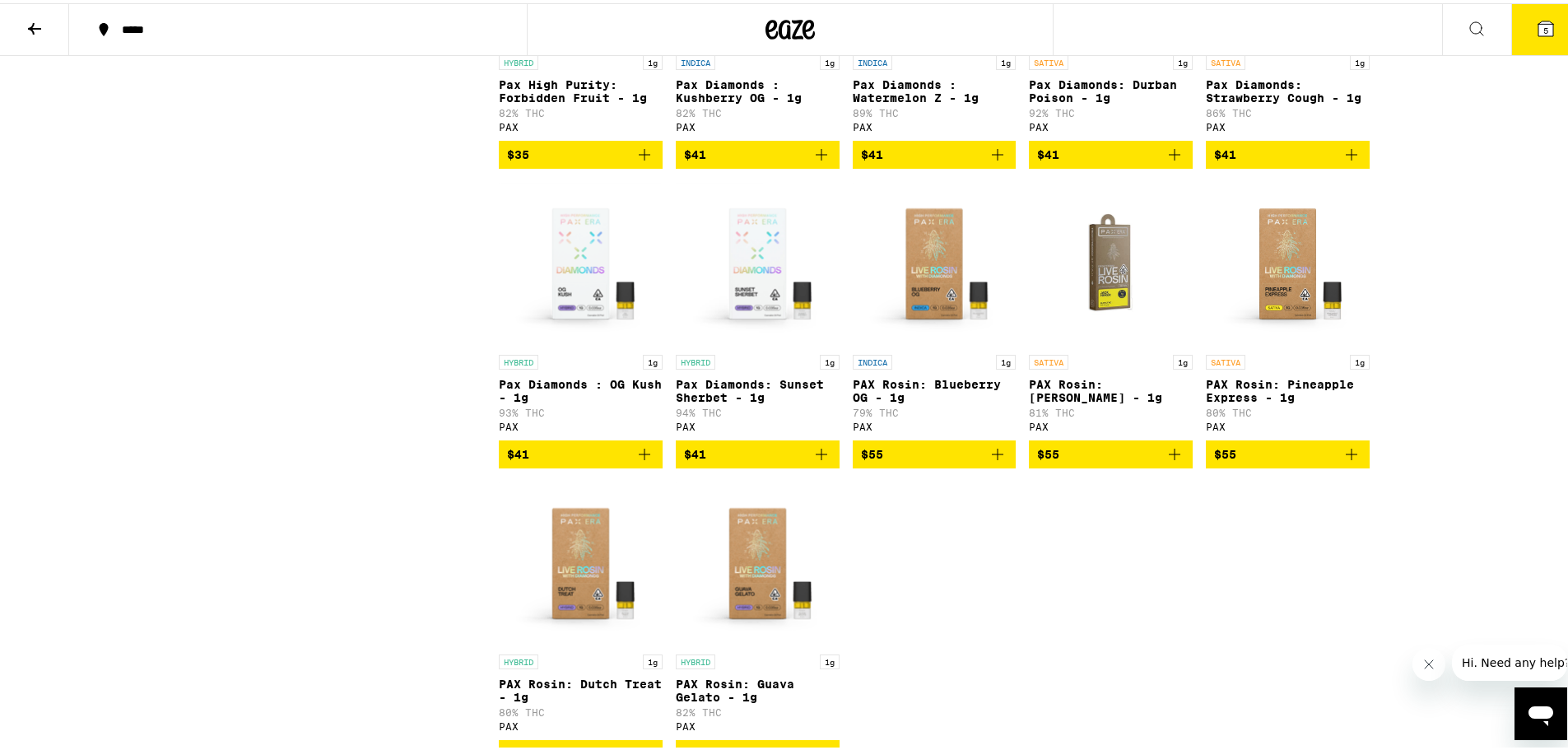
click at [1288, 399] on p "PAX Rosin: Pineapple Express - 1g" at bounding box center [1288, 388] width 164 height 27
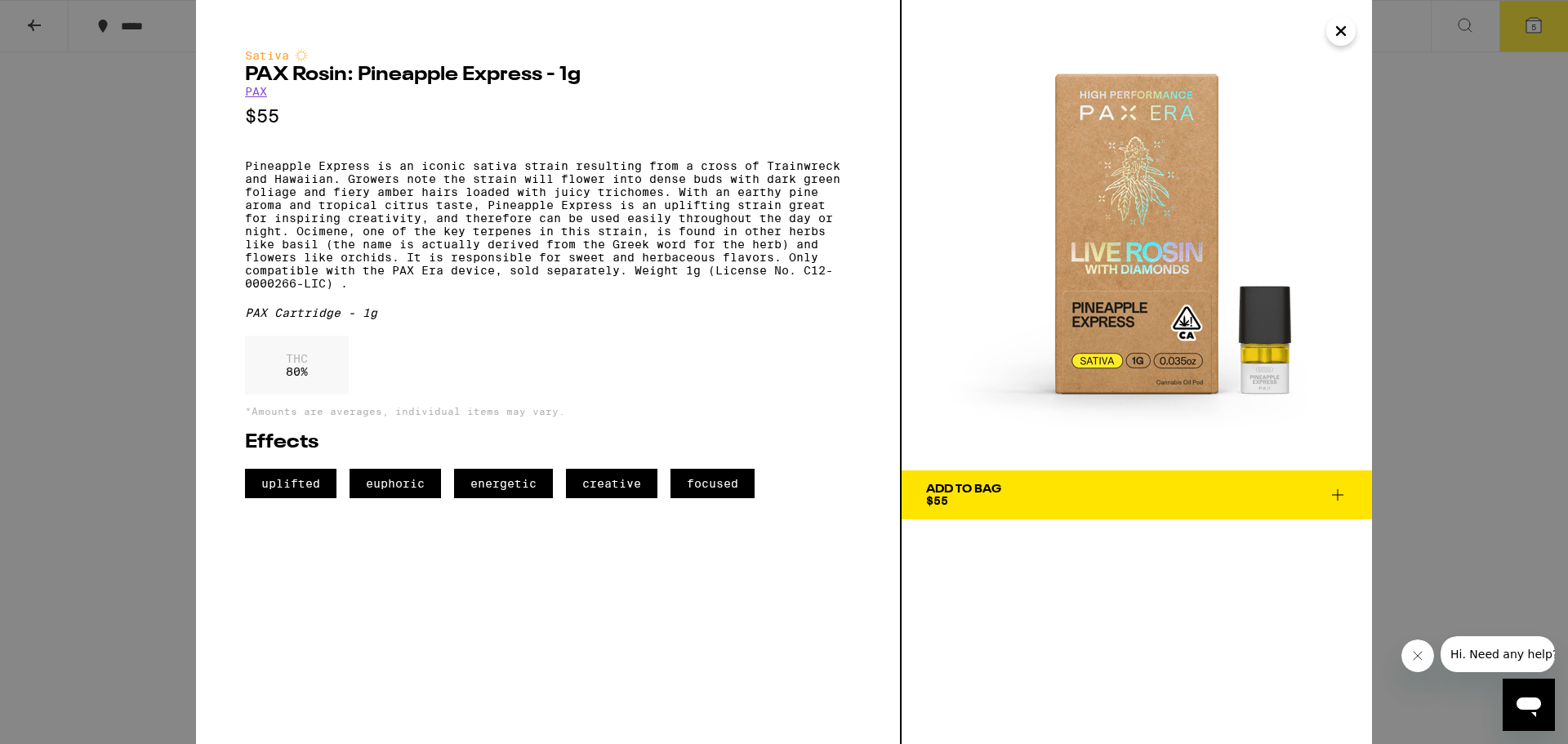
click at [1339, 36] on icon "Close" at bounding box center [1341, 31] width 20 height 25
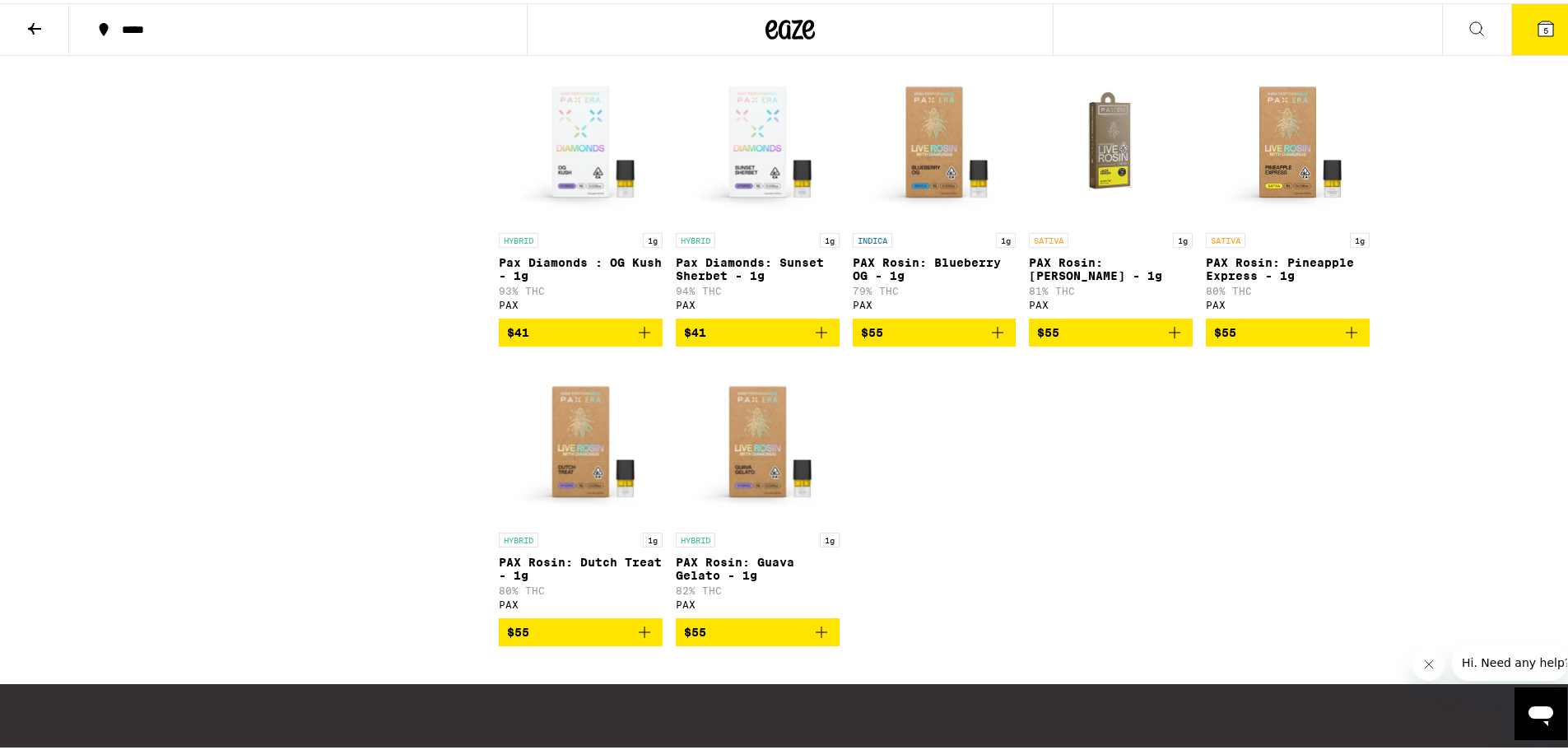
scroll to position [823, 0]
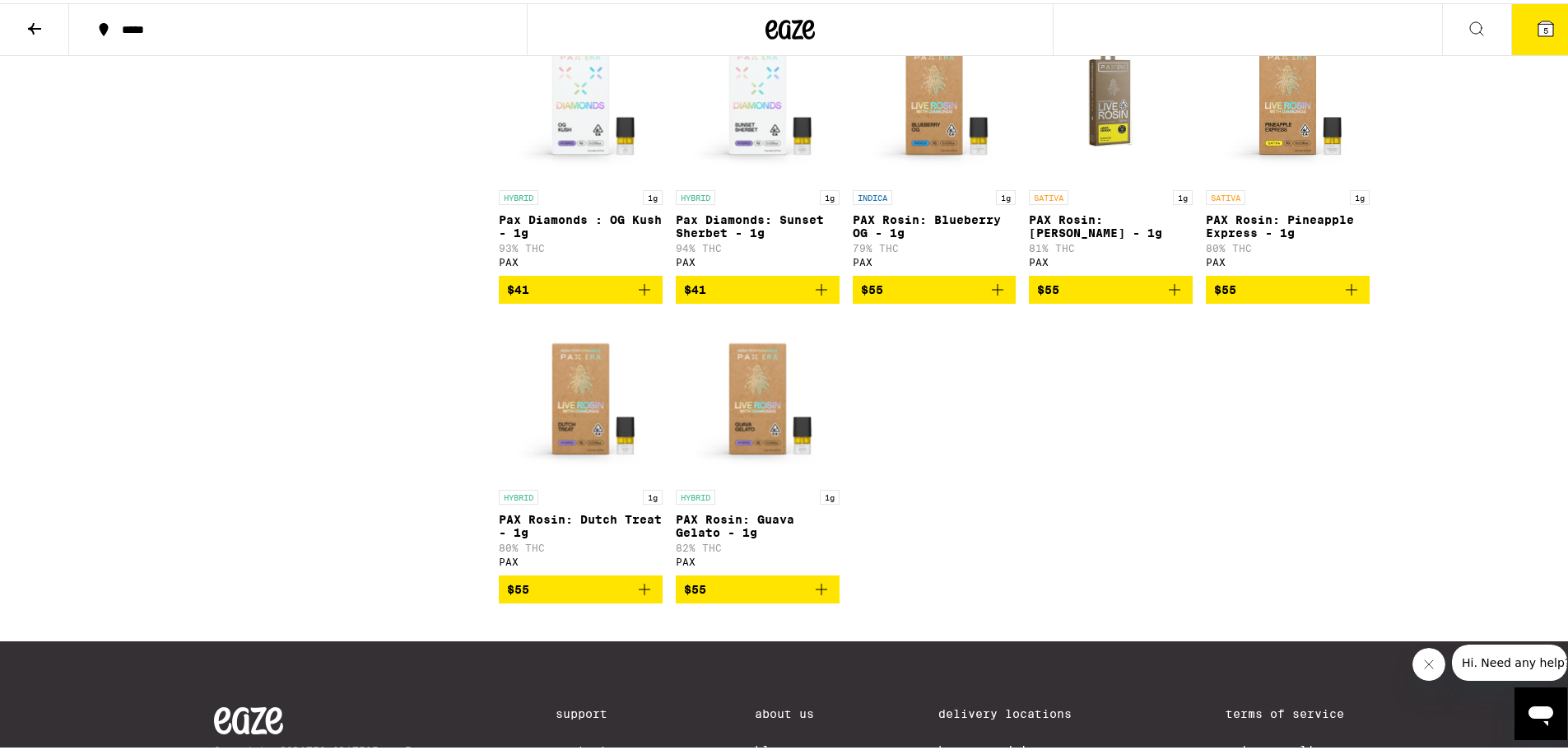
click at [779, 478] on img "Open page for PAX Rosin: Guava Gelato - 1g from PAX" at bounding box center [758, 396] width 164 height 165
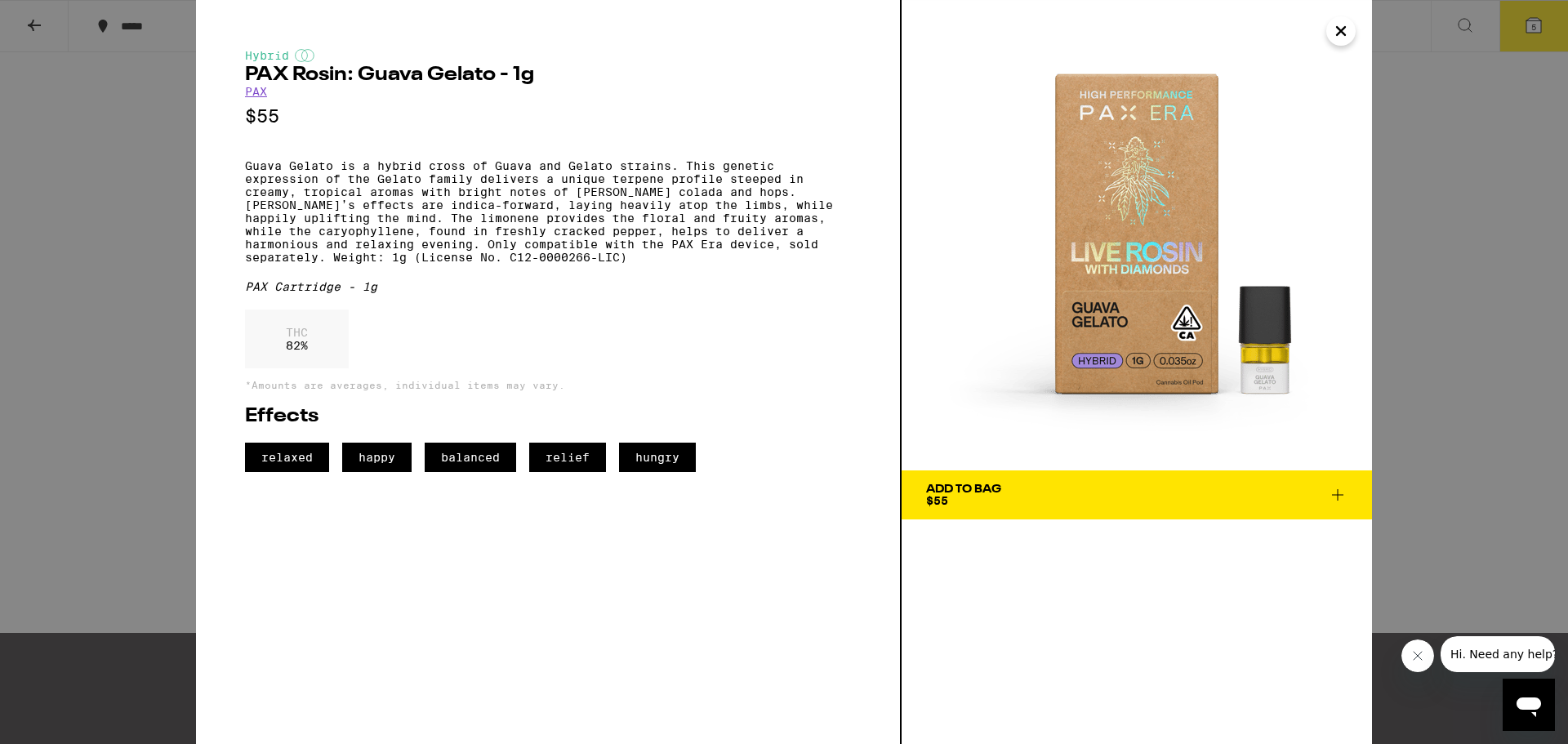
click at [1345, 23] on icon "Close" at bounding box center [1341, 31] width 20 height 25
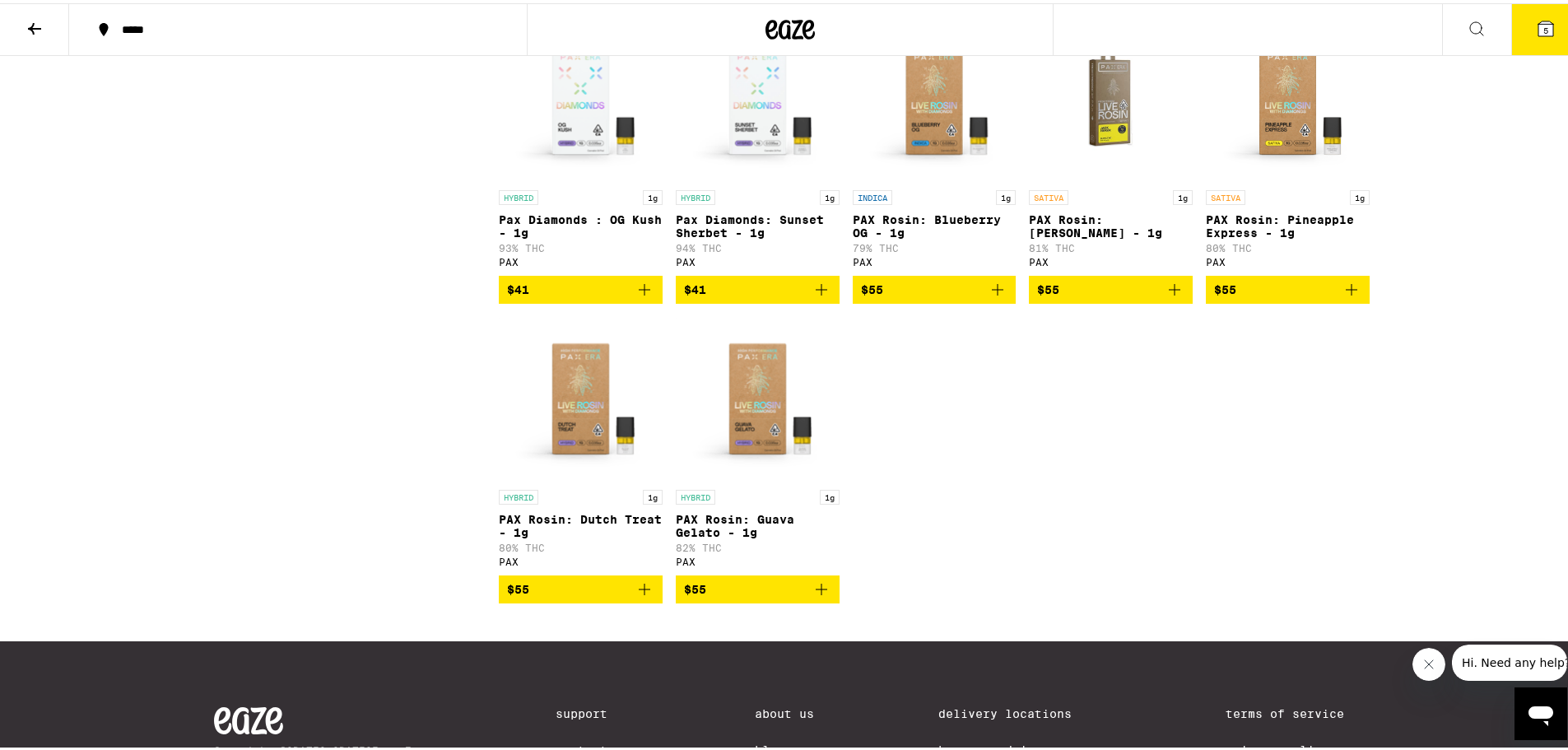
click at [520, 478] on img "Open page for PAX Rosin: Dutch Treat - 1g from PAX" at bounding box center [581, 396] width 164 height 165
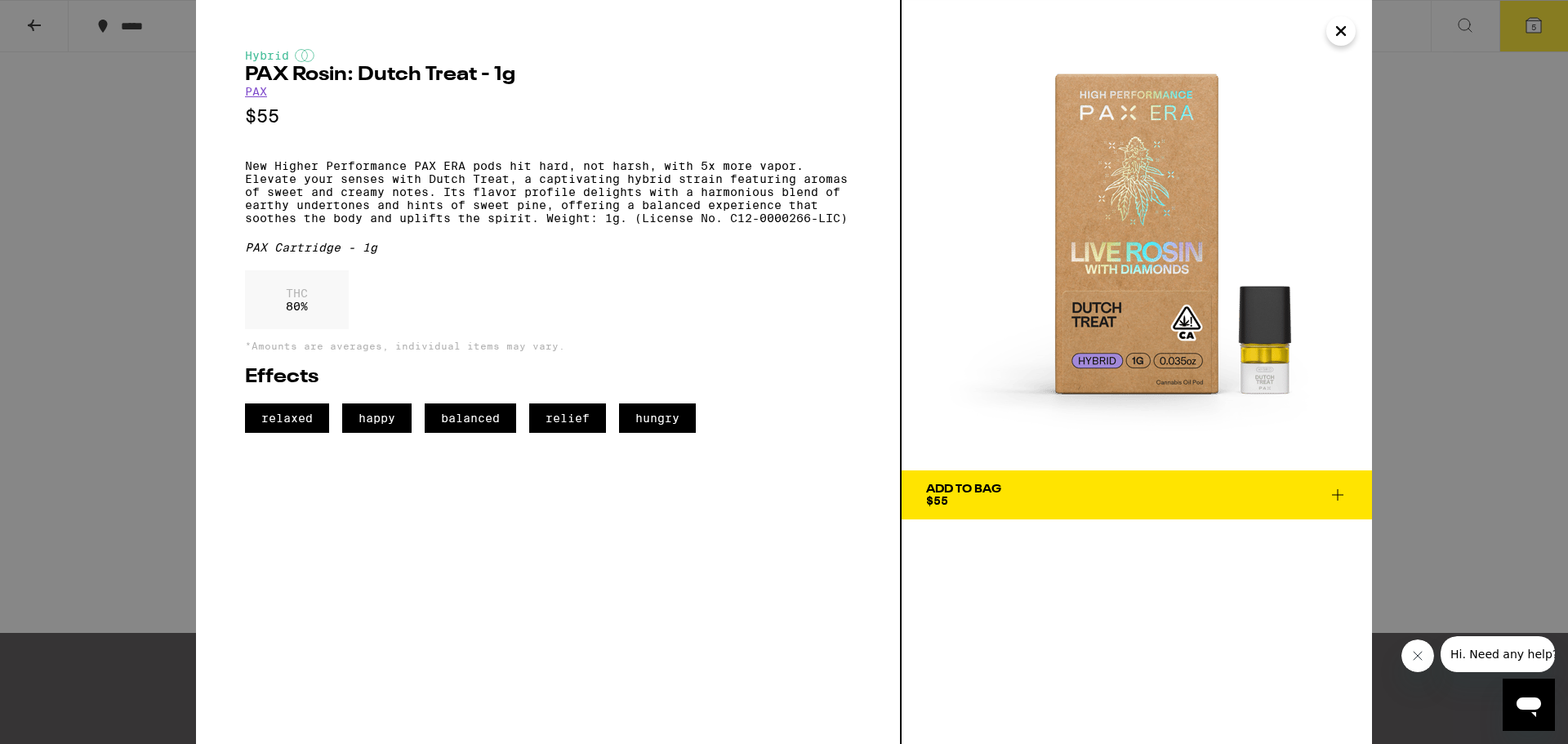
click at [1345, 33] on icon "Close" at bounding box center [1341, 31] width 20 height 25
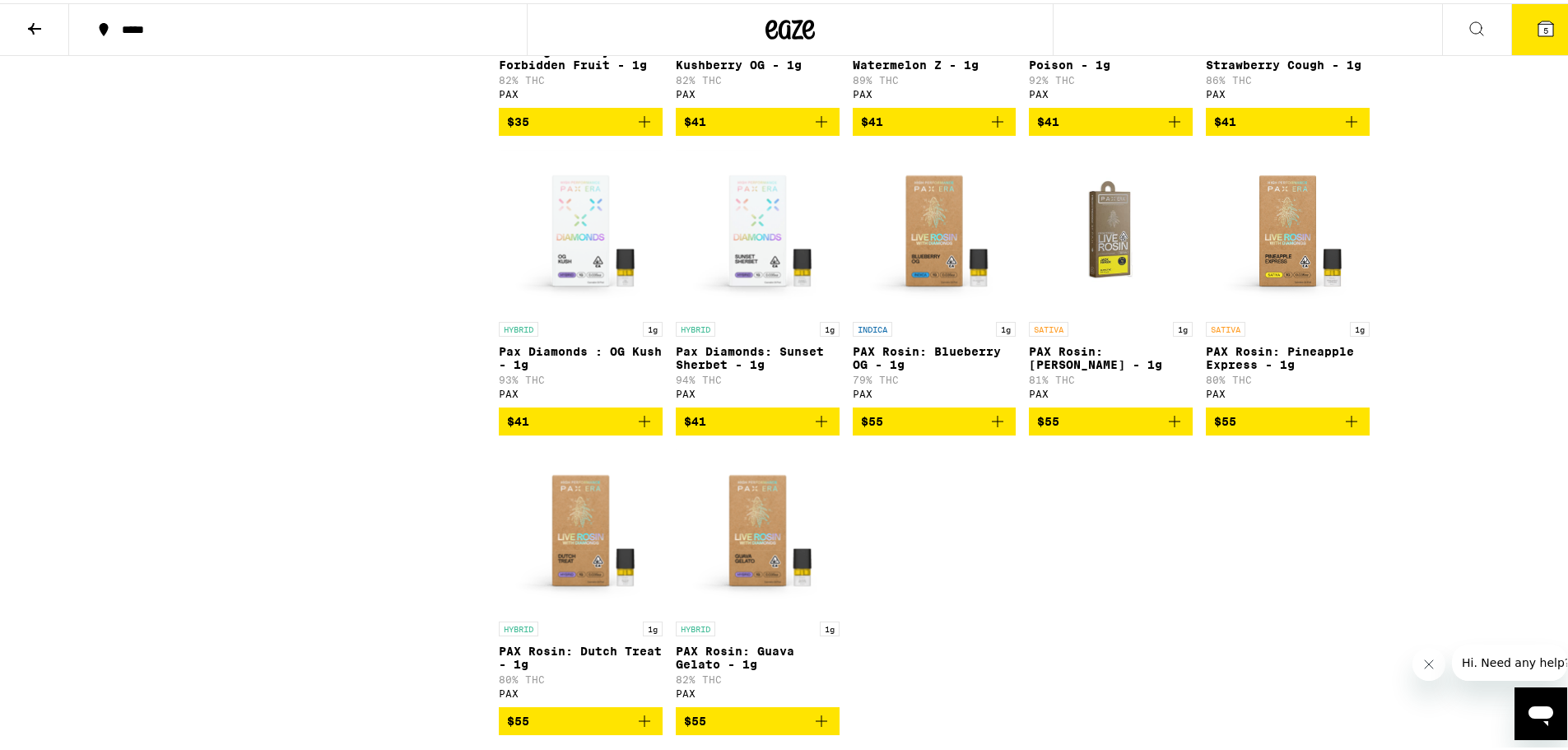
scroll to position [658, 0]
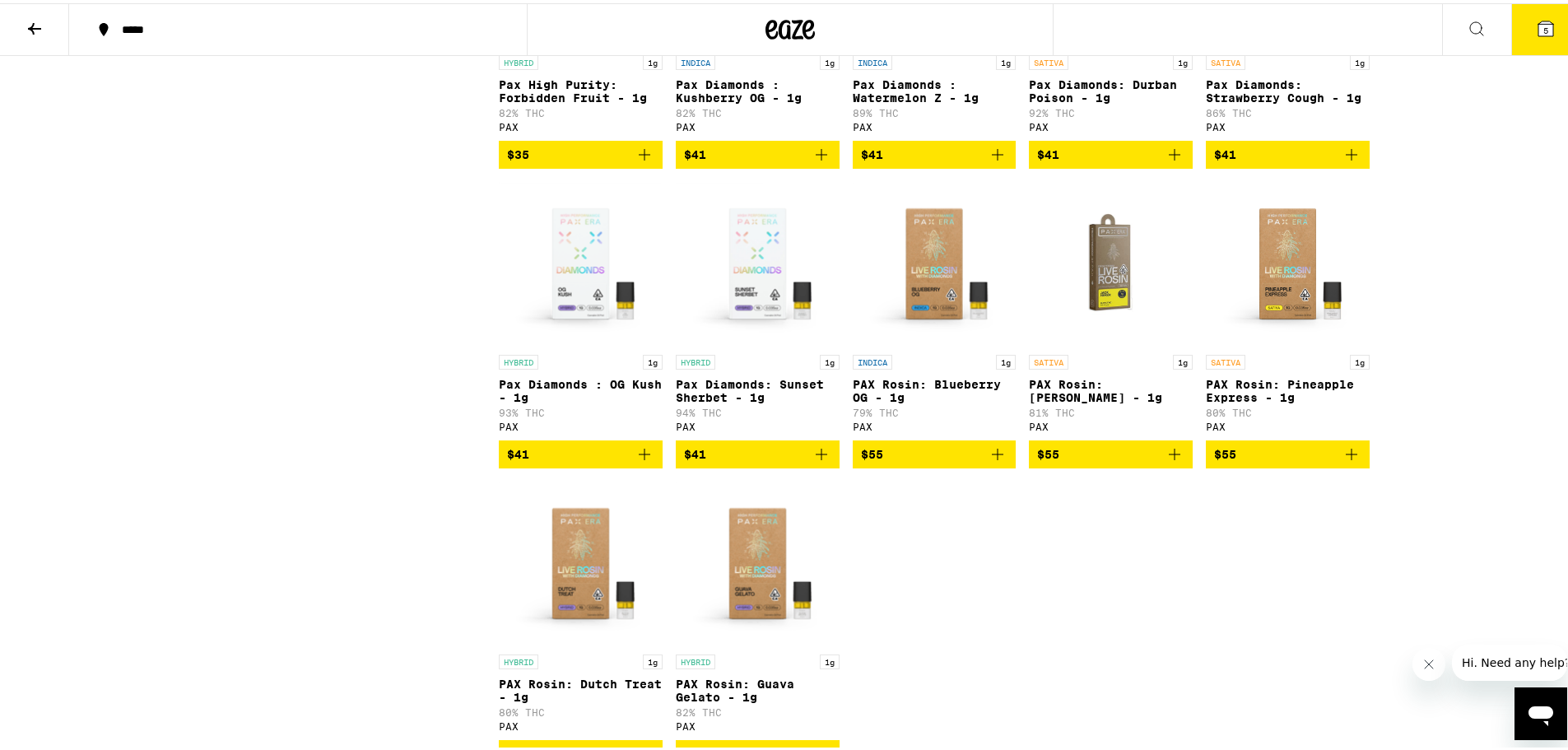
click at [1302, 461] on span "$55" at bounding box center [1288, 451] width 147 height 20
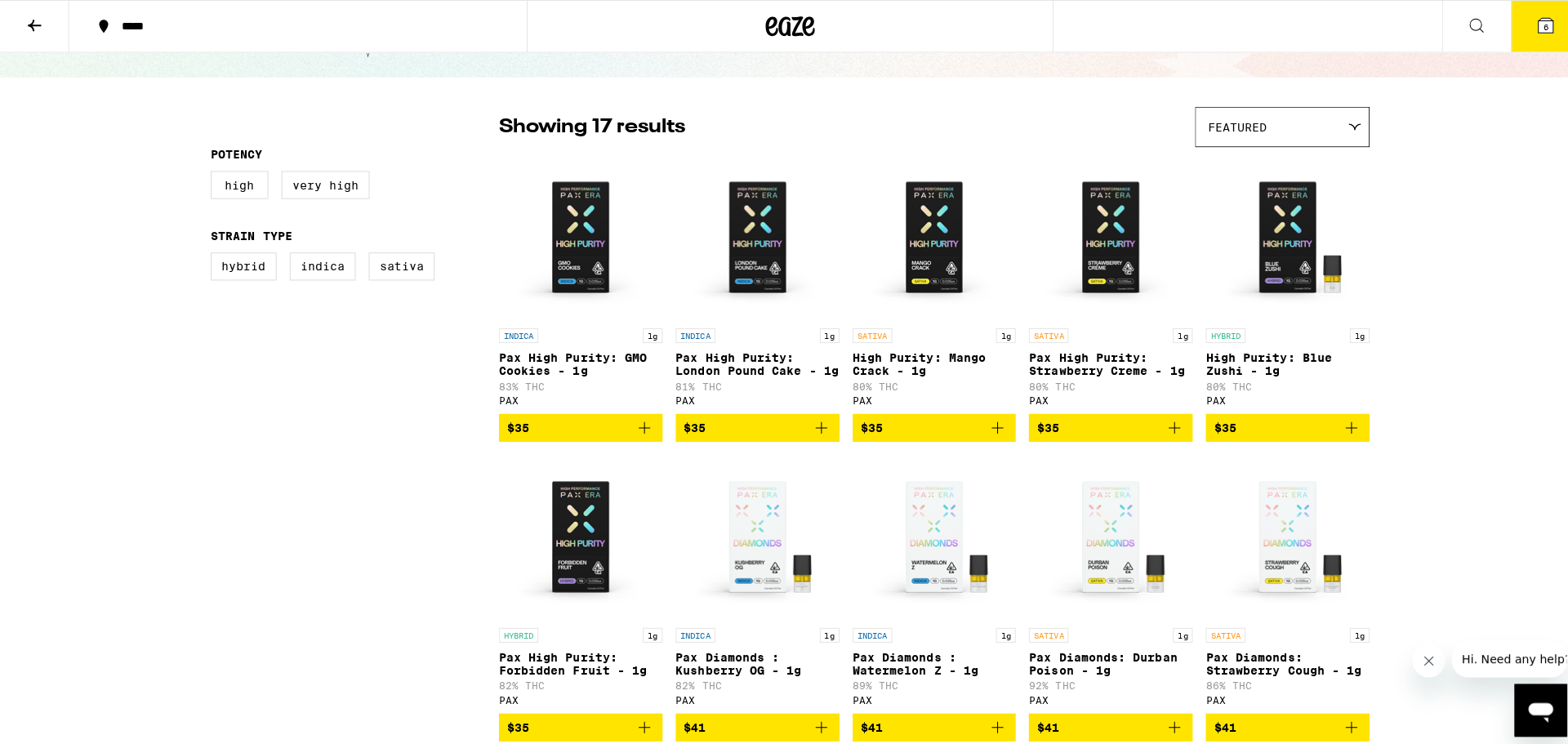
scroll to position [0, 0]
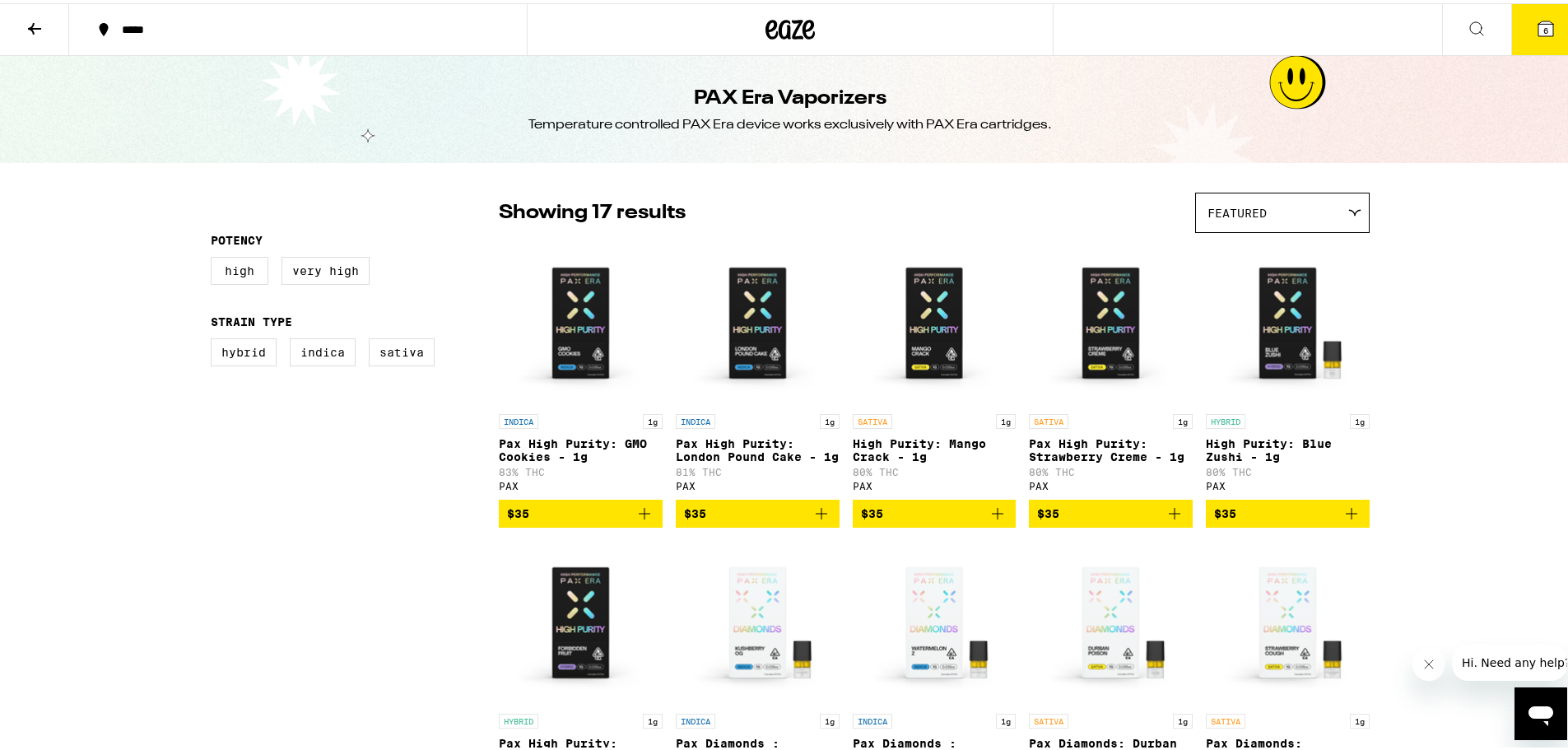
click at [1538, 26] on icon at bounding box center [1546, 26] width 15 height 15
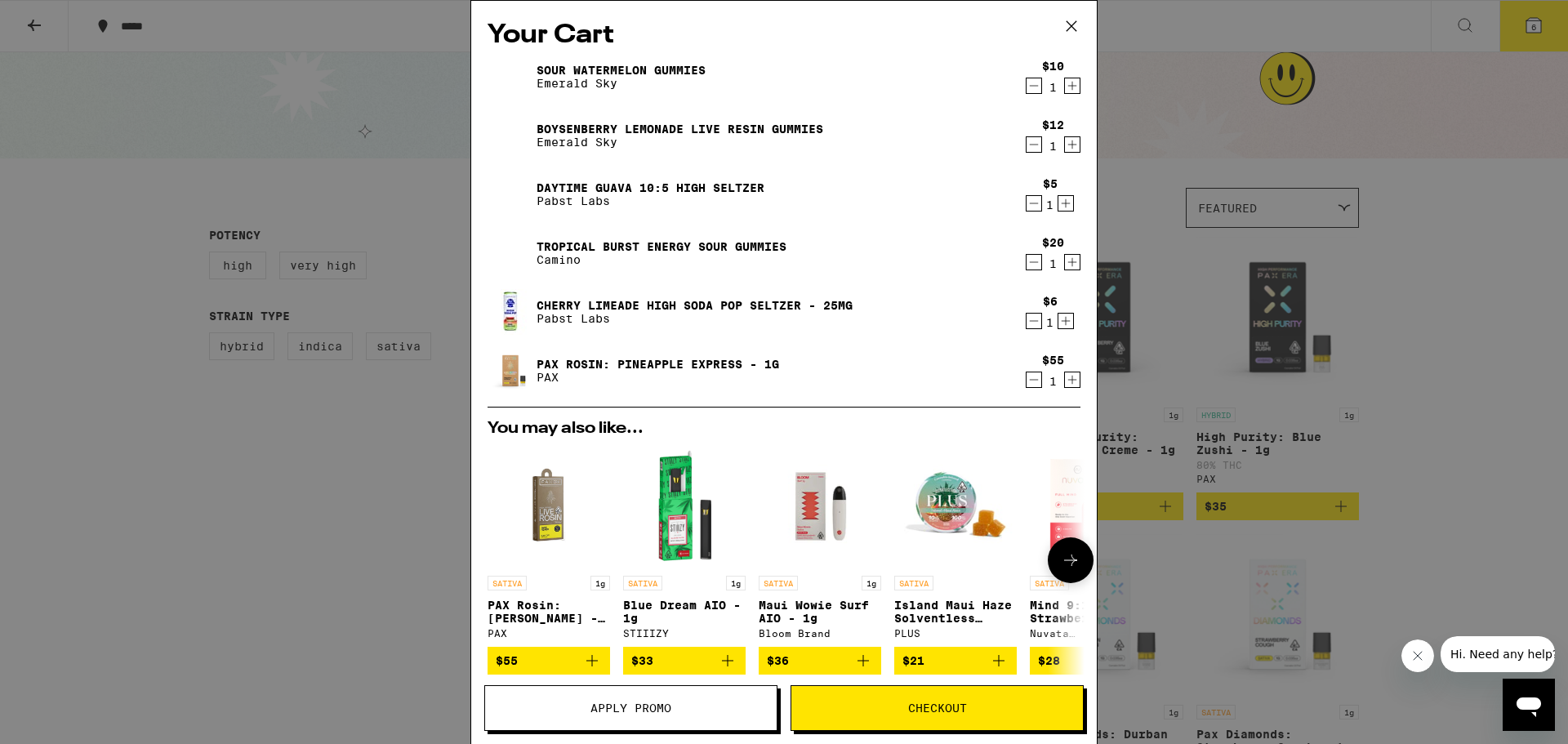
click at [1061, 565] on icon at bounding box center [1070, 560] width 20 height 20
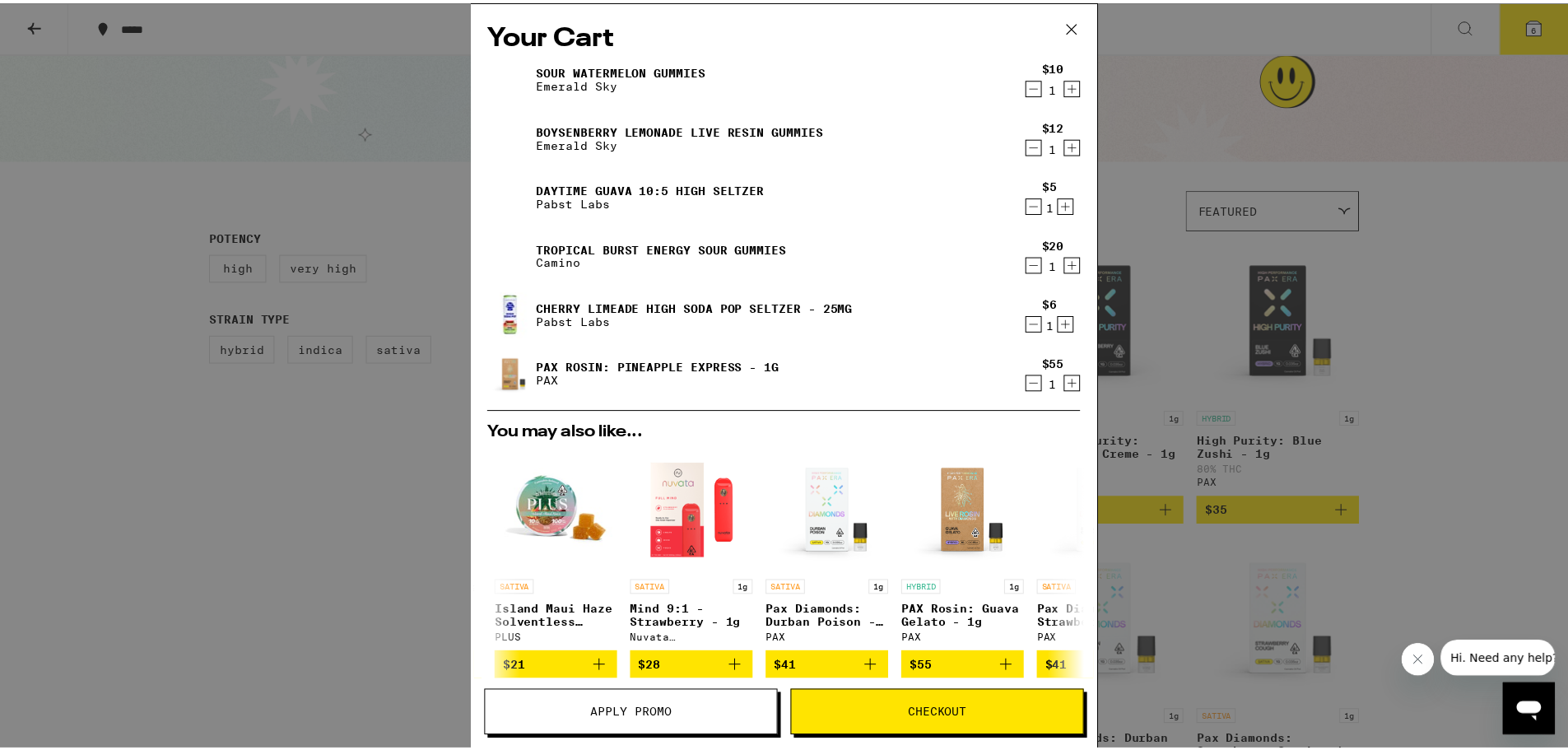
scroll to position [0, 405]
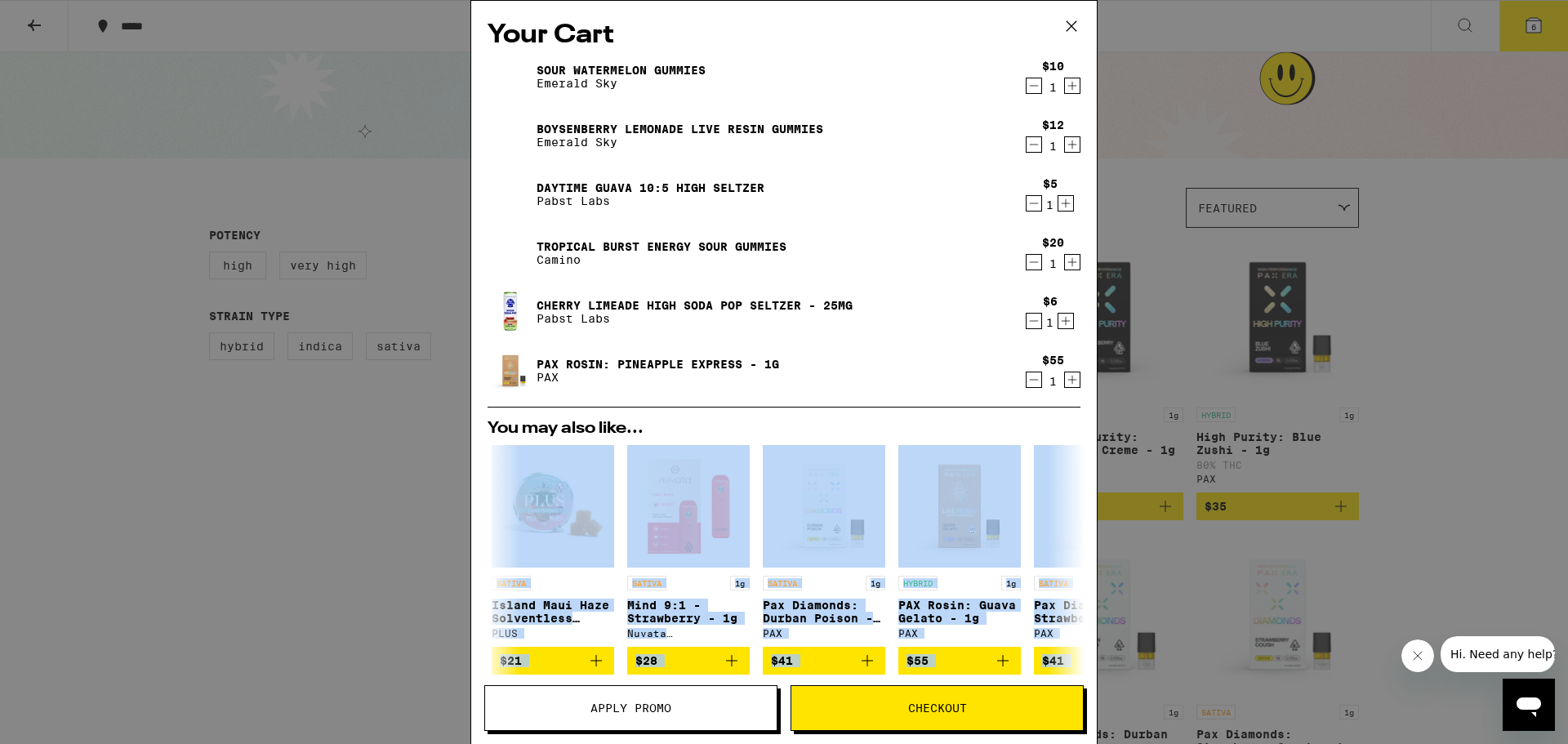
click at [1519, 446] on div "Your Cart Sour Watermelon Gummies Emerald Sky $10 1 Boysenberry Lemonade Live R…" at bounding box center [784, 372] width 1568 height 744
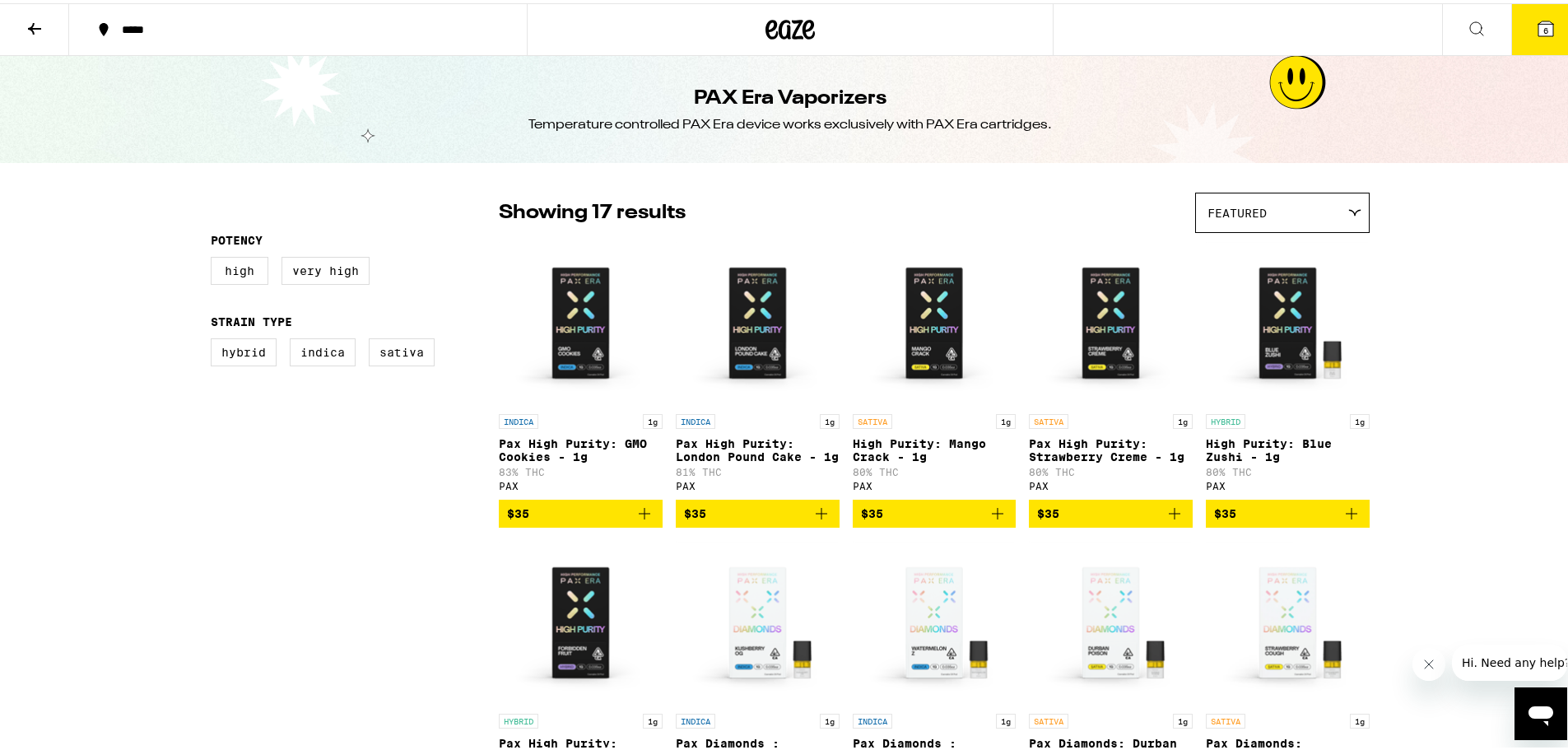
click at [781, 33] on icon at bounding box center [791, 26] width 25 height 20
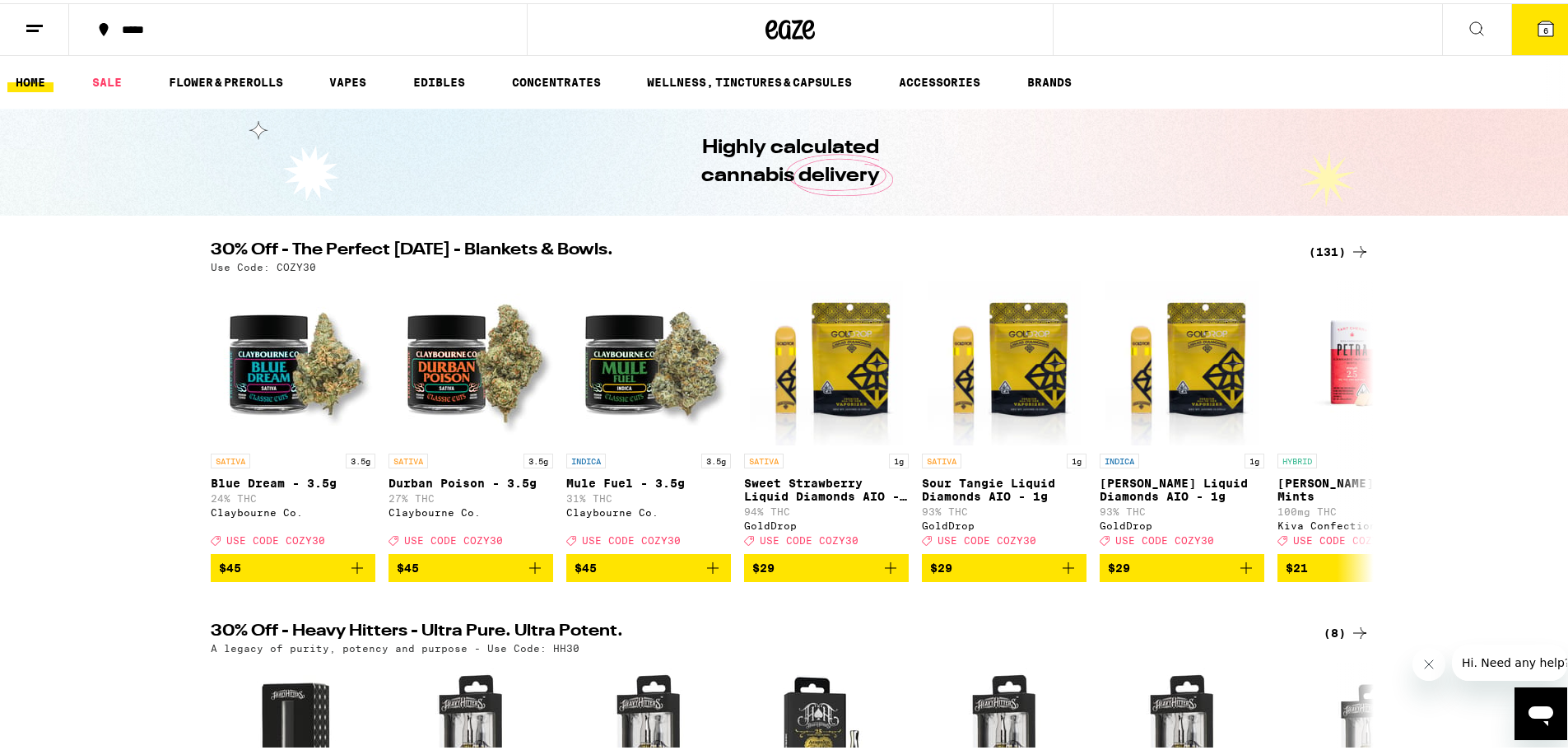
click at [285, 260] on p "Use Code: COZY30" at bounding box center [263, 263] width 105 height 10
copy p "COZY30"
click at [1528, 40] on button "6" at bounding box center [1546, 27] width 69 height 52
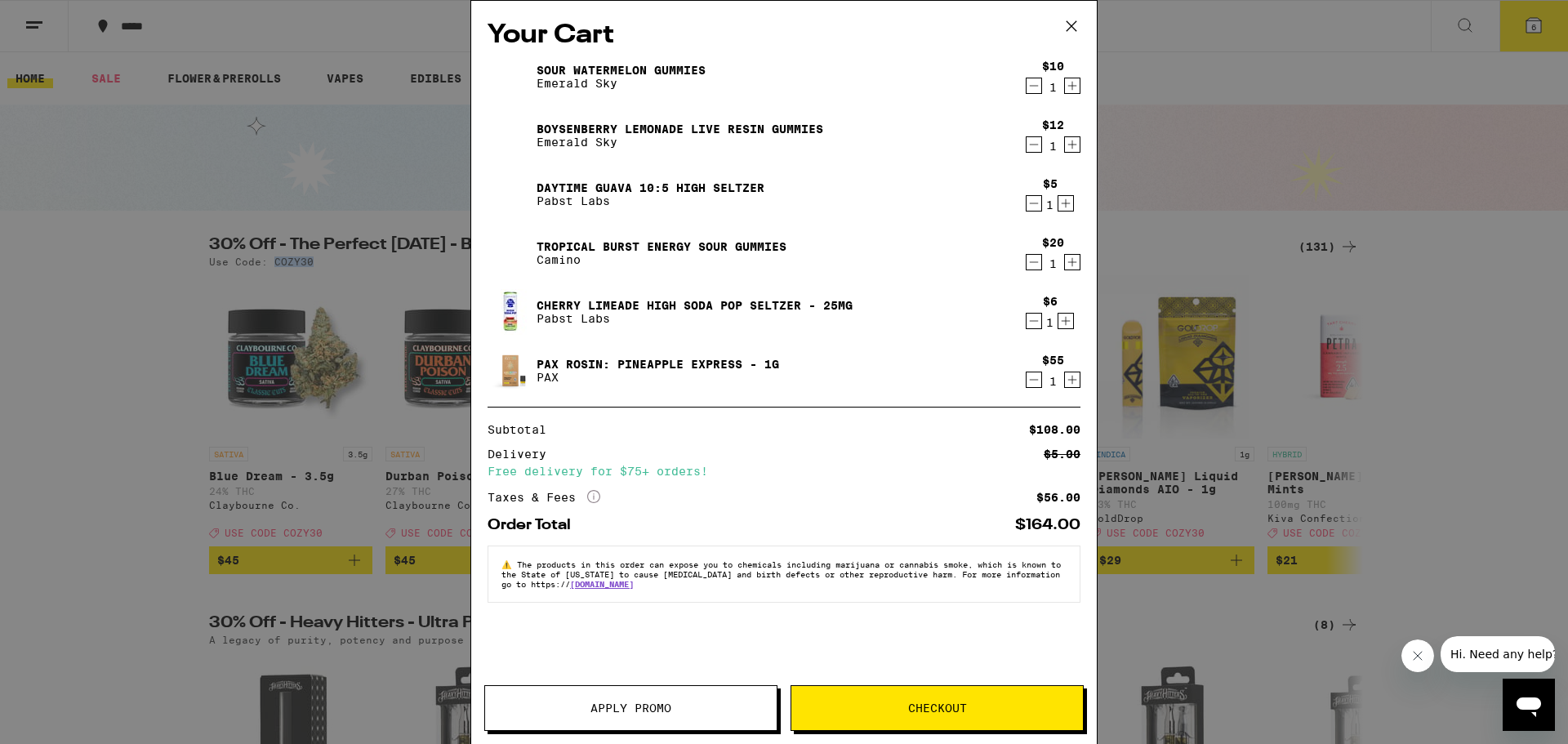
click at [655, 711] on span "Apply Promo" at bounding box center [630, 708] width 80 height 11
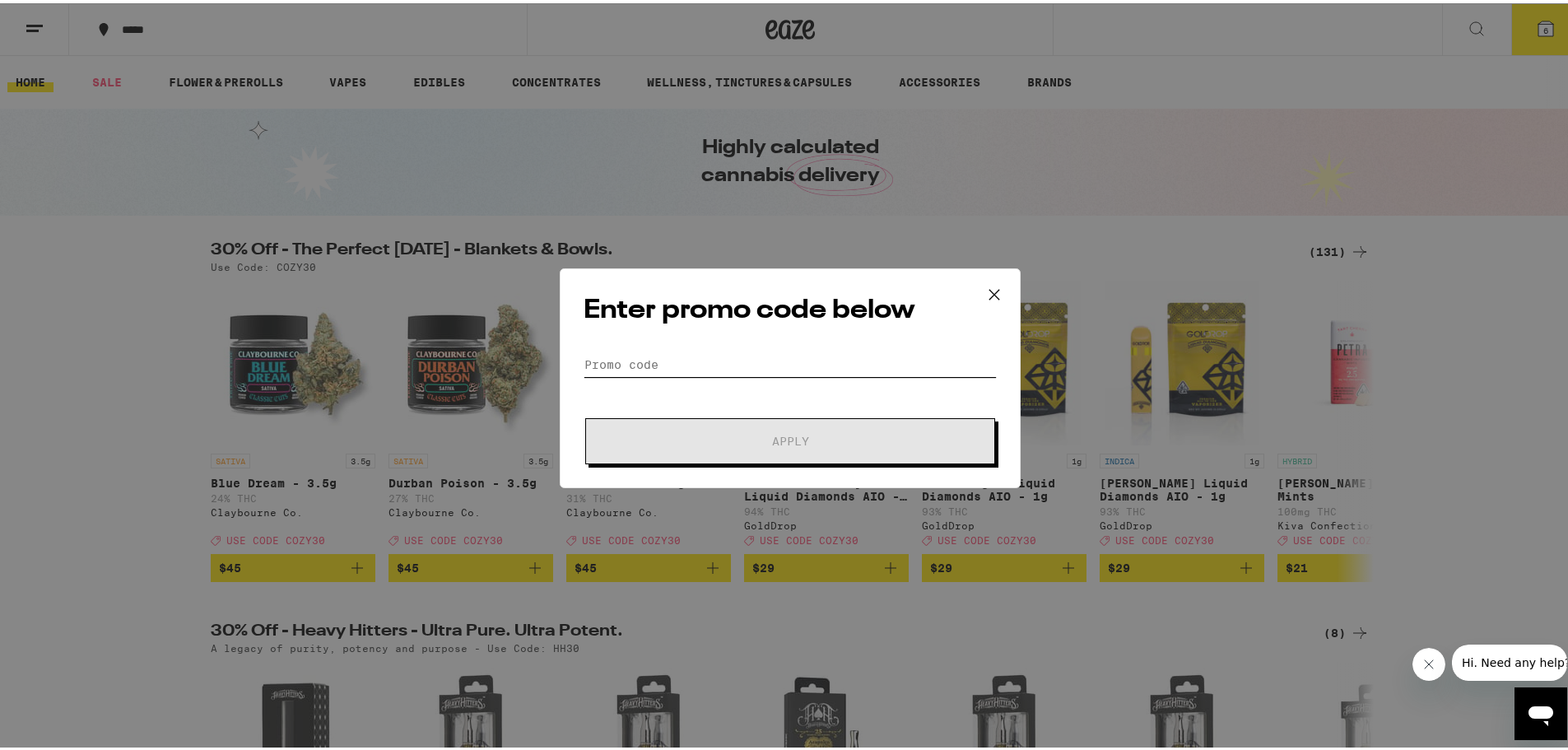
paste input "COZY30"
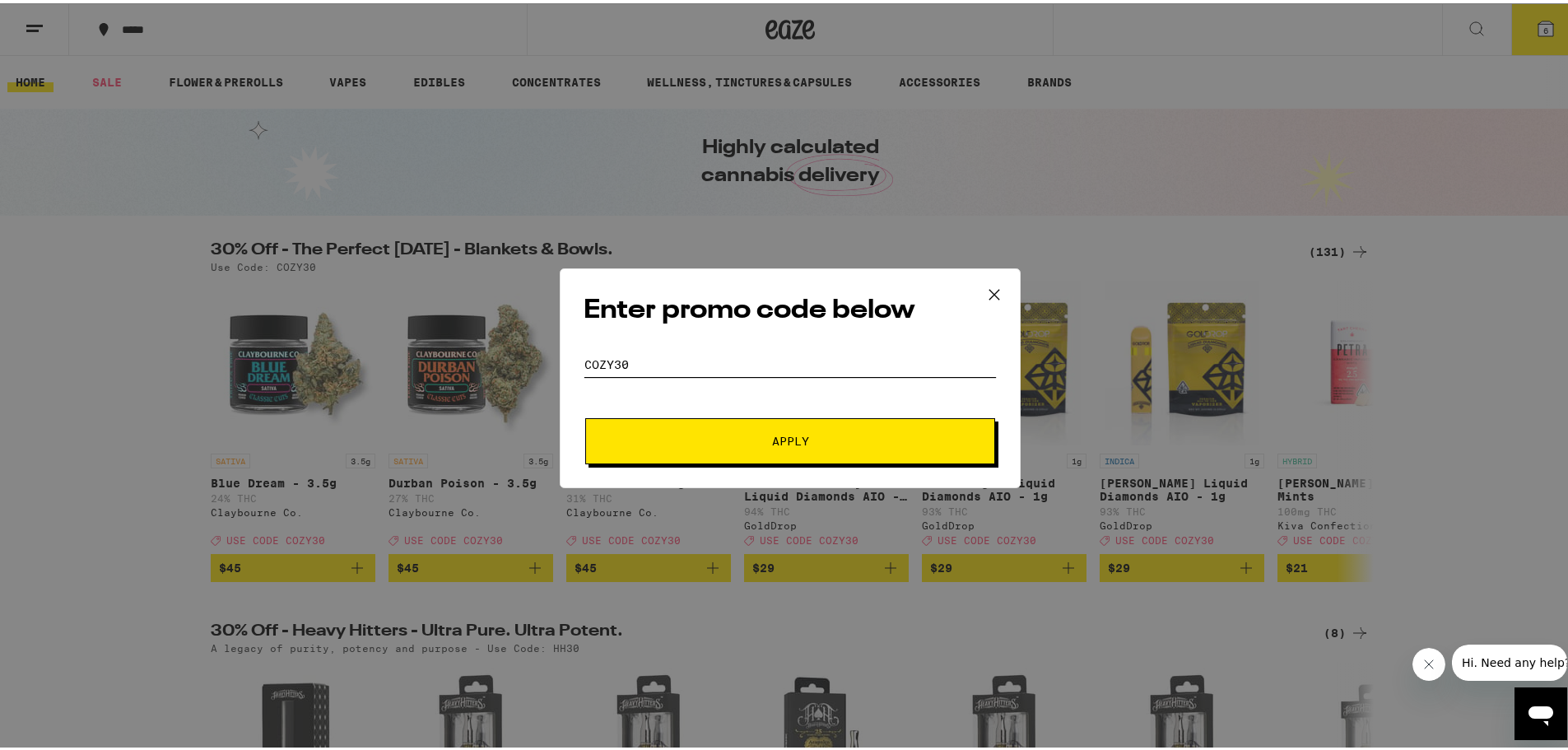
type input "COZY30"
click at [809, 443] on span "Apply" at bounding box center [790, 438] width 297 height 11
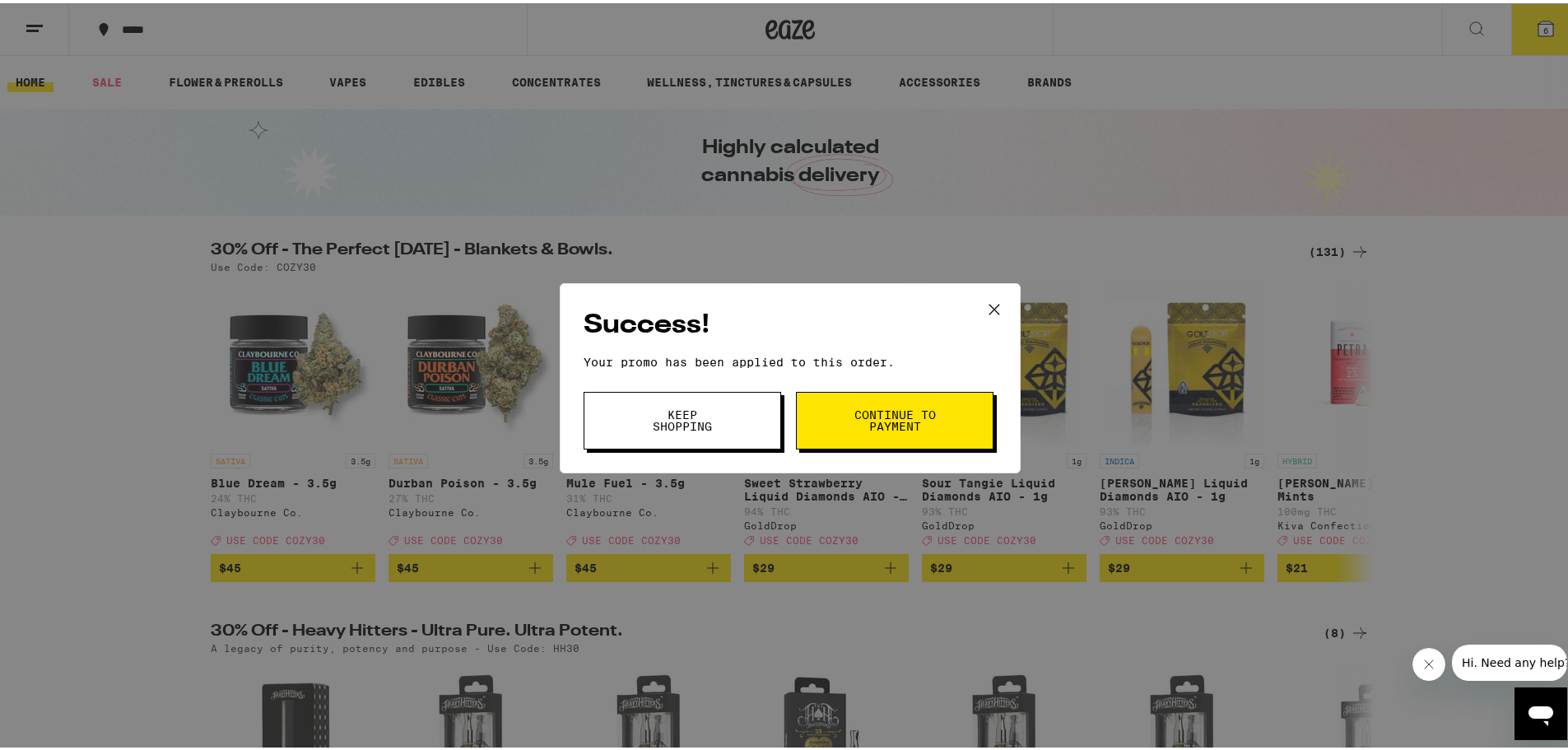
click at [873, 427] on span "Continue to payment" at bounding box center [895, 417] width 84 height 23
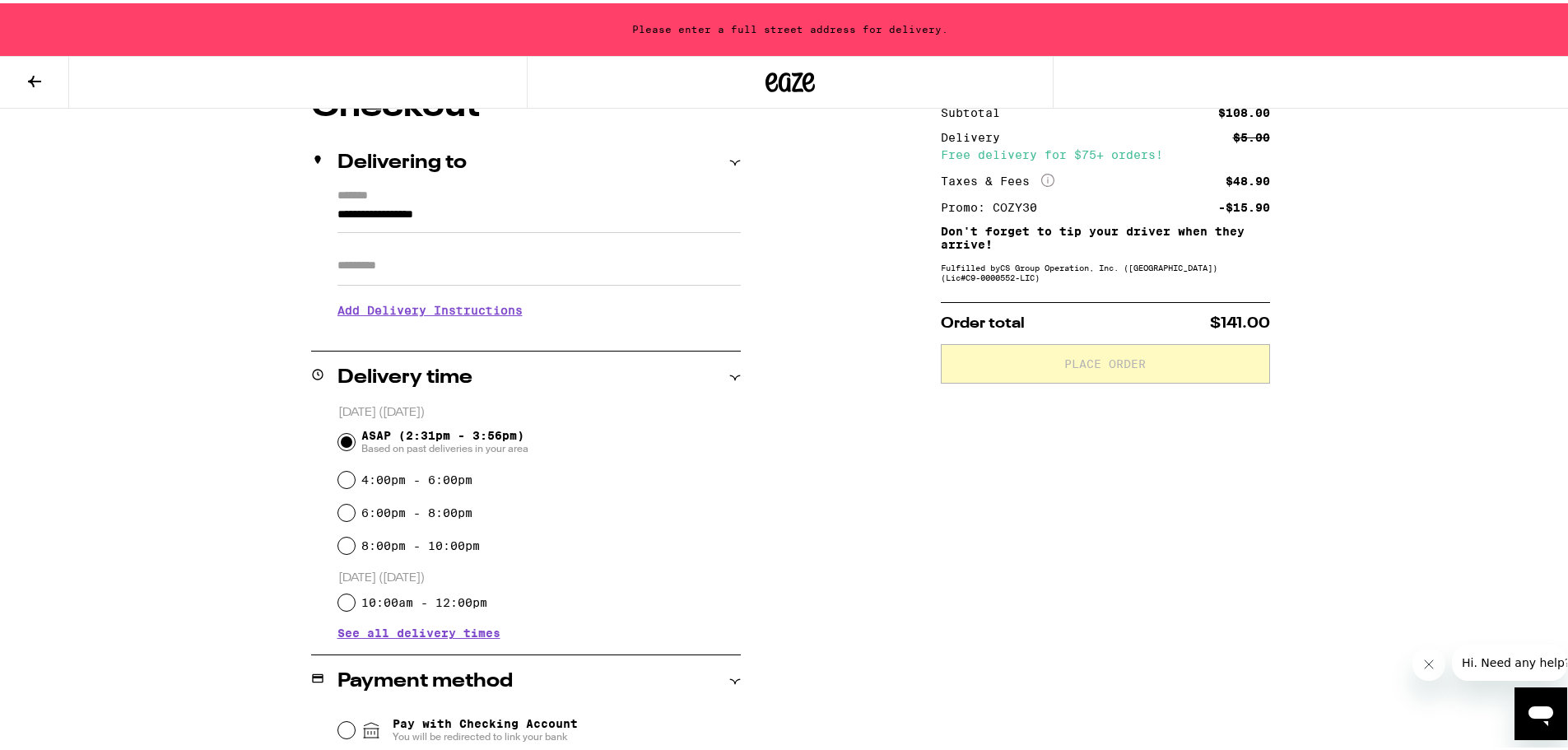
scroll to position [494, 0]
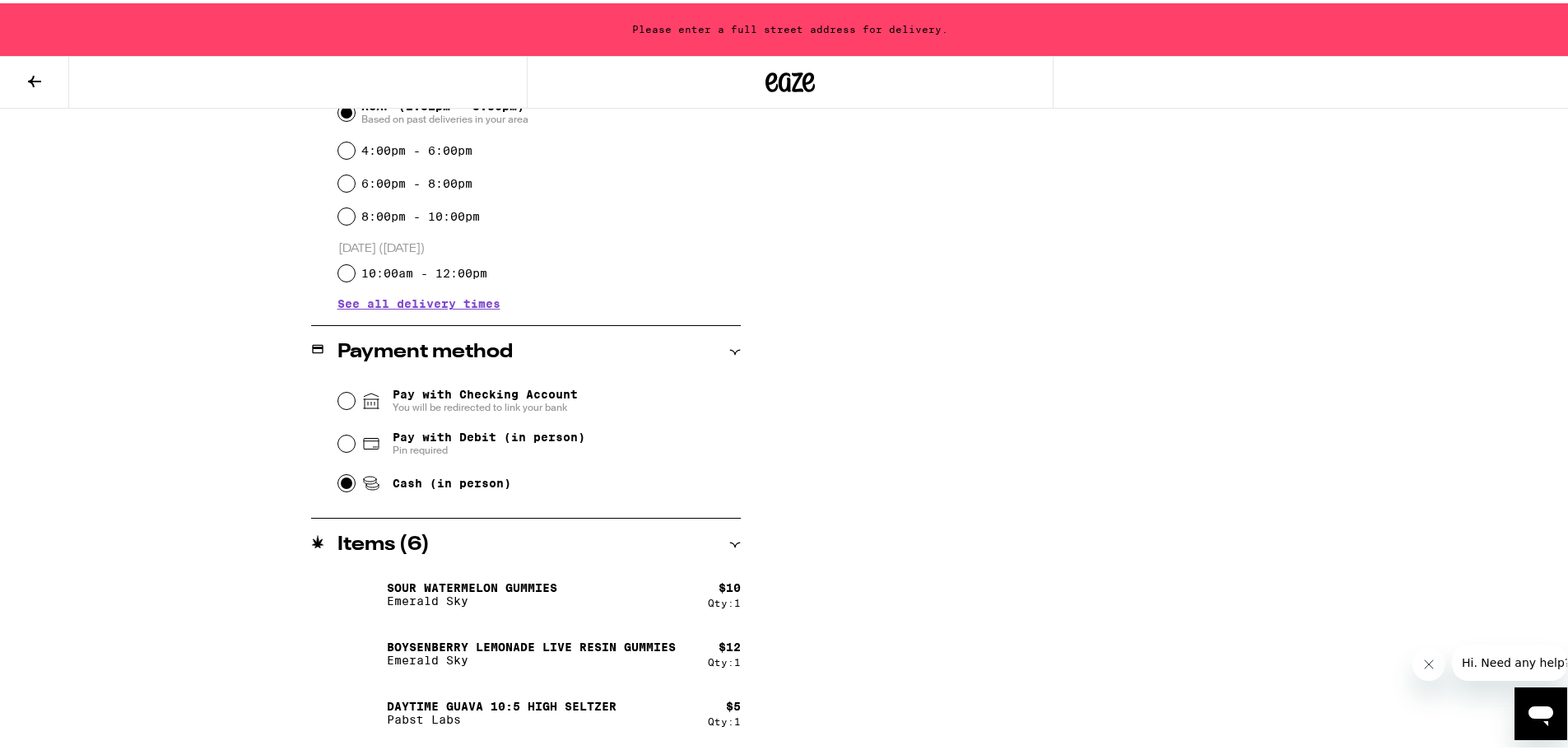
click at [346, 487] on input "Cash (in person)" at bounding box center [346, 480] width 16 height 16
radio input "true"
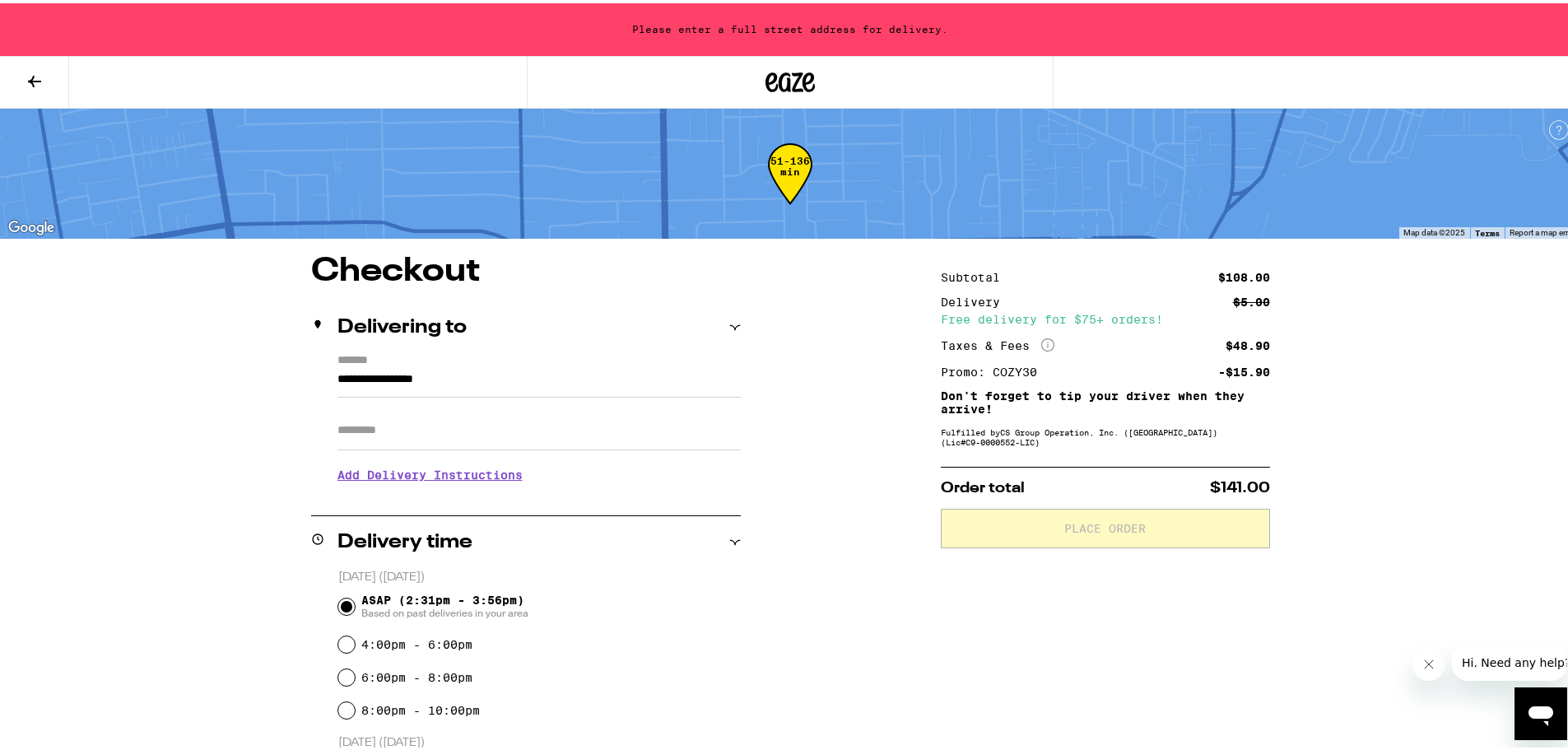
click at [507, 378] on input "**********" at bounding box center [539, 380] width 403 height 28
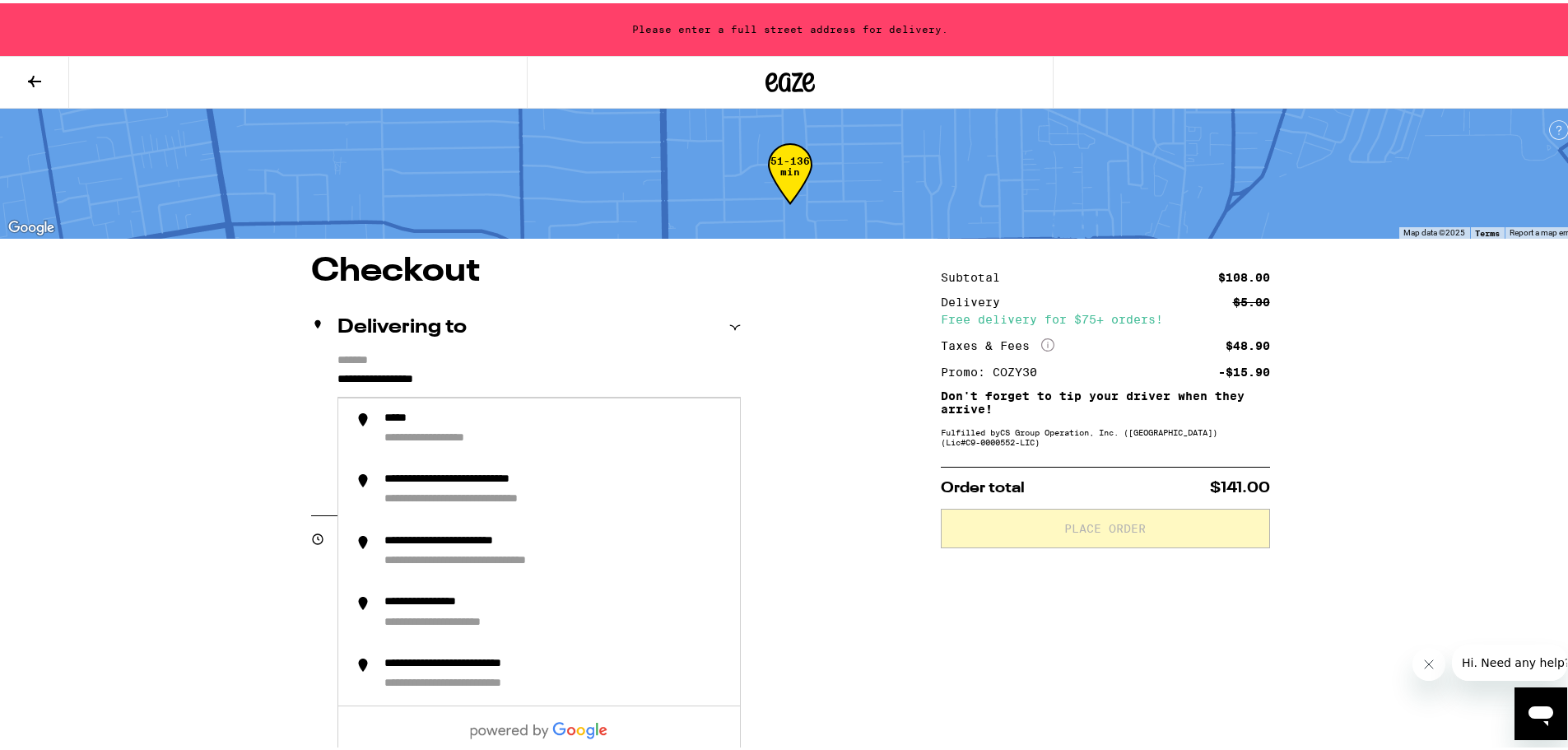
drag, startPoint x: 493, startPoint y: 370, endPoint x: 446, endPoint y: 442, distance: 86.0
click at [191, 365] on div "**********" at bounding box center [790, 709] width 1580 height 1419
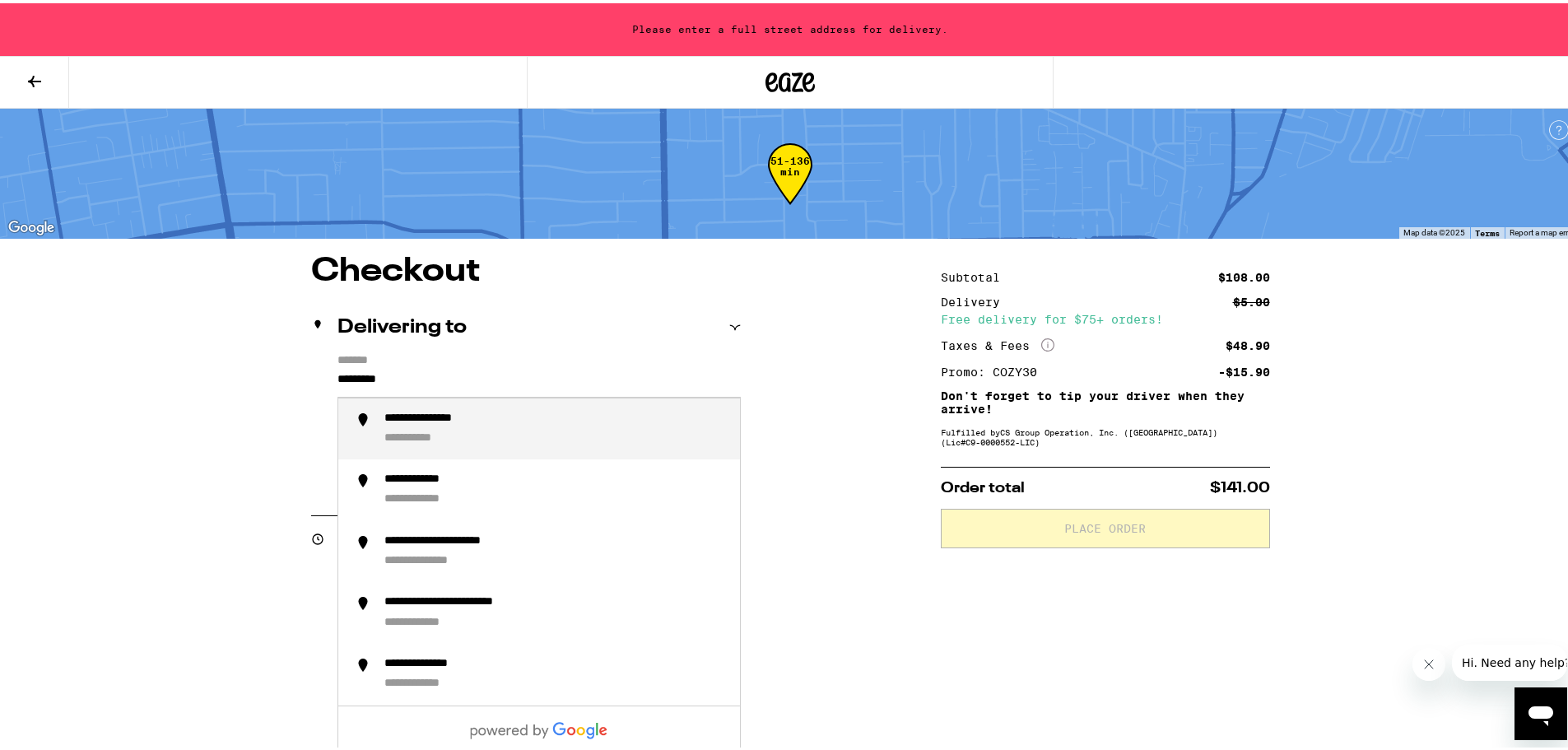
click at [458, 427] on div "**********" at bounding box center [555, 426] width 342 height 35
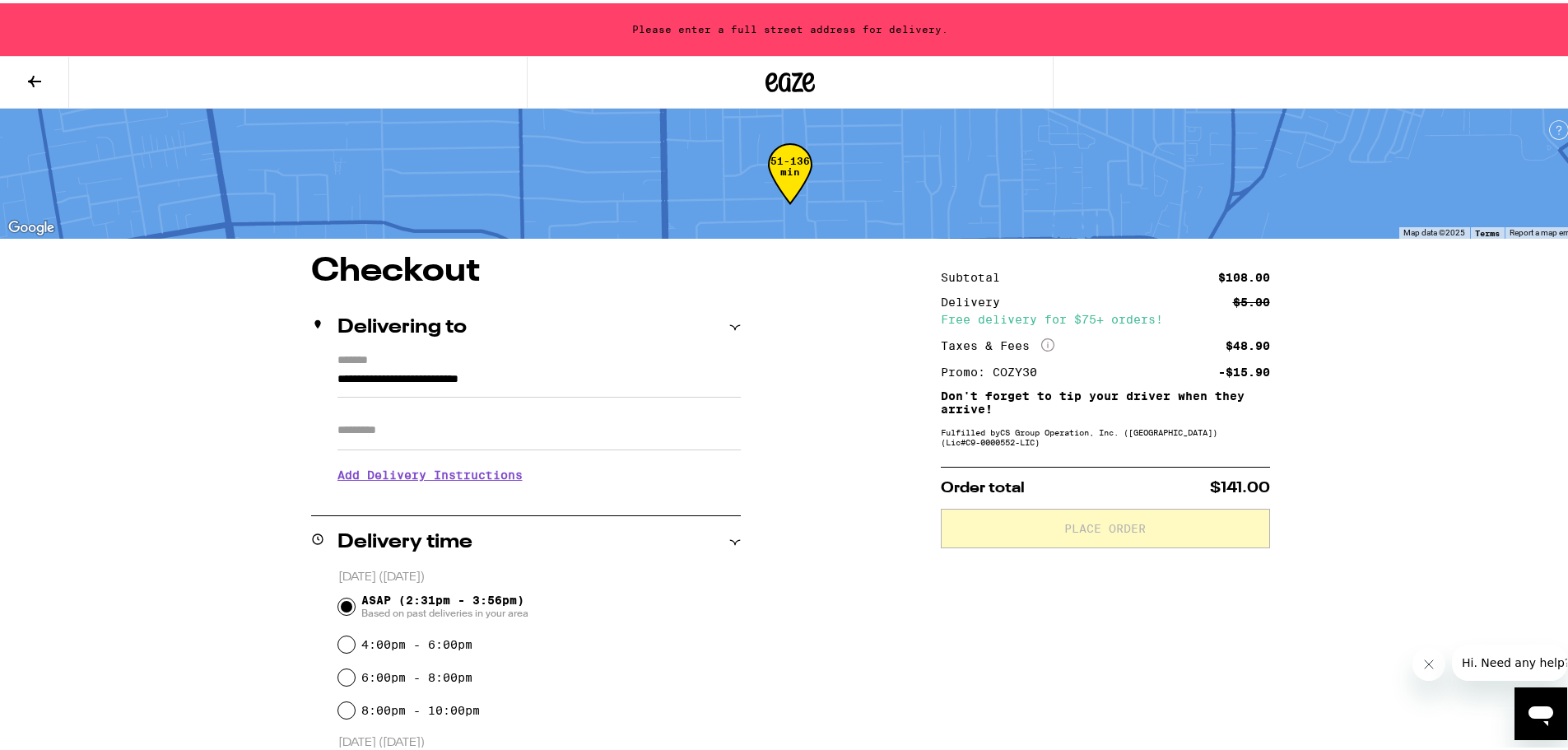
type input "**********"
click at [461, 453] on h3 "Add Delivery Instructions" at bounding box center [539, 472] width 403 height 38
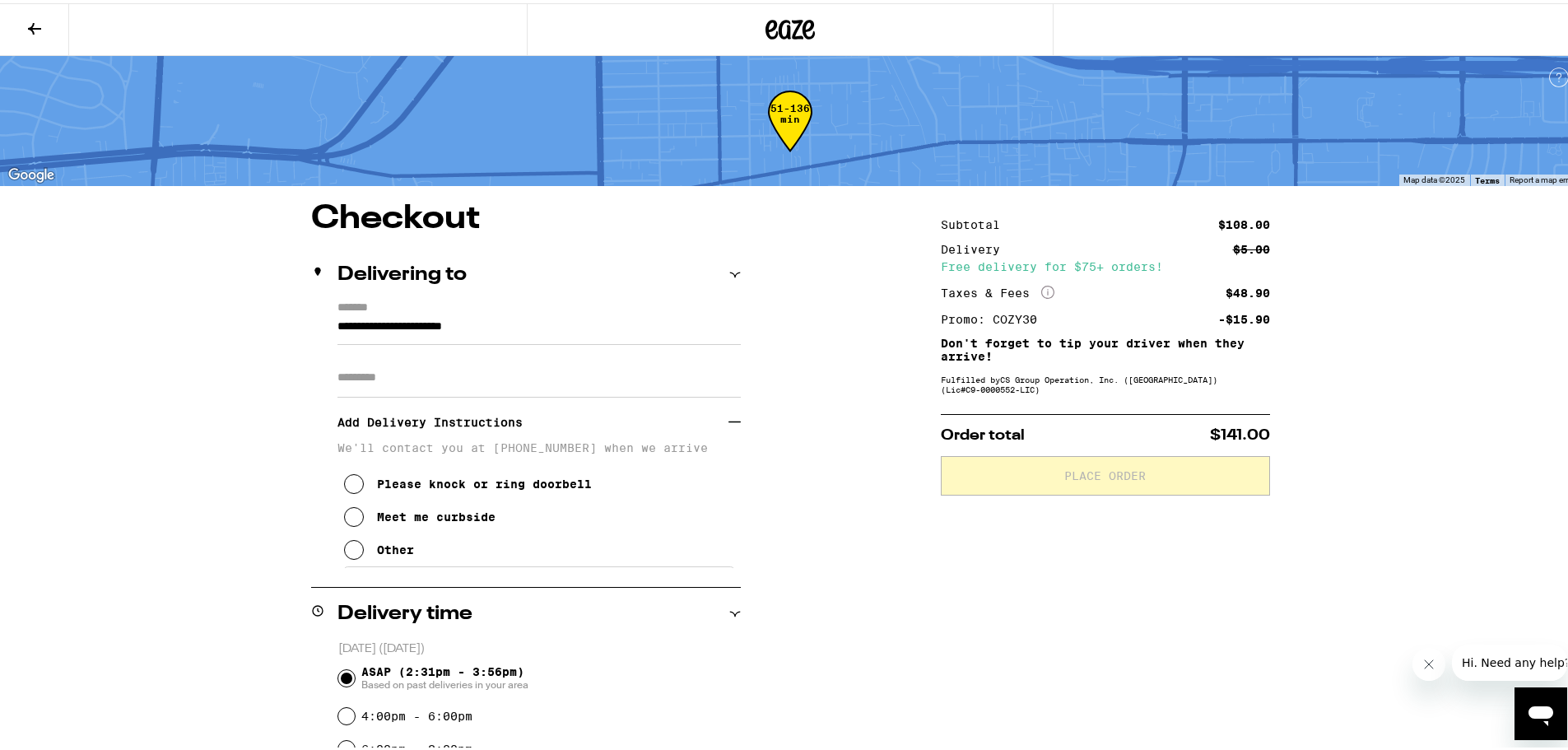
click at [461, 386] on input "Apt/Suite" at bounding box center [539, 374] width 403 height 39
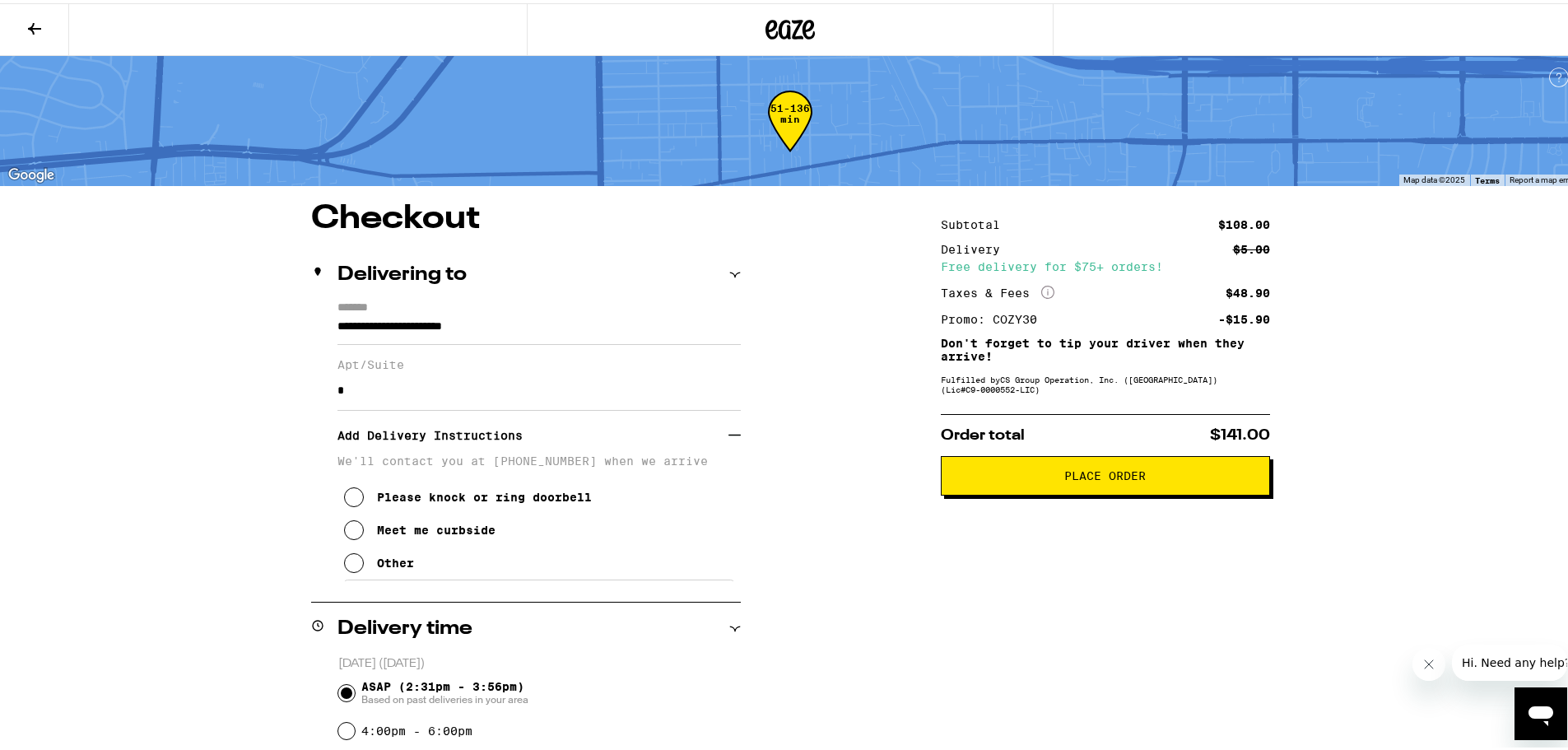
type input "*"
click at [377, 567] on div "Other" at bounding box center [395, 560] width 37 height 13
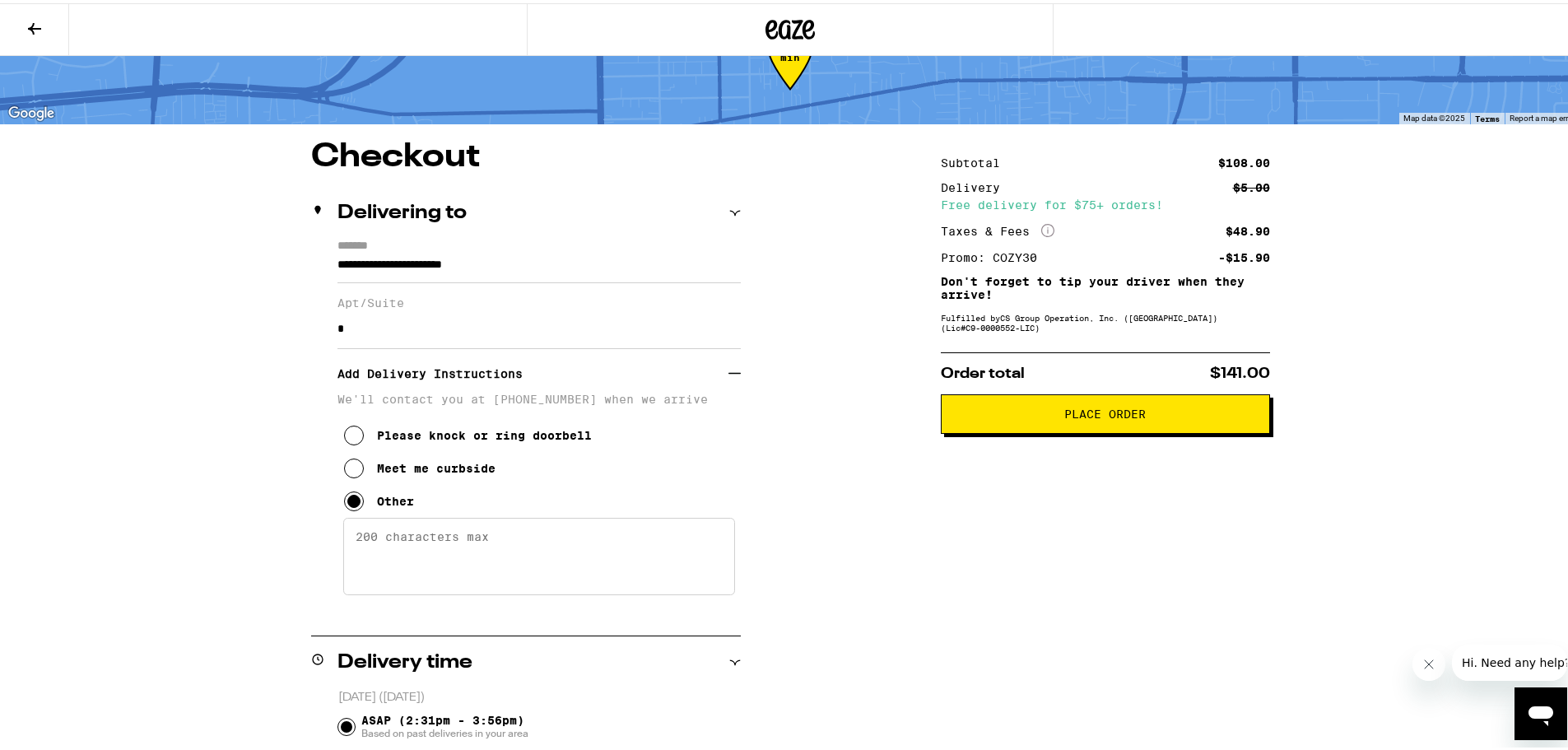
scroll to position [82, 0]
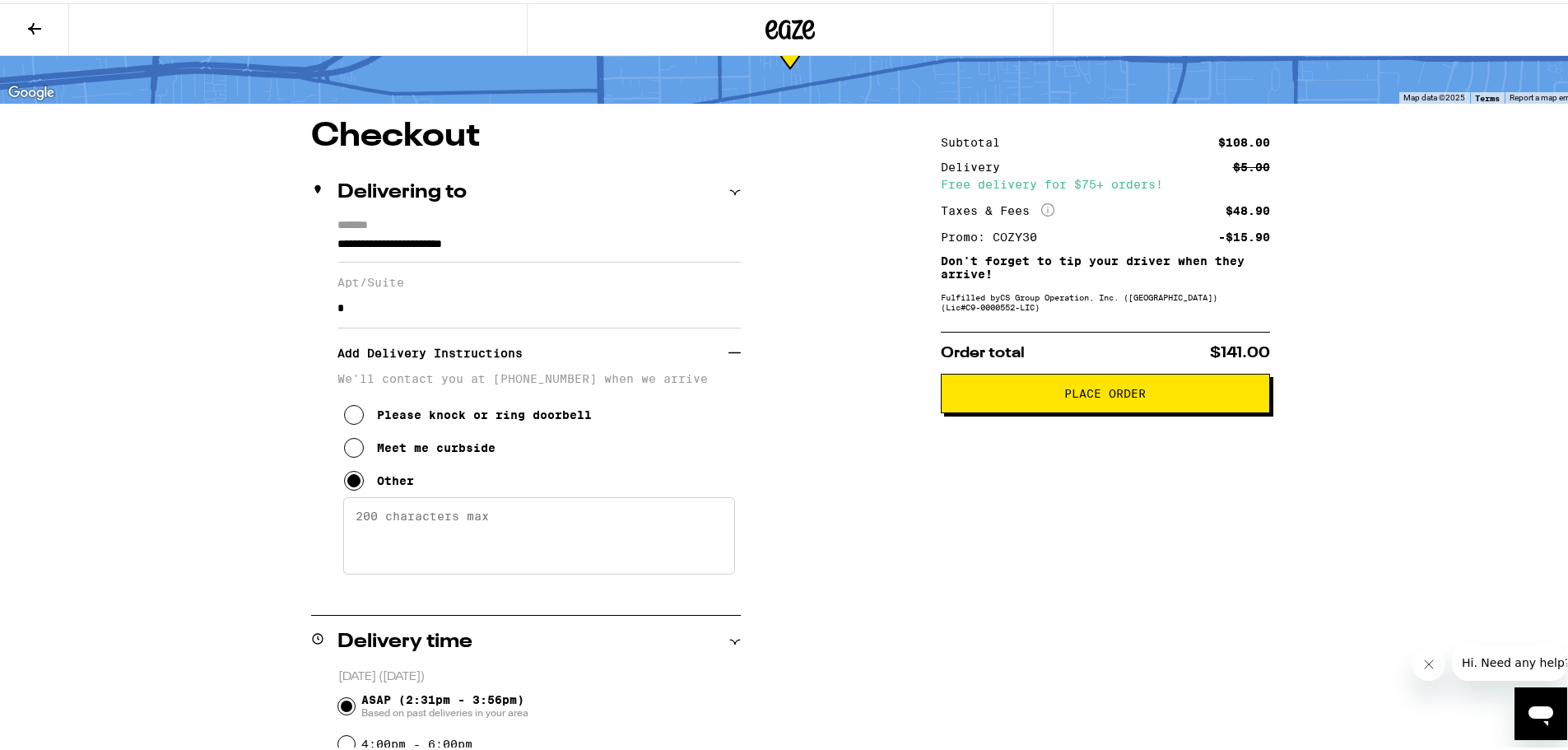
click at [468, 531] on textarea "Enter any other delivery instructions you want driver to know" at bounding box center [539, 532] width 392 height 77
click at [436, 451] on div "Meet me curbside" at bounding box center [436, 445] width 118 height 13
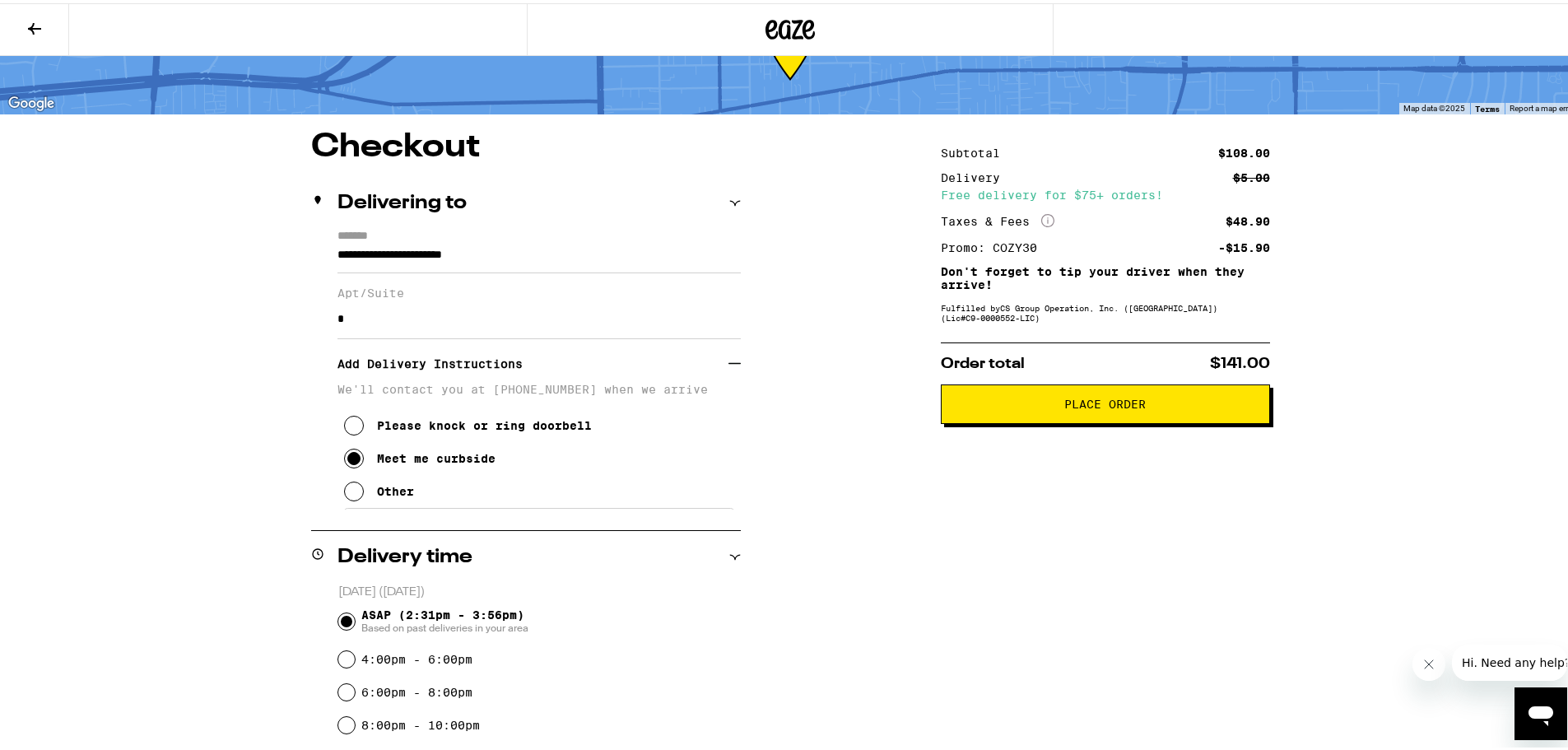
scroll to position [0, 0]
